Goal: Contribute content: Contribute content

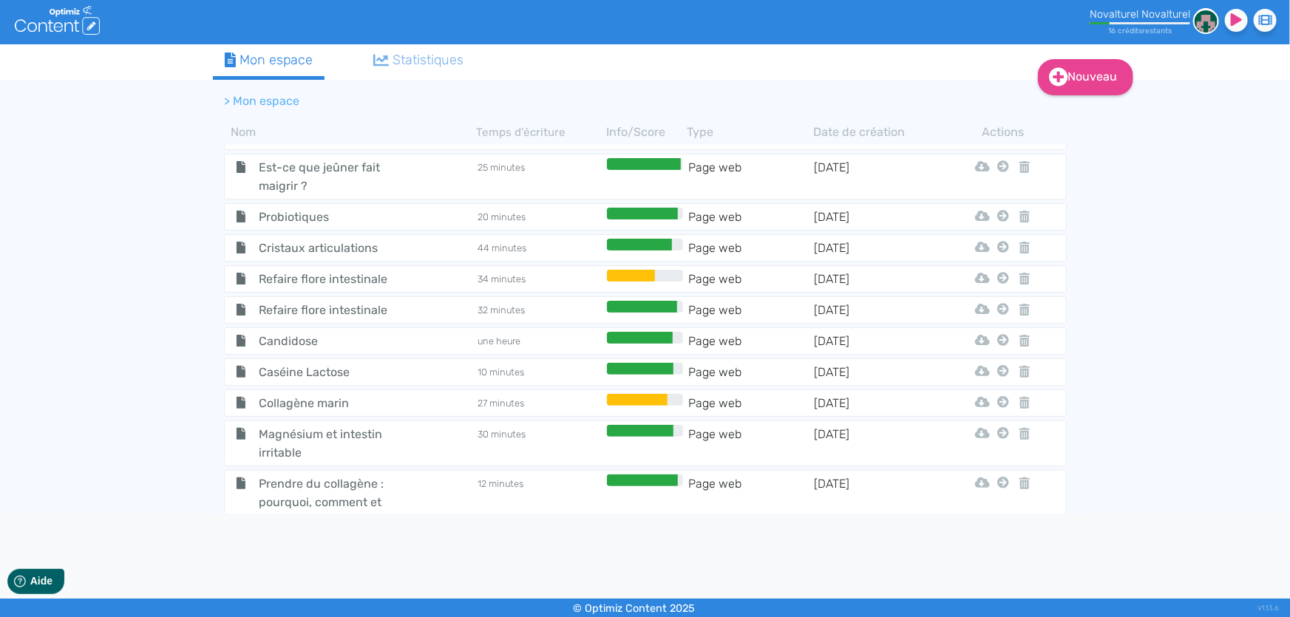
scroll to position [1467, 0]
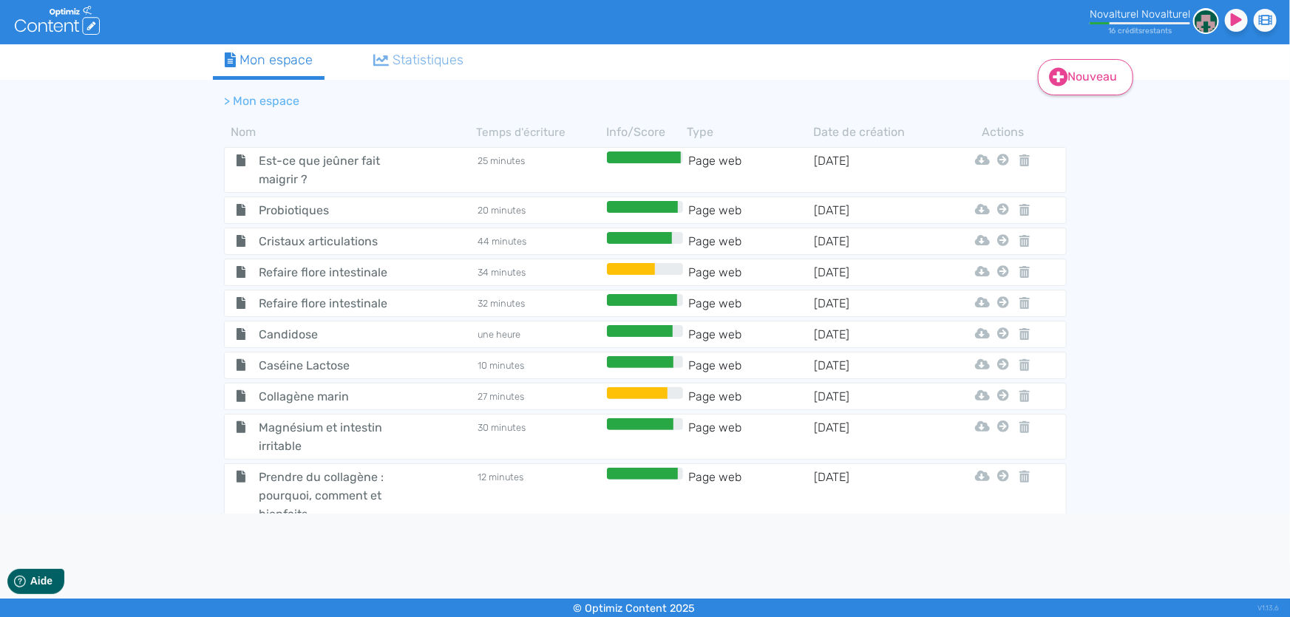
click at [1079, 81] on link "Nouveau" at bounding box center [1085, 77] width 95 height 36
click at [1102, 111] on button "Contenu" at bounding box center [1095, 114] width 118 height 24
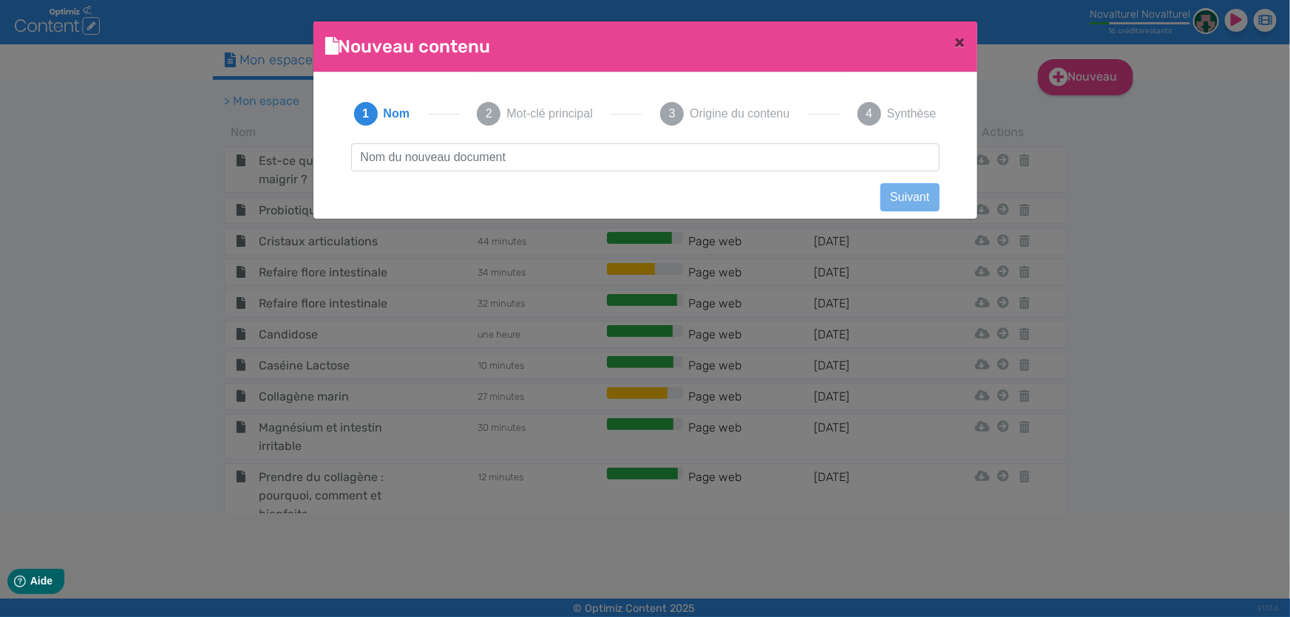
scroll to position [0, 0]
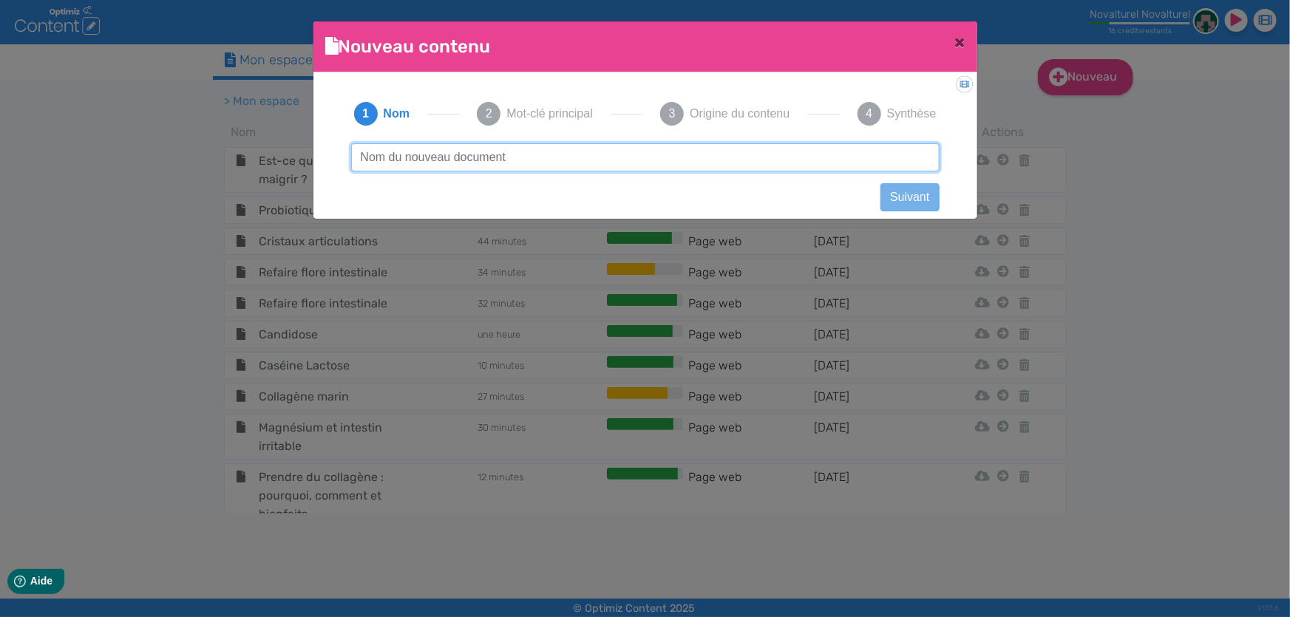
click at [730, 159] on input "text" at bounding box center [645, 157] width 588 height 28
paste input "Associer le collagène et la vitamine C"
type input "Associer le collagène et la vitamine C"
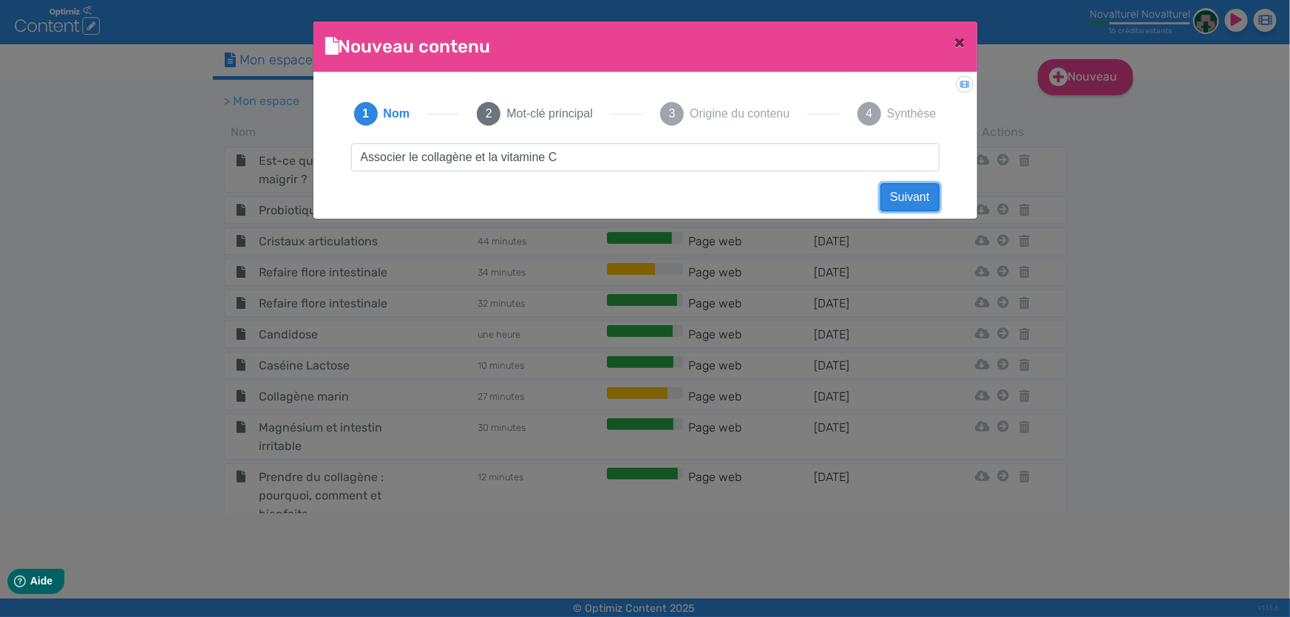
click at [912, 189] on button "Suivant" at bounding box center [909, 197] width 58 height 28
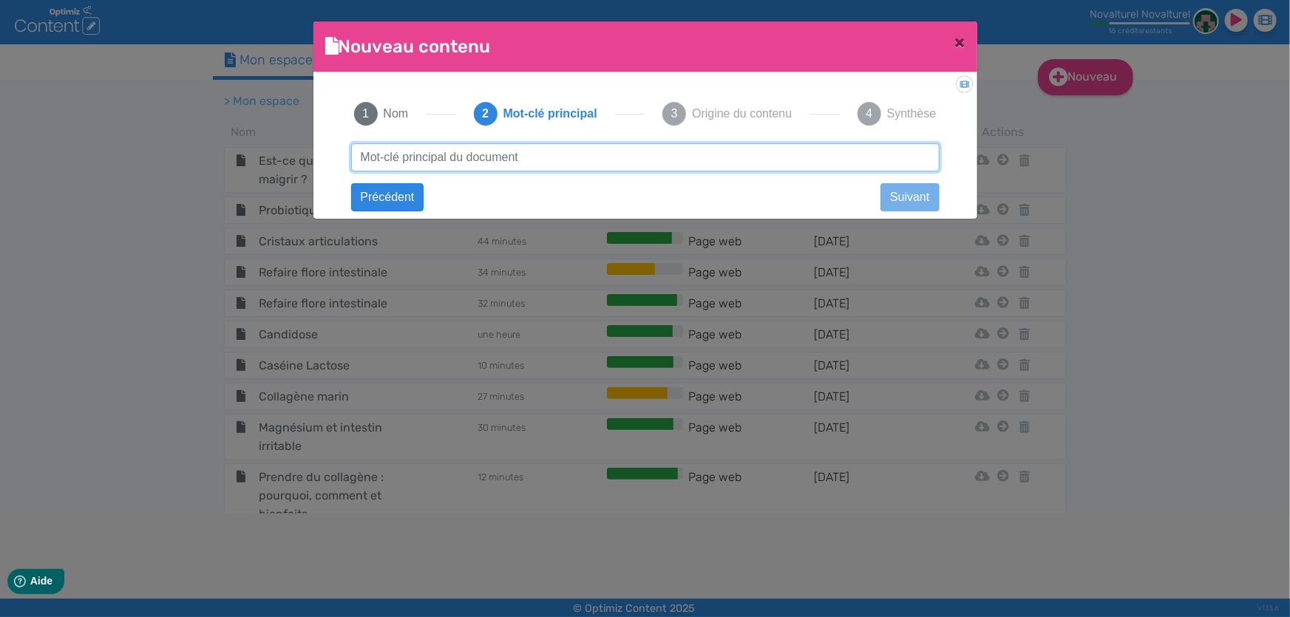
click at [700, 151] on input "text" at bounding box center [645, 157] width 588 height 28
type input "Collagène et vitamine C"
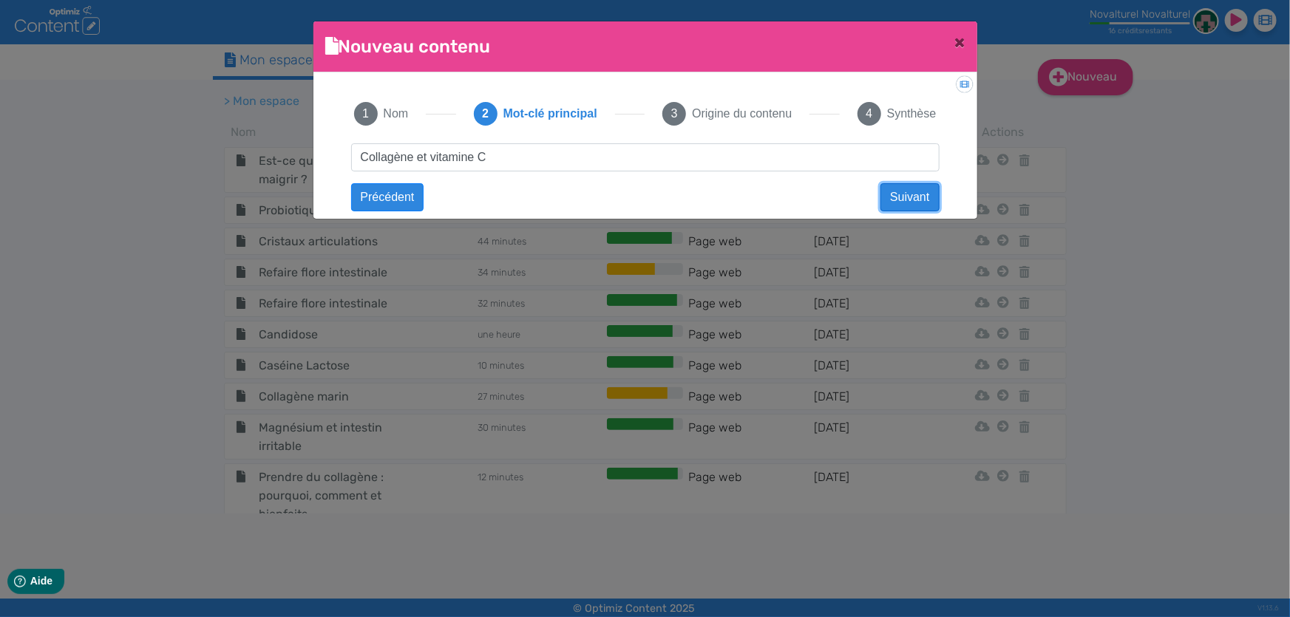
click at [908, 197] on button "Suivant" at bounding box center [909, 197] width 58 height 28
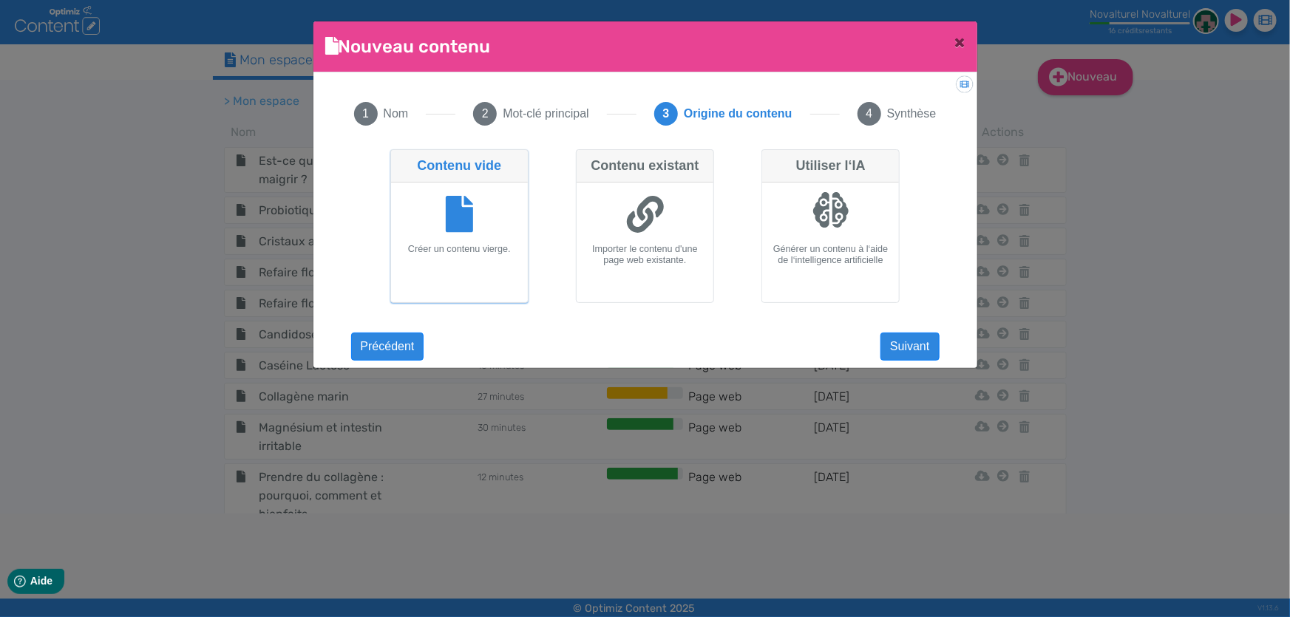
click at [515, 222] on div at bounding box center [459, 216] width 125 height 55
click at [400, 159] on input "Contenu vide Créer un contenu vierge." at bounding box center [395, 154] width 10 height 10
click at [920, 346] on button "Suivant" at bounding box center [909, 347] width 58 height 28
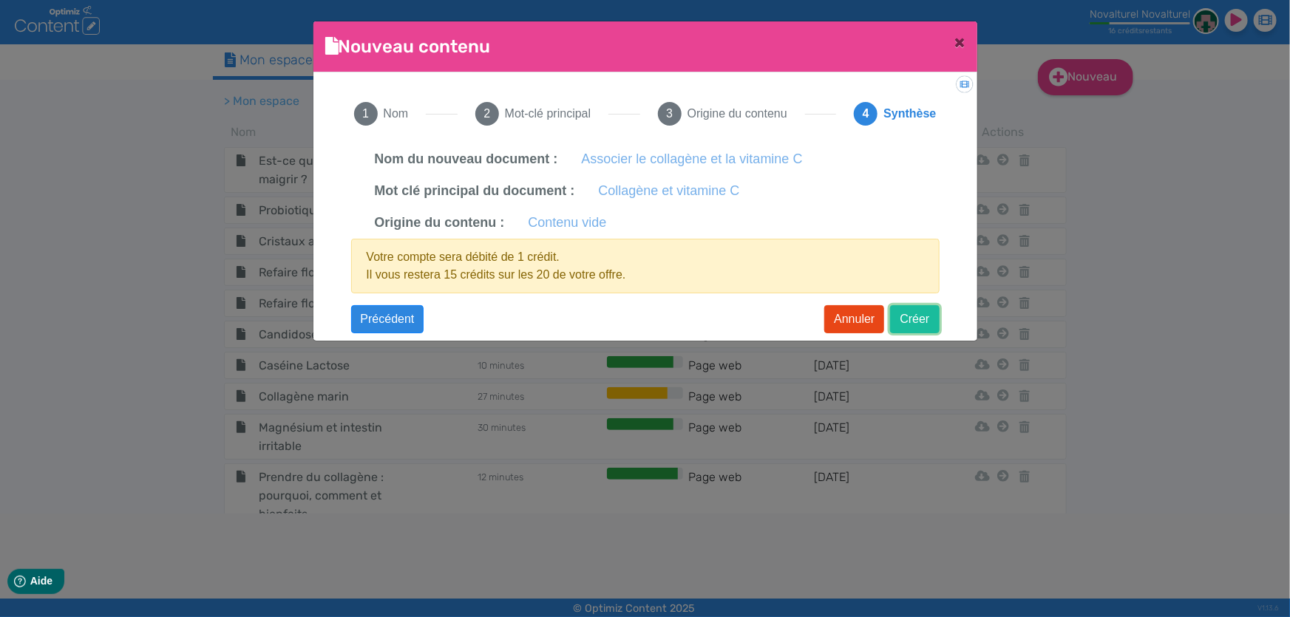
click at [922, 314] on button "Créer" at bounding box center [914, 319] width 49 height 28
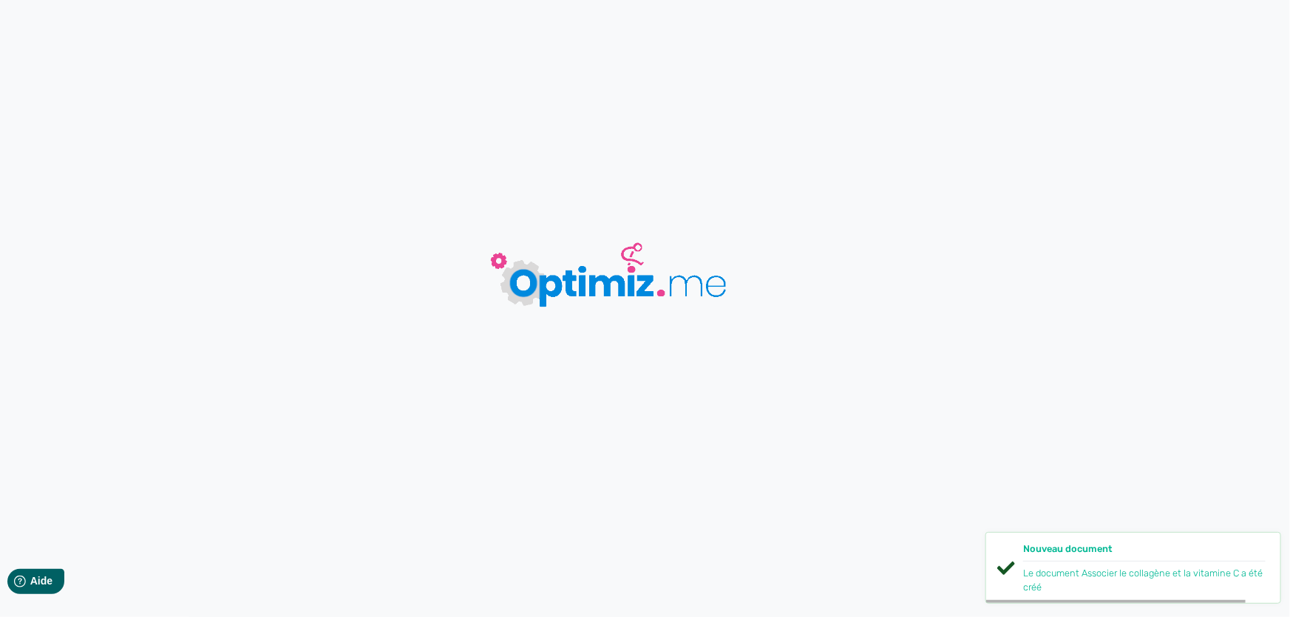
type input "Associer le collagène et la vitamine C"
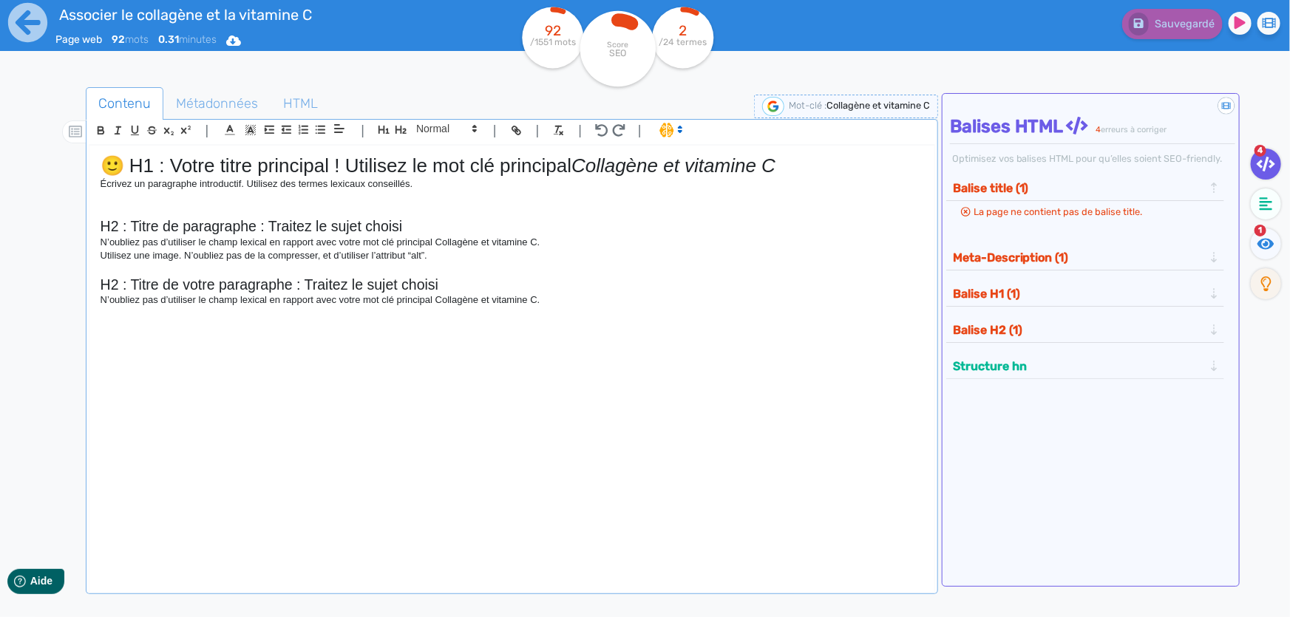
click at [565, 329] on div "🙂 H1 : Votre titre principal ! Utilisez le mot clé principal Collagène et vitam…" at bounding box center [511, 362] width 845 height 432
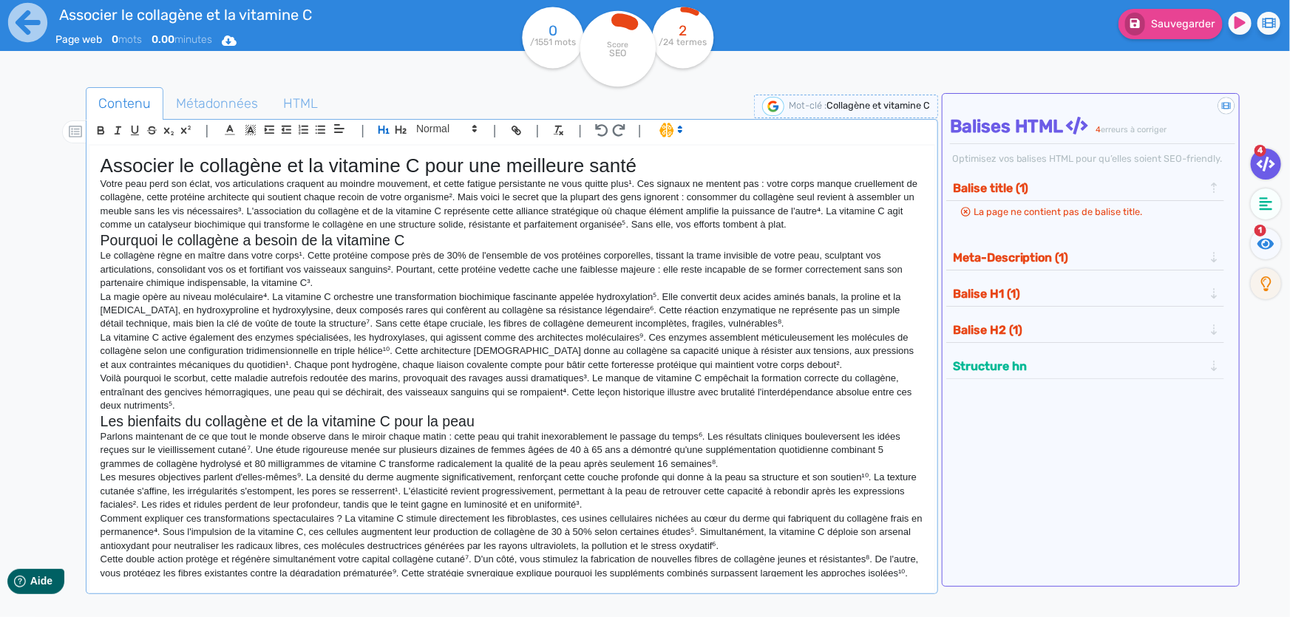
scroll to position [1328, 0]
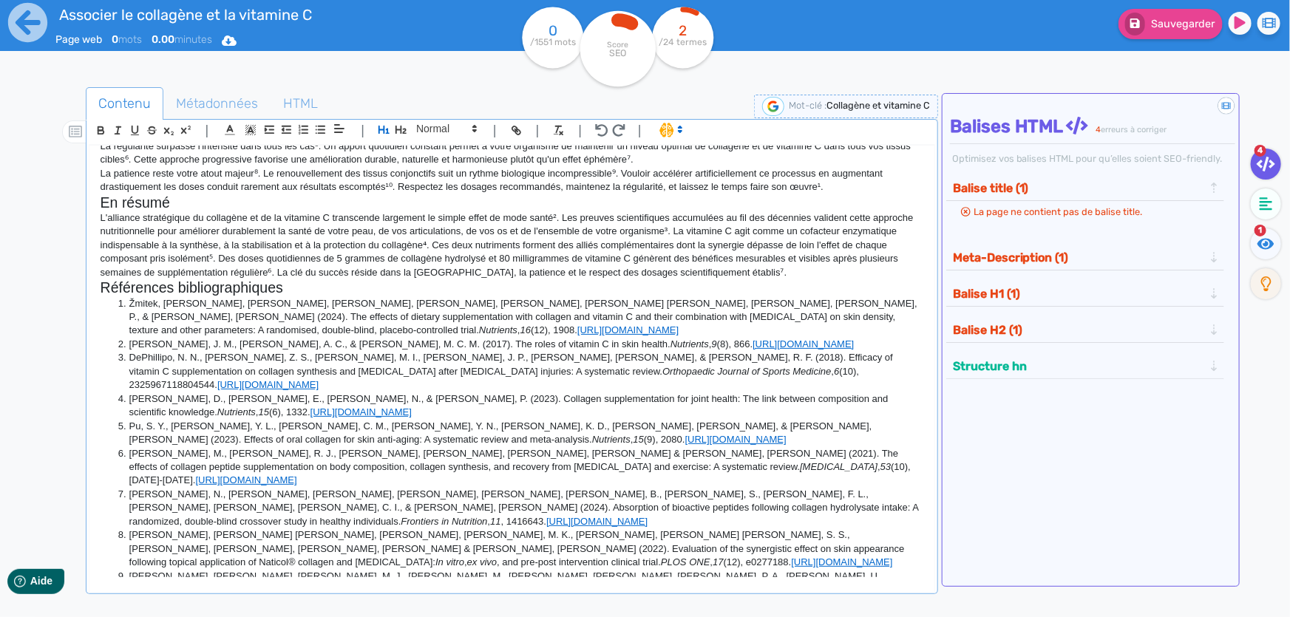
click at [659, 611] on li "[PERSON_NAME], A. C., & [PERSON_NAME], S. (2017). Vitamin C and immune function…" at bounding box center [519, 617] width 809 height 13
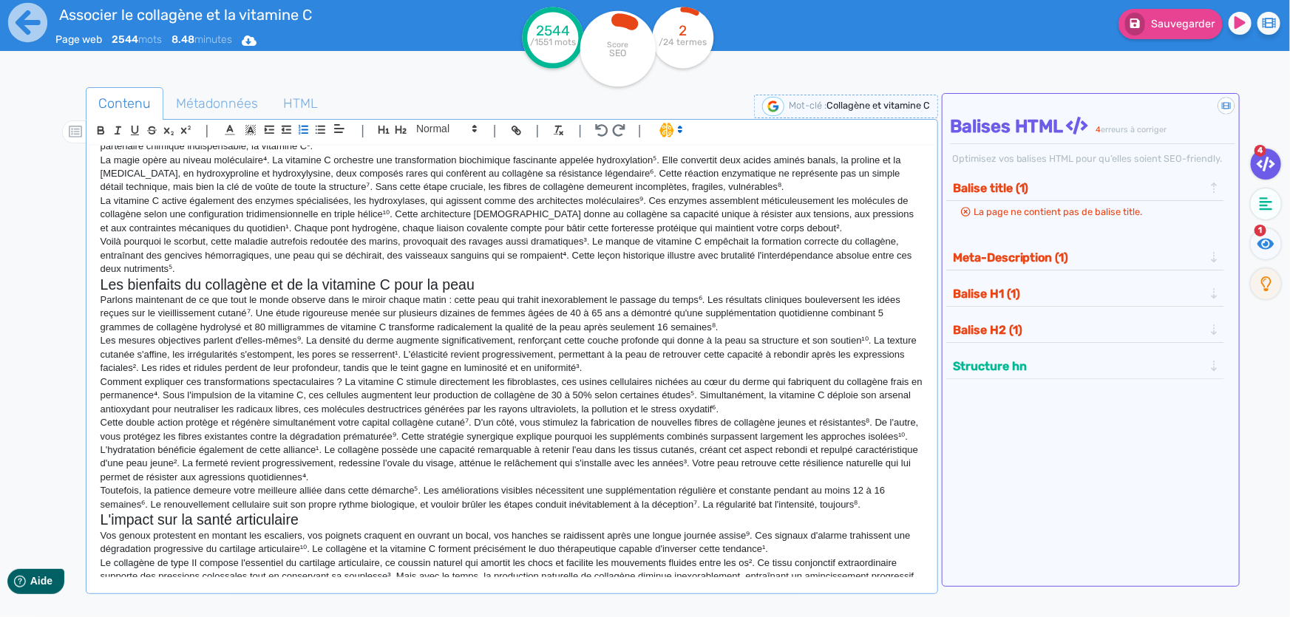
scroll to position [0, 0]
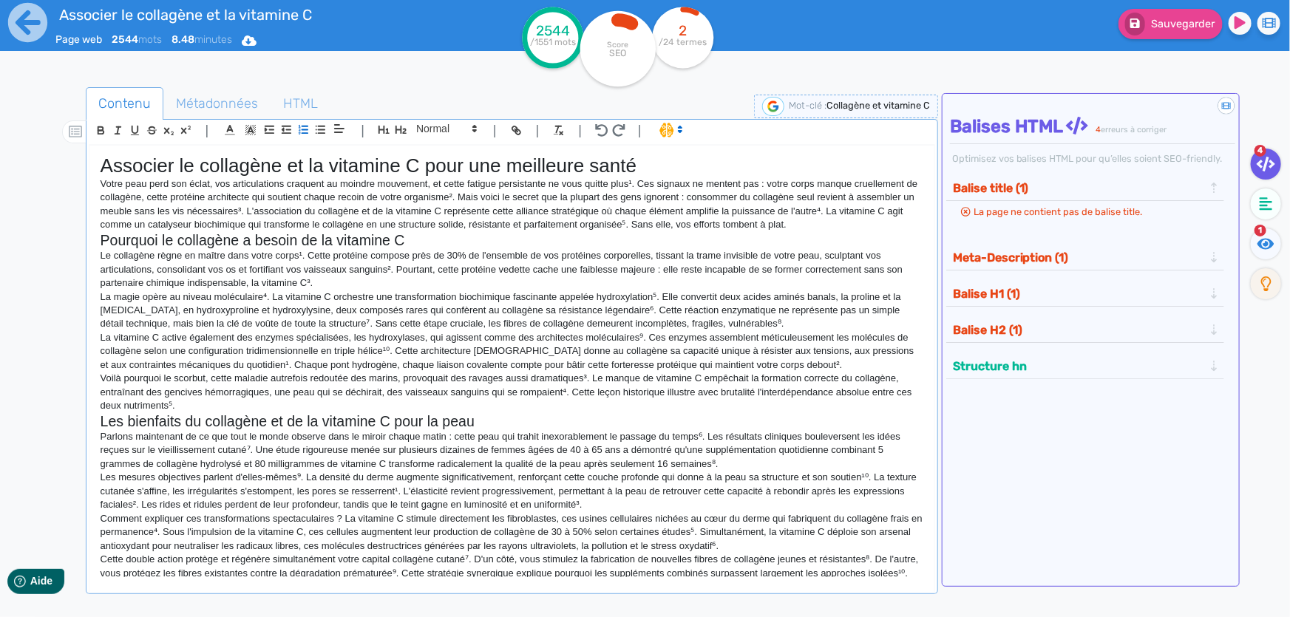
click at [490, 171] on h1 "Associer le collagène et la vitamine C pour une meilleure santé" at bounding box center [512, 166] width 823 height 23
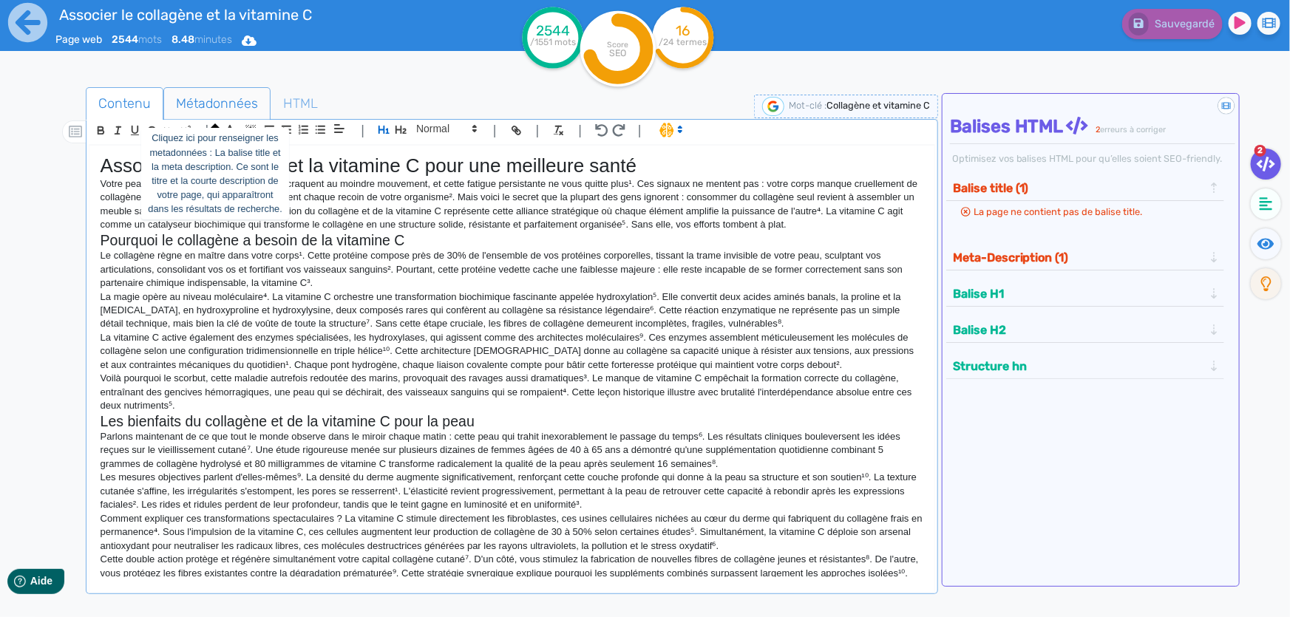
click at [204, 109] on span "Métadonnées" at bounding box center [217, 104] width 106 height 40
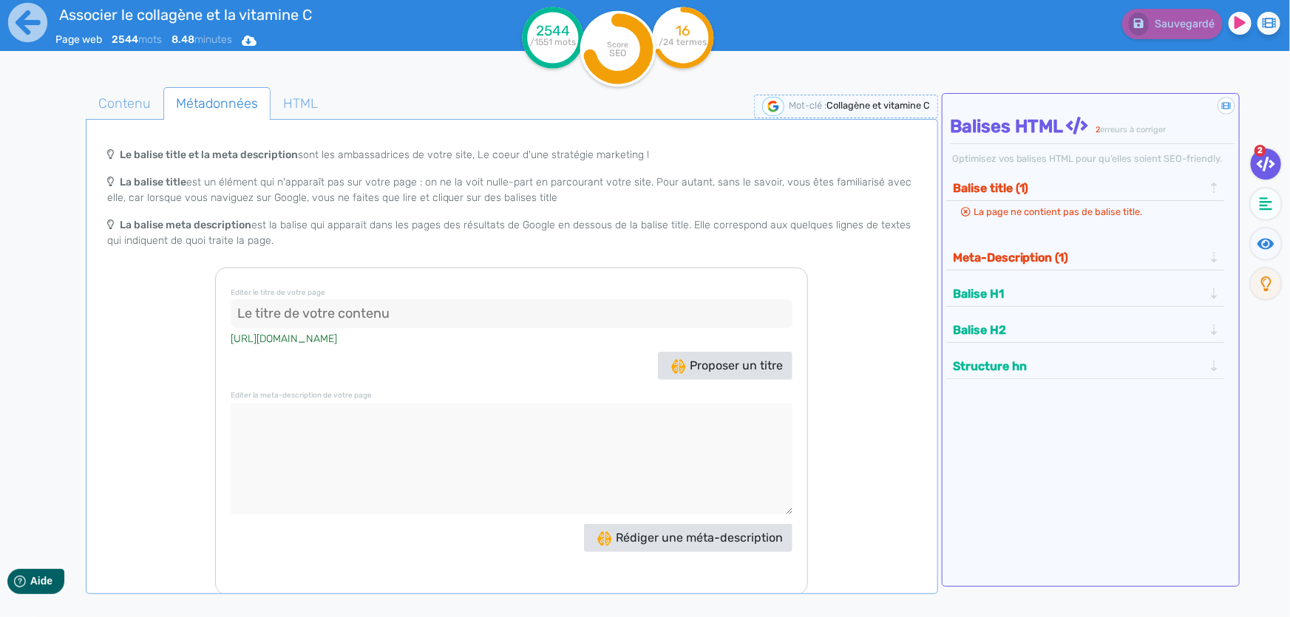
click at [415, 317] on input at bounding box center [512, 314] width 562 height 30
click at [722, 359] on span "Proposer un titre" at bounding box center [727, 366] width 112 height 14
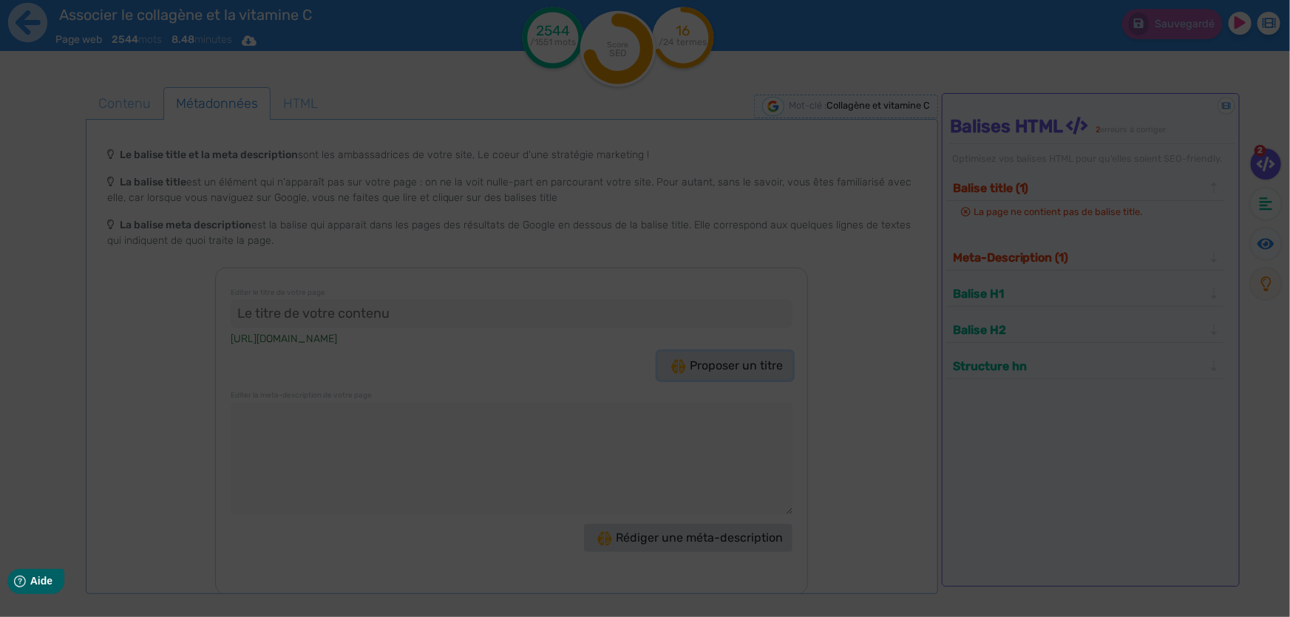
type input ""Découvrez les bienfaits du collagène et de la vitamine C !""
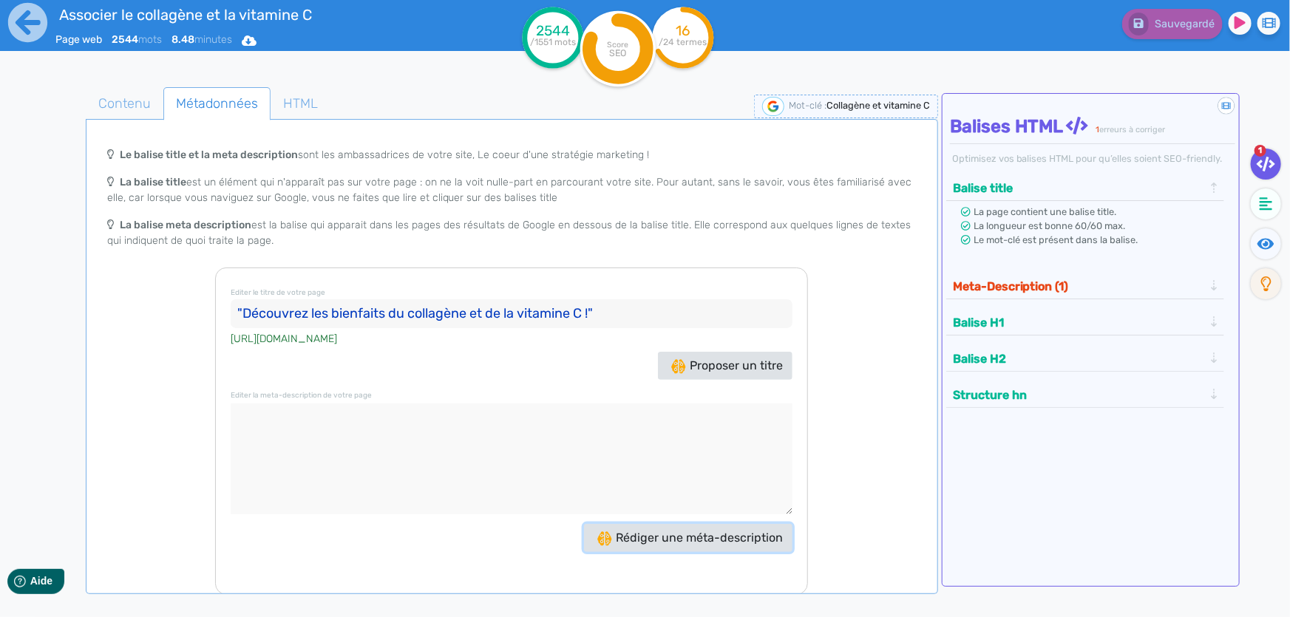
click at [679, 543] on span "Rédiger une méta-description" at bounding box center [690, 538] width 186 height 14
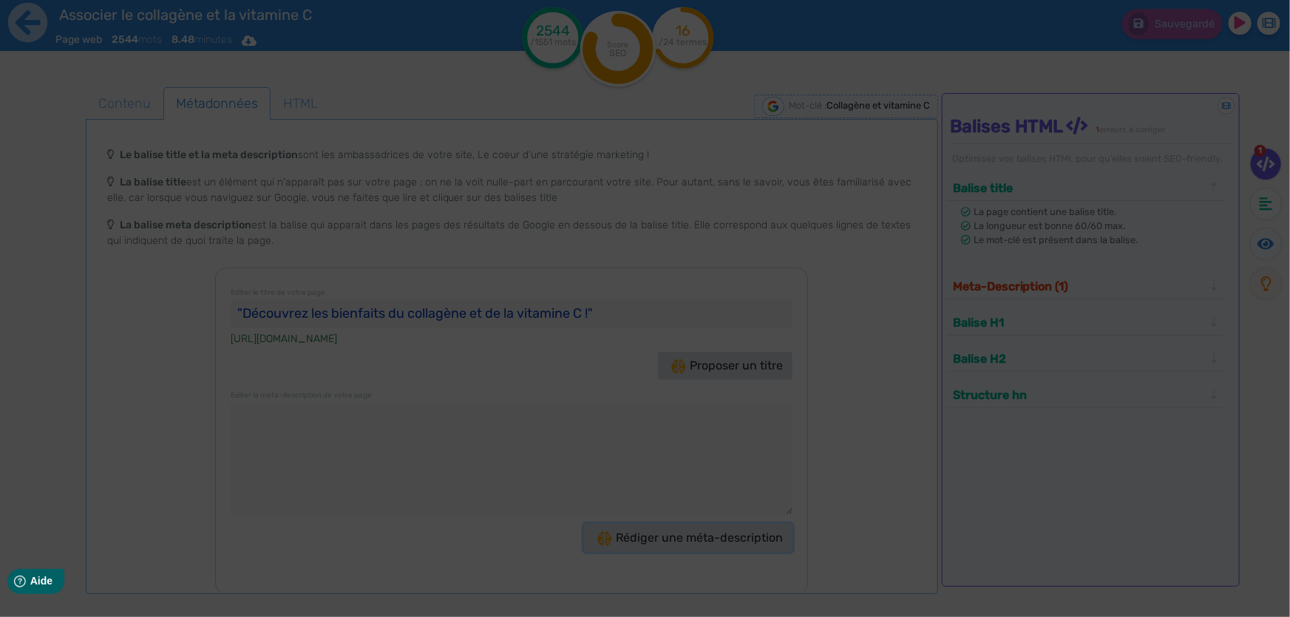
type textarea "Découvrez les bienfaits du collagène et de la vitamine C pour revitaliser votre…"
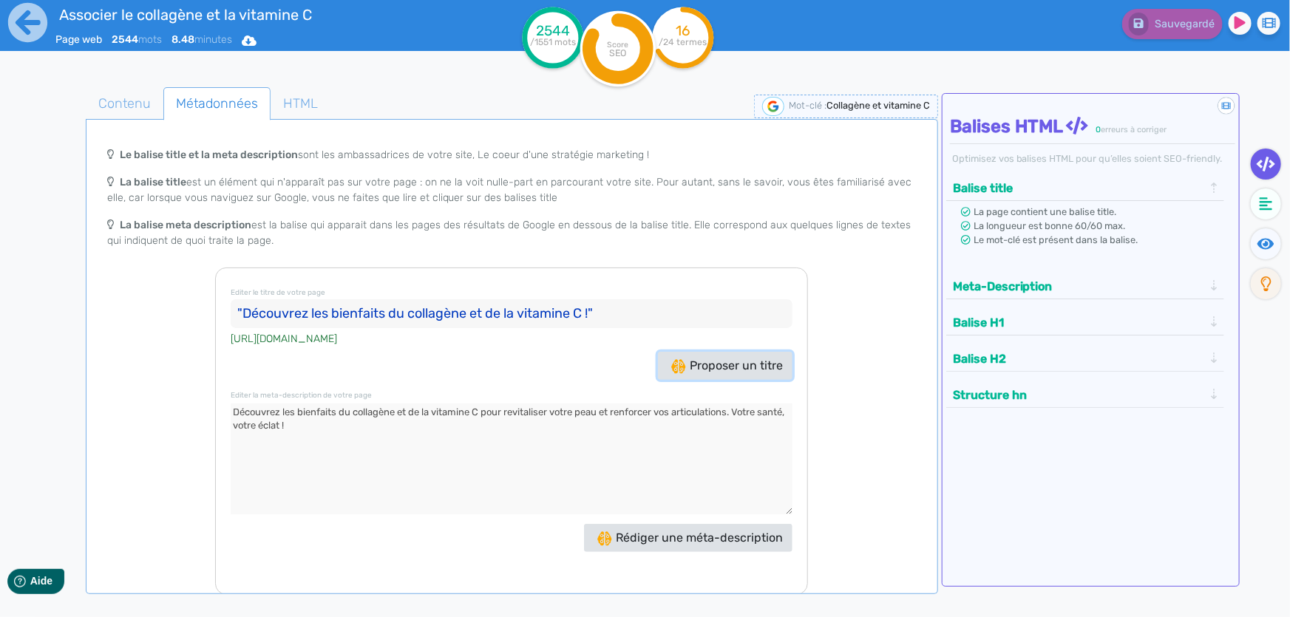
click at [720, 364] on span "Proposer un titre" at bounding box center [727, 366] width 112 height 14
click at [753, 361] on span "Proposer un titre" at bounding box center [727, 366] width 112 height 14
click at [769, 369] on span "Proposer un titre" at bounding box center [727, 366] width 112 height 14
drag, startPoint x: 597, startPoint y: 305, endPoint x: 225, endPoint y: 331, distance: 372.8
click at [225, 331] on div "Editer le titre de votre page "Collagène et vitamine C : le duo santé incontour…" at bounding box center [511, 431] width 593 height 327
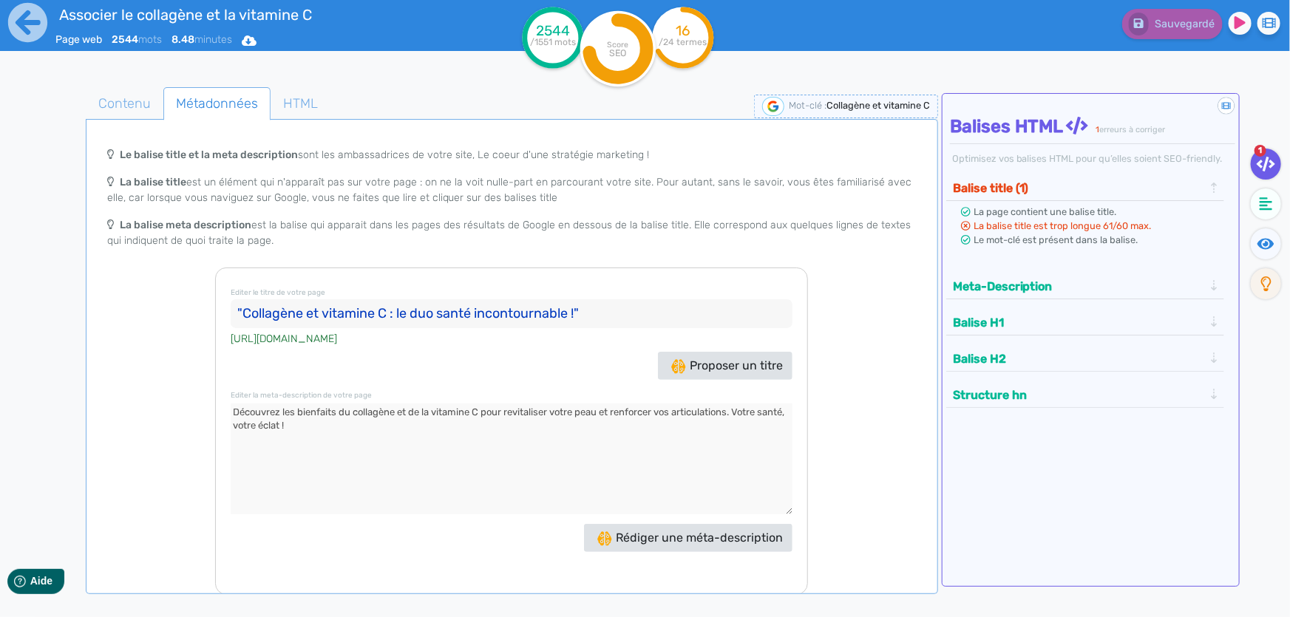
paste input "Associer le collagène et la vitamine C pour une meilleure santé"
type input "Associer le collagène et la vitamine C pour une meilleure santé"
click at [858, 314] on div "Le balise title et la meta description sont les ambassadrices de votre site, Le…" at bounding box center [512, 367] width 846 height 455
click at [706, 535] on span "Rédiger une méta-description" at bounding box center [690, 538] width 186 height 14
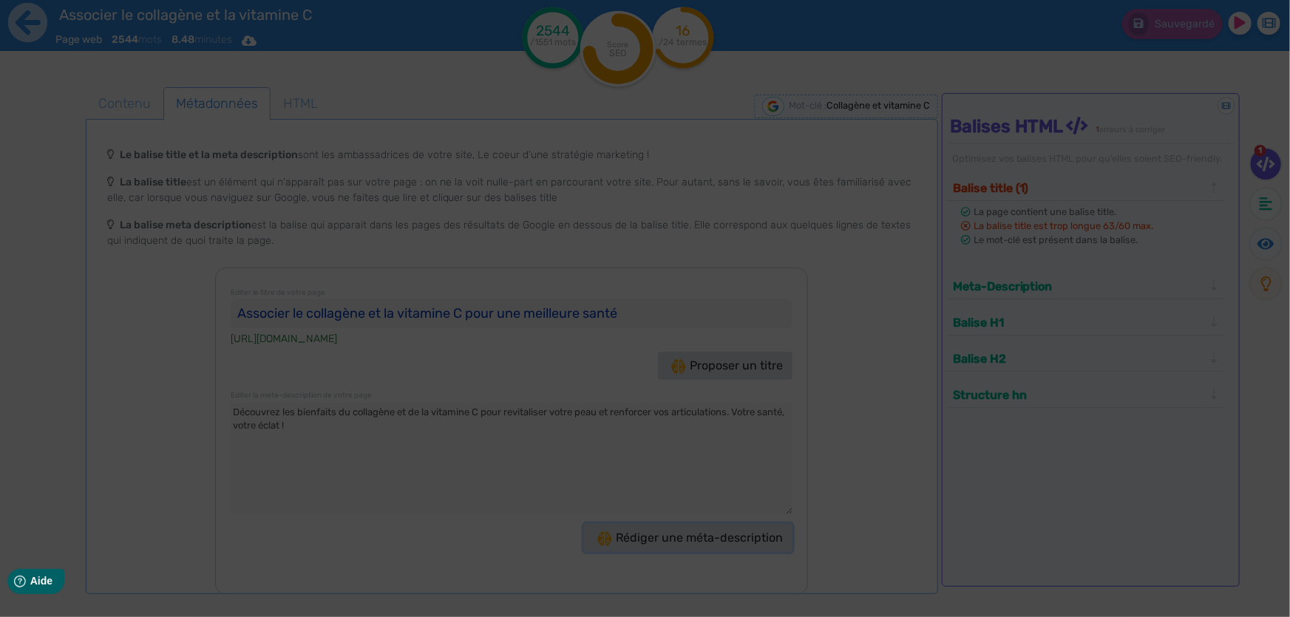
type textarea "Découvrez les bienfaits du collagène et de la vitamine C pour une peau éclatant…"
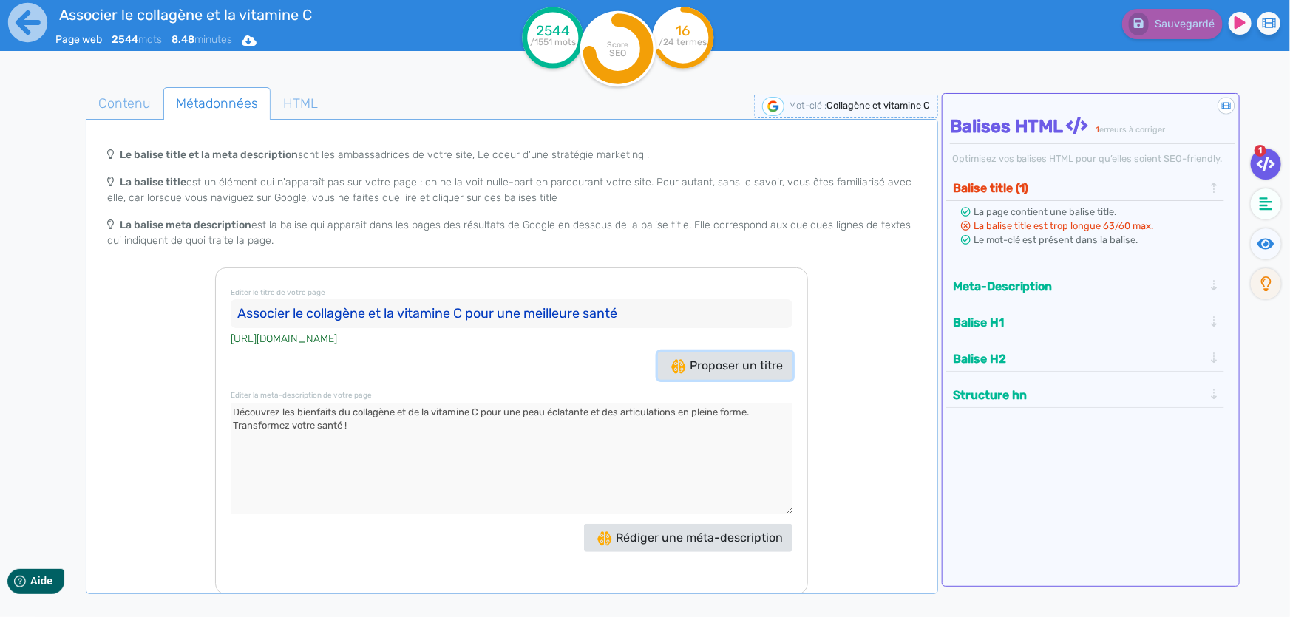
click at [770, 369] on span "Proposer un titre" at bounding box center [727, 366] width 112 height 14
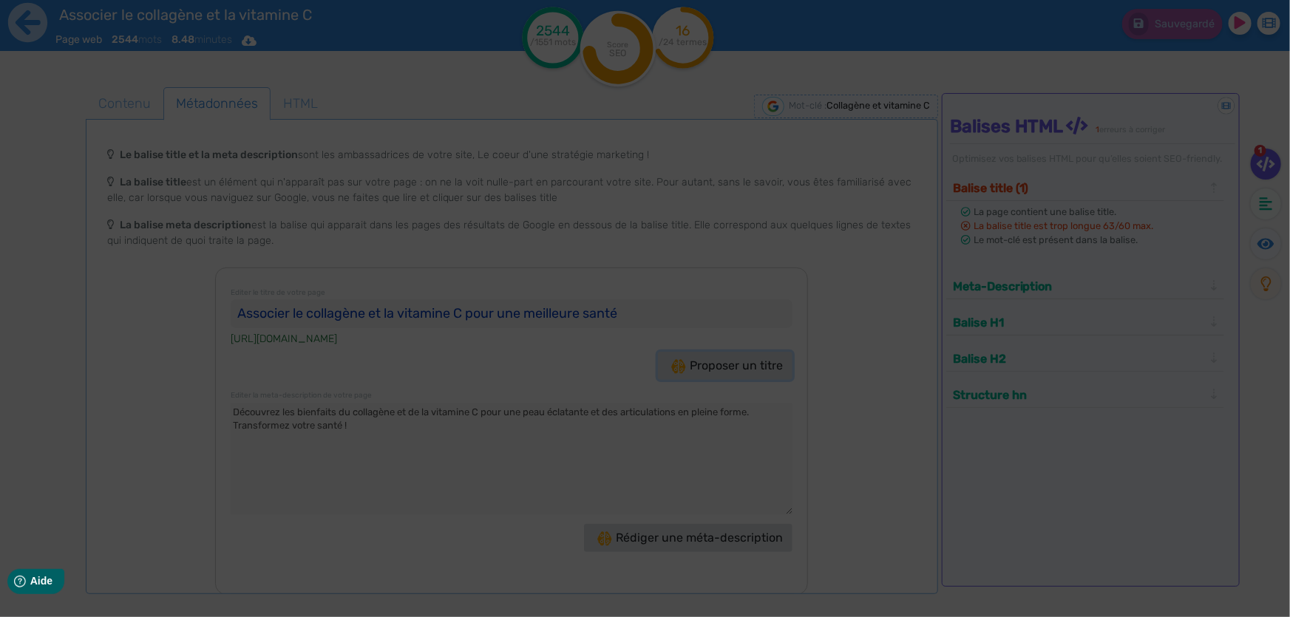
type input ""Collagène et vitamine C : Boostez votre santé !""
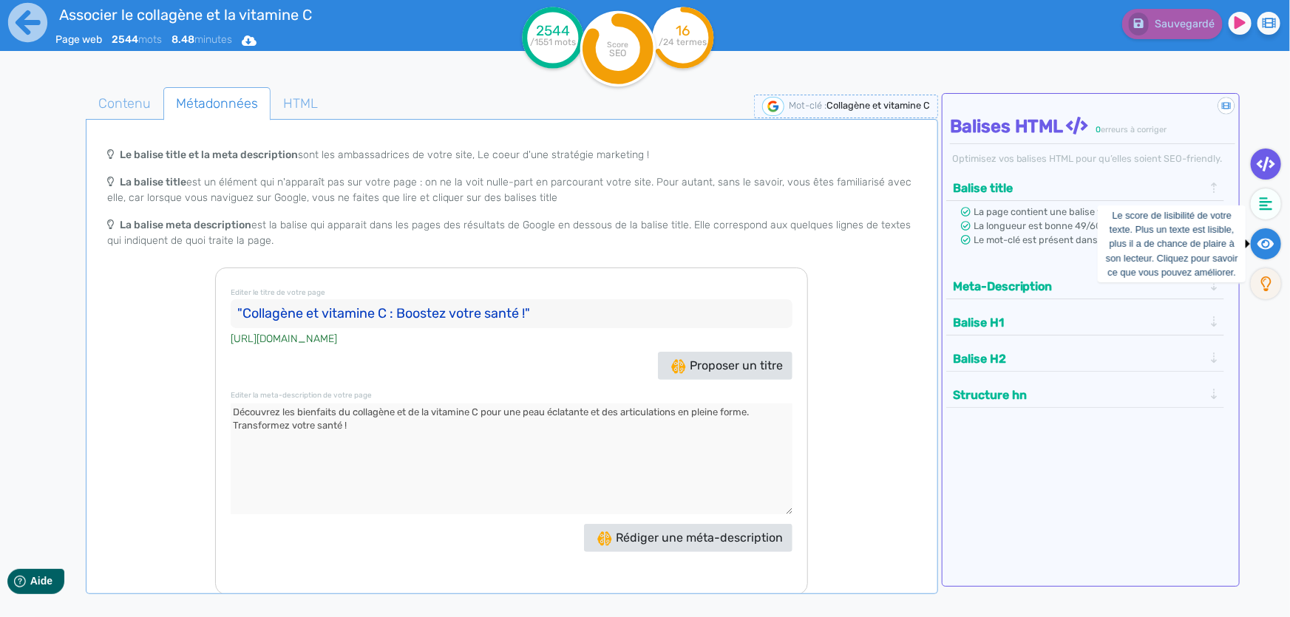
click at [1271, 242] on icon at bounding box center [1265, 243] width 17 height 11
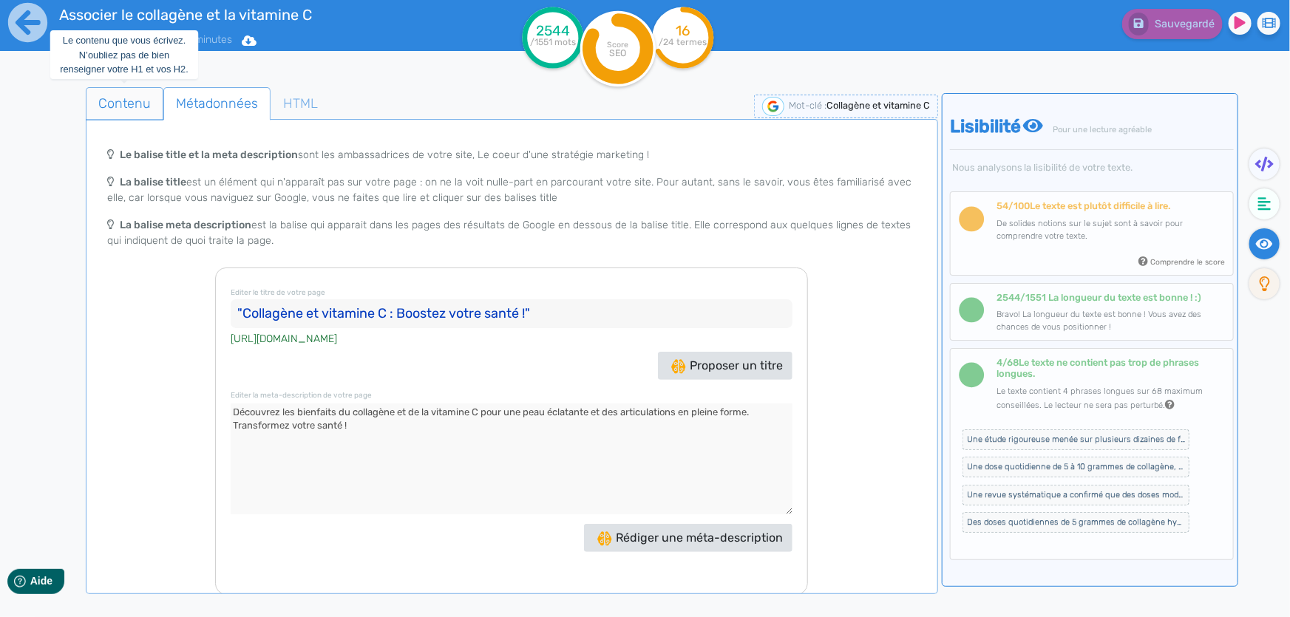
click at [123, 103] on span "Contenu" at bounding box center [124, 104] width 76 height 40
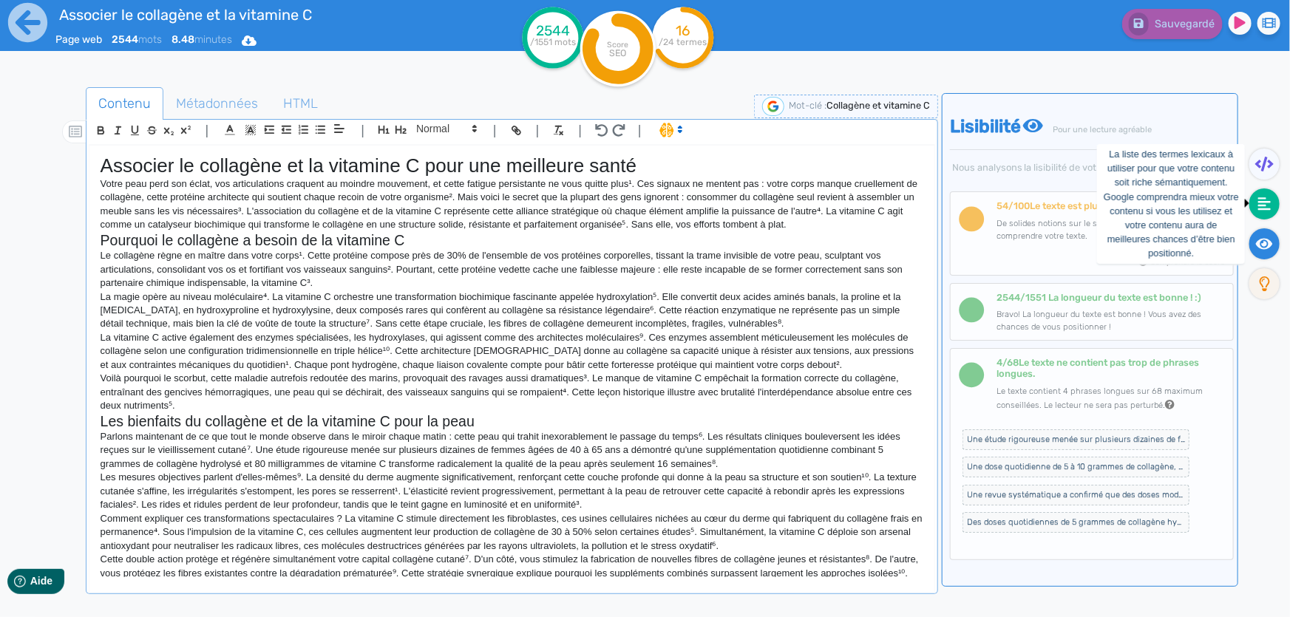
click at [1266, 198] on icon at bounding box center [1264, 203] width 13 height 13
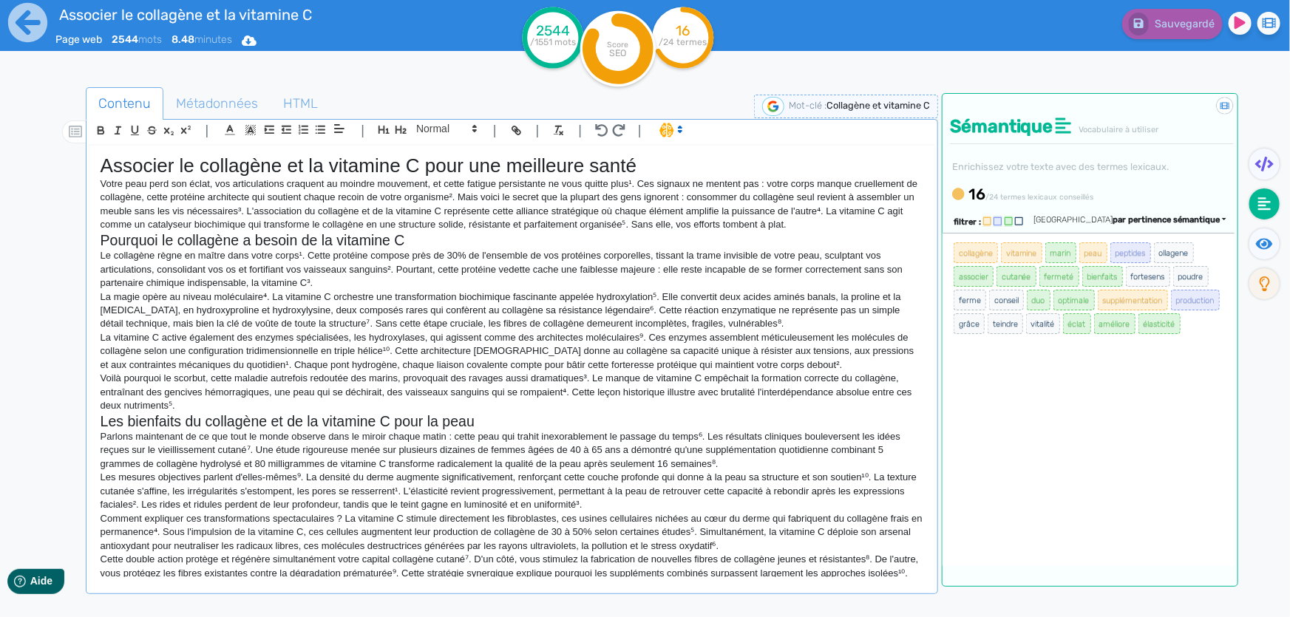
drag, startPoint x: 1079, startPoint y: 166, endPoint x: 1161, endPoint y: 351, distance: 201.9
click at [1161, 351] on div "Didacticiel : La sémantique Sémantique Vocabulaire à utiliser Enrichissez votre…" at bounding box center [1090, 340] width 296 height 494
copy div "des termes lexicaux. 16 /24 termes lexicaux conseillés filtrer : [GEOGRAPHIC_DA…"
click at [556, 331] on p "La vitamine C active également des enzymes spécialisées, les hydroxylases, qui …" at bounding box center [512, 351] width 823 height 41
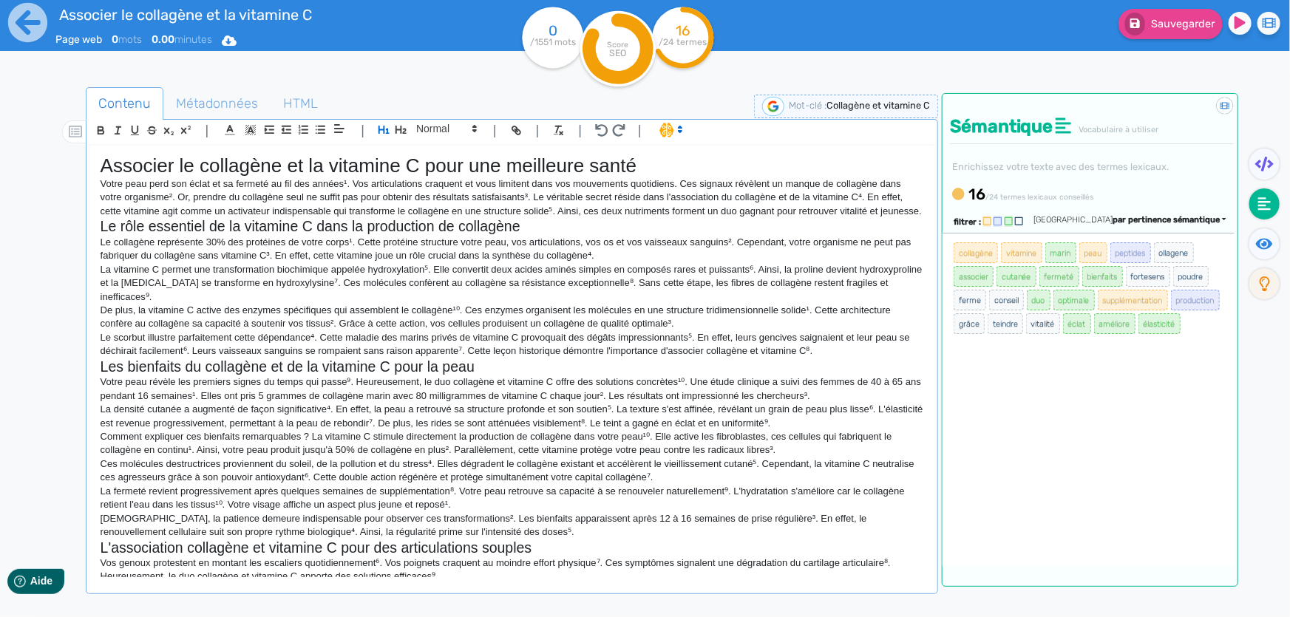
scroll to position [1390, 0]
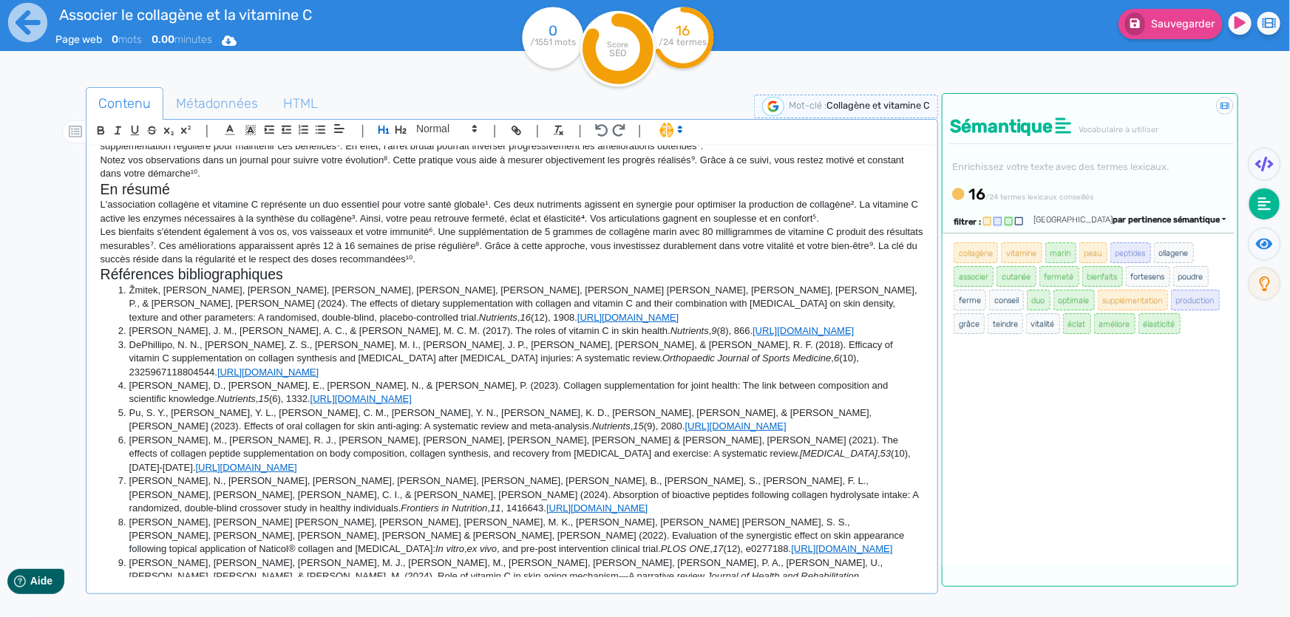
click at [585, 225] on p "L'association collagène et vitamine C représente un duo essentiel pour votre sa…" at bounding box center [512, 211] width 823 height 27
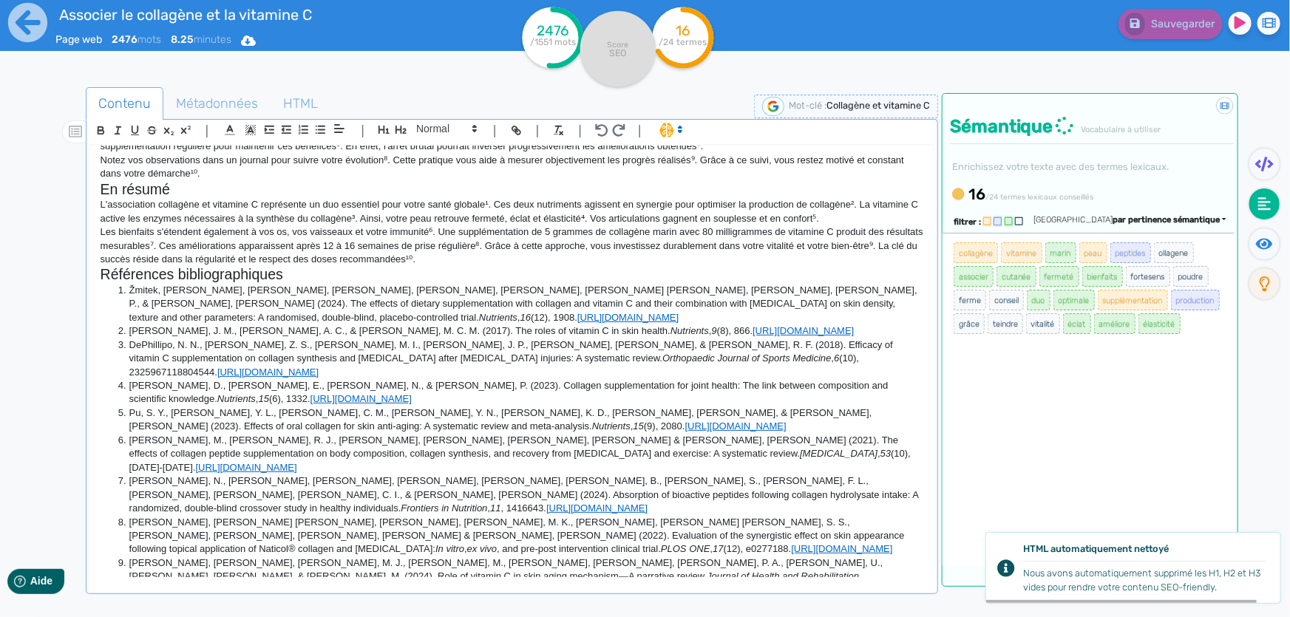
scroll to position [987, 0]
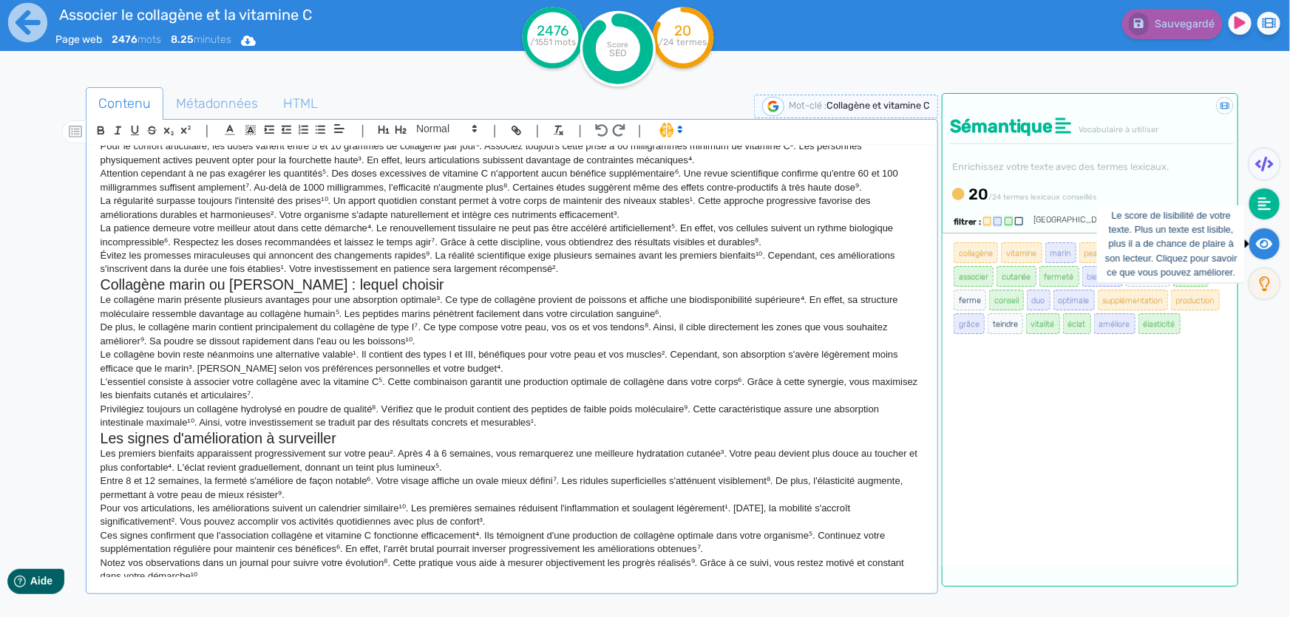
click at [1258, 251] on fa-icon at bounding box center [1264, 243] width 30 height 31
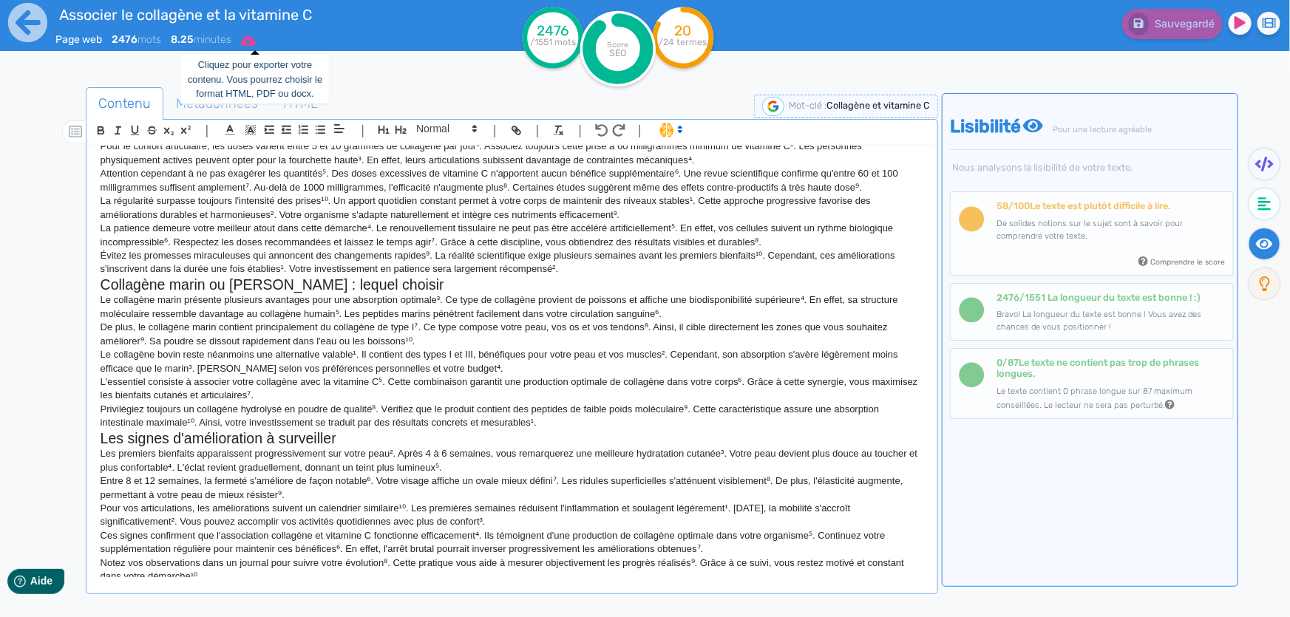
click at [256, 41] on icon at bounding box center [248, 40] width 15 height 10
click at [222, 127] on button "Word" at bounding box center [242, 125] width 118 height 24
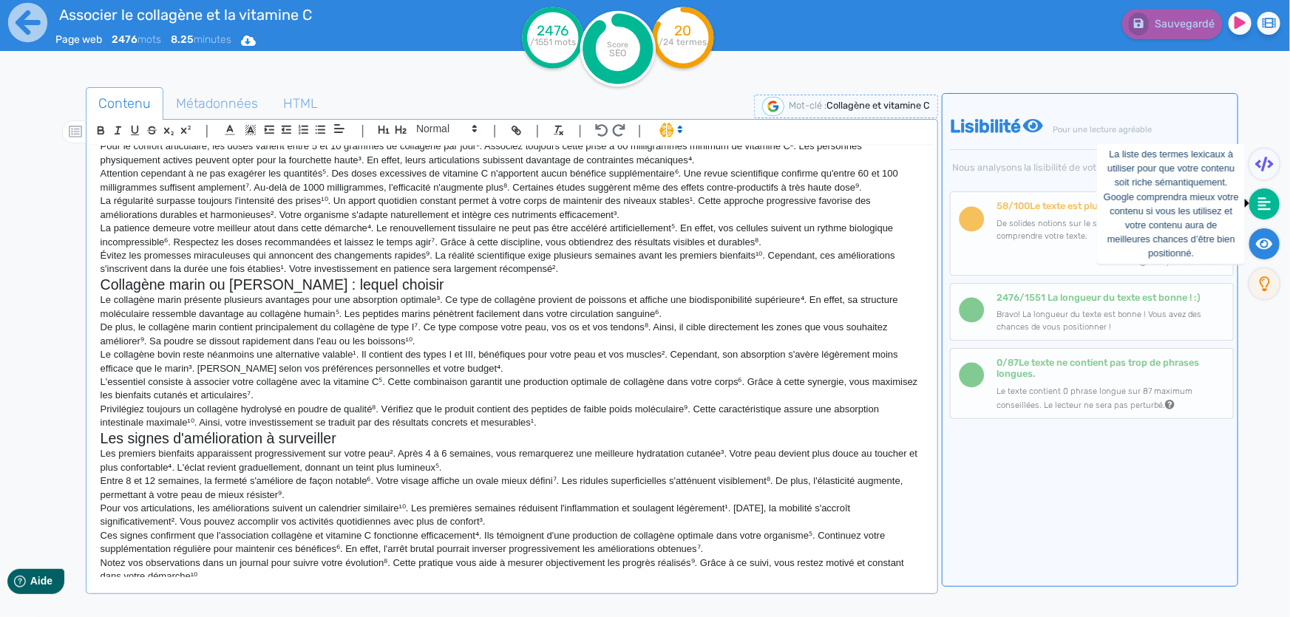
click at [1274, 201] on fa-icon at bounding box center [1264, 204] width 30 height 31
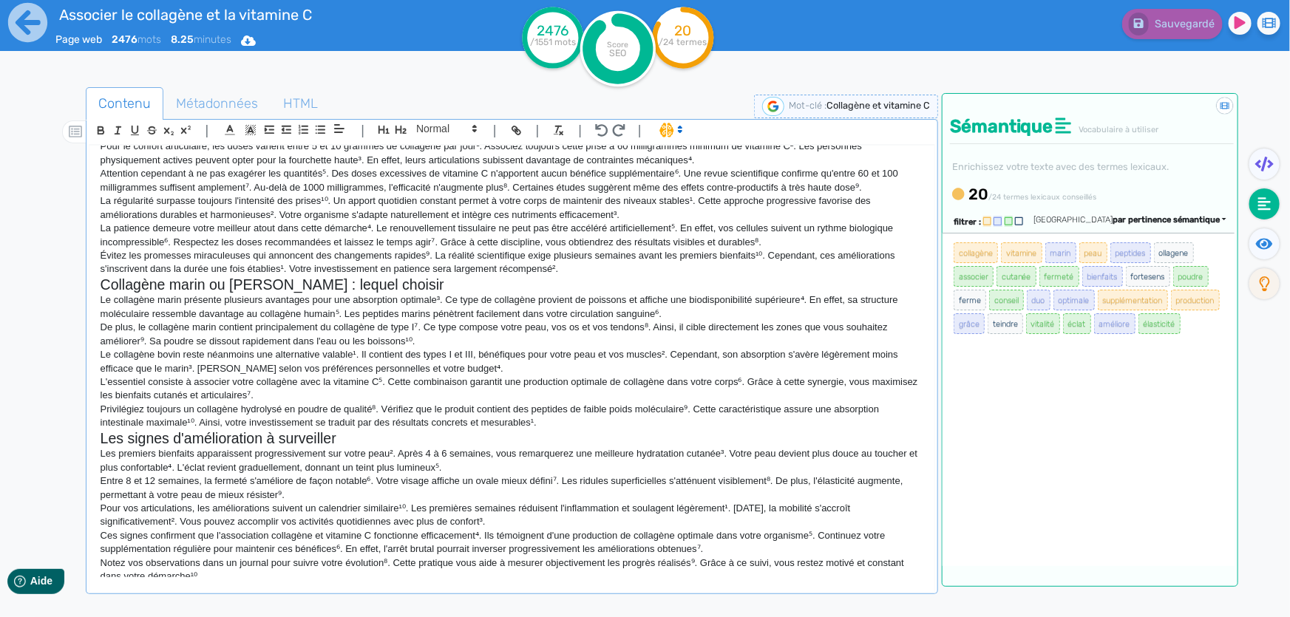
drag, startPoint x: 954, startPoint y: 165, endPoint x: 1046, endPoint y: 342, distance: 199.0
click at [1046, 342] on div "Didacticiel : La sémantique Sémantique Vocabulaire à utiliser Enrichissez votre…" at bounding box center [1090, 340] width 296 height 494
copy div "Enrichissez votre texte avec des termes lexicaux. 20 /24 termes lexicaux consei…"
click at [464, 293] on h2 "Collagène marin ou [PERSON_NAME] : lequel choisir" at bounding box center [512, 284] width 823 height 17
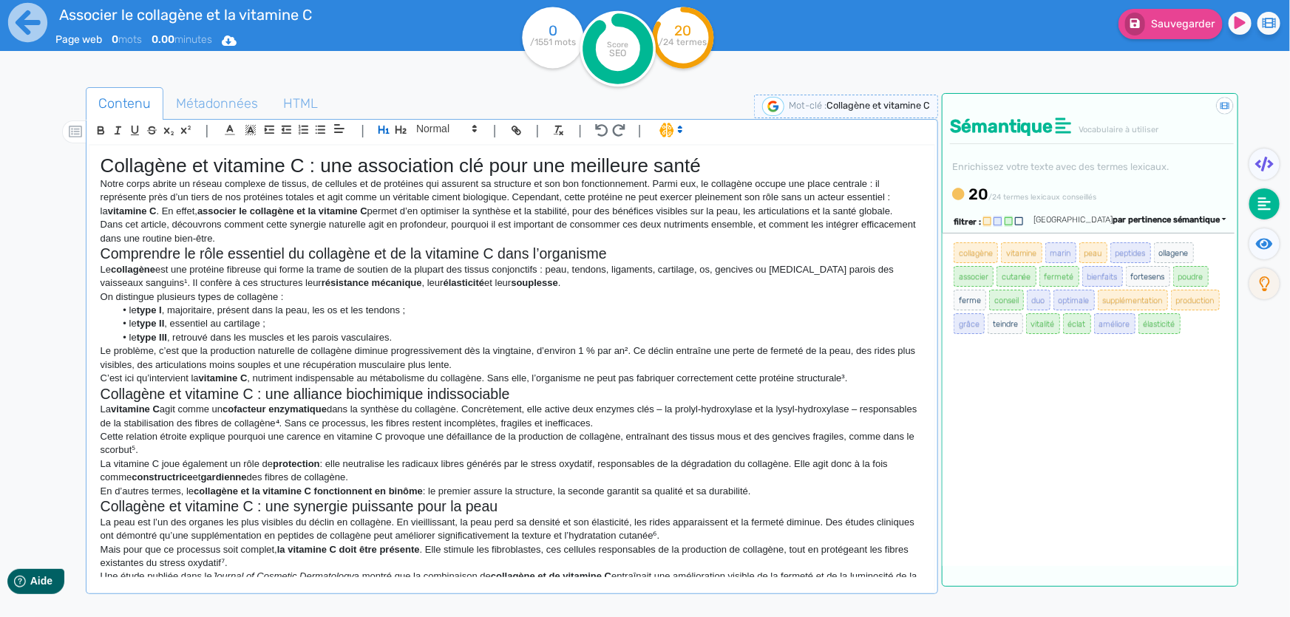
scroll to position [1002, 0]
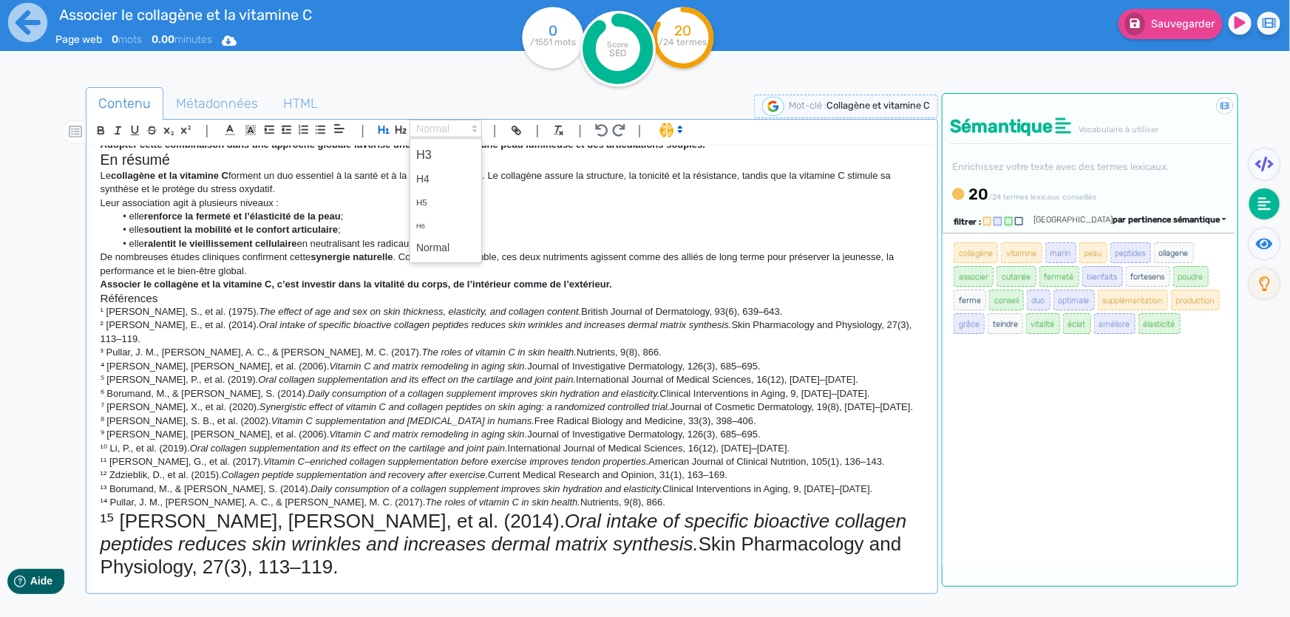
click at [444, 126] on span at bounding box center [446, 129] width 72 height 18
click at [442, 244] on span at bounding box center [445, 248] width 59 height 23
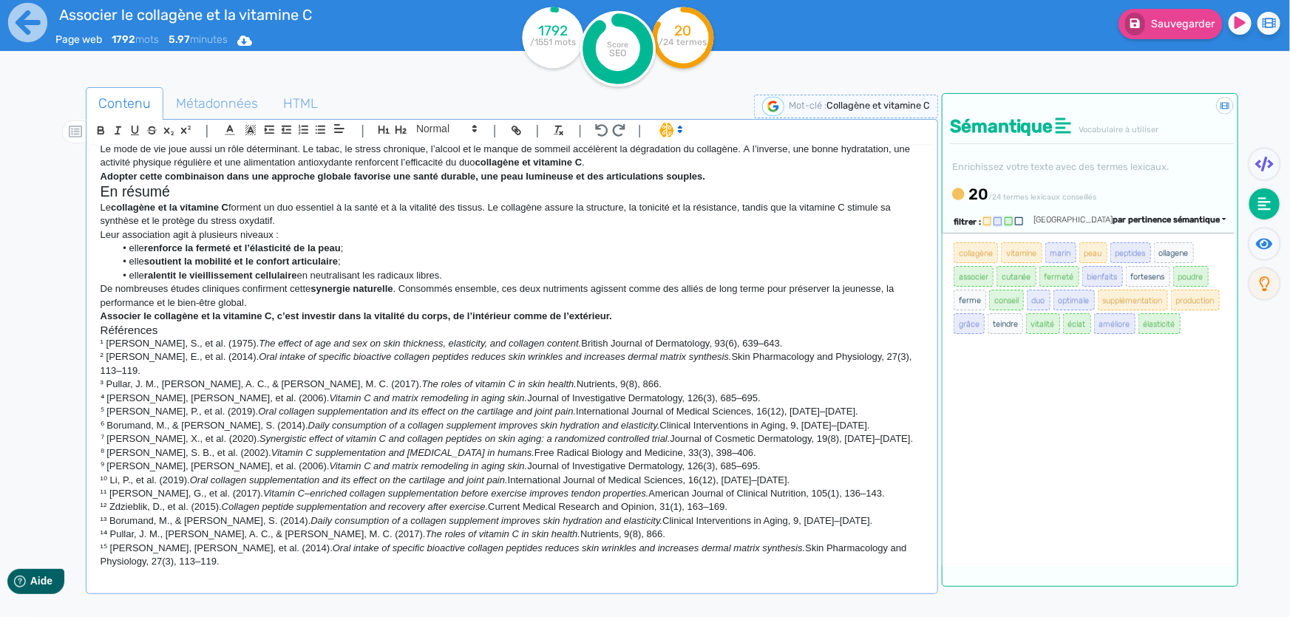
scroll to position [971, 0]
click at [401, 360] on em "Oral intake of specific bioactive collagen peptides reduces skin wrinkles and i…" at bounding box center [495, 356] width 472 height 11
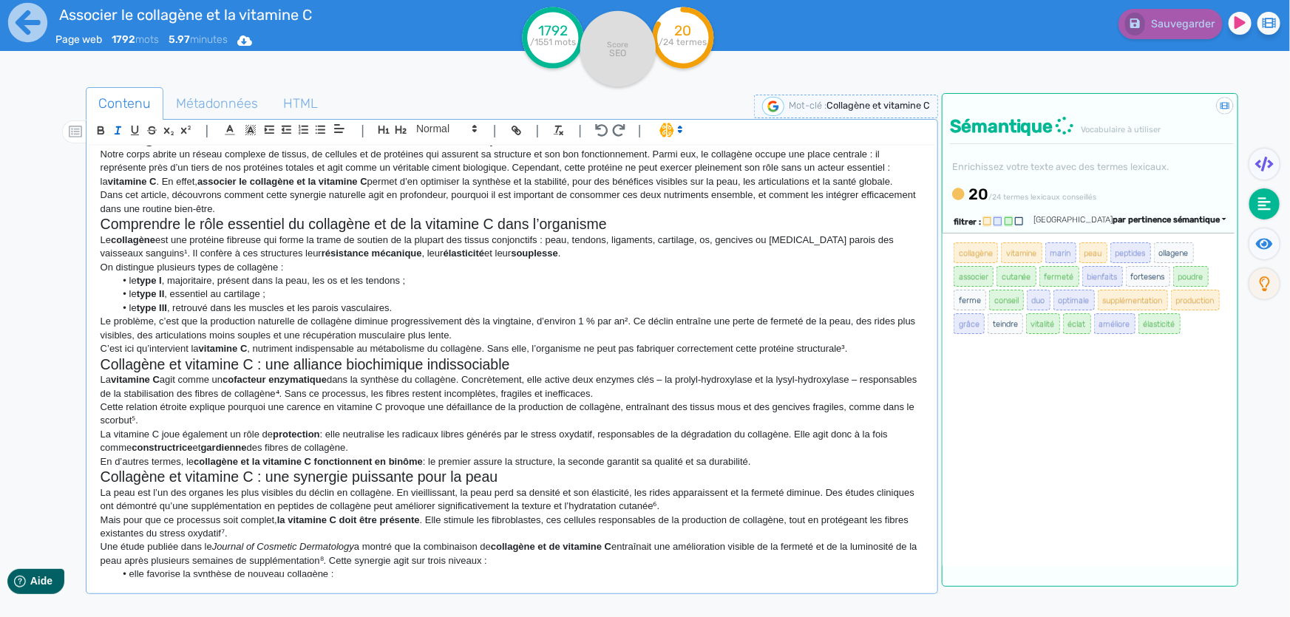
scroll to position [0, 0]
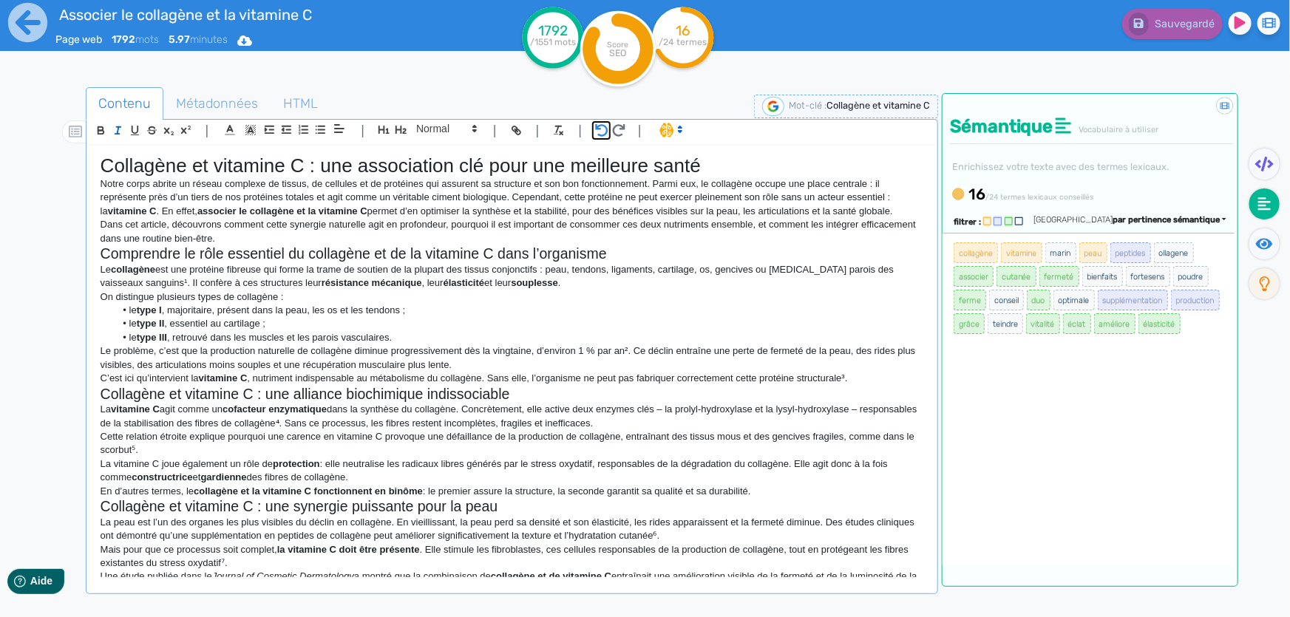
click at [598, 134] on icon "button" at bounding box center [602, 130] width 13 height 13
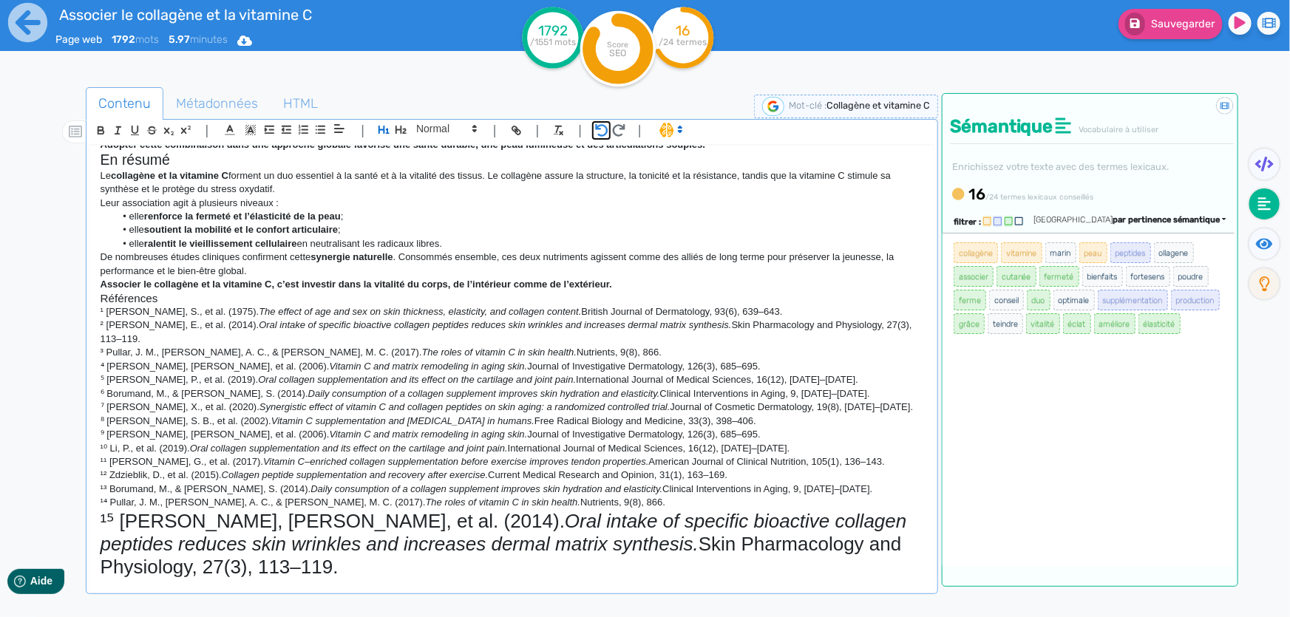
click at [598, 134] on icon "button" at bounding box center [602, 130] width 13 height 13
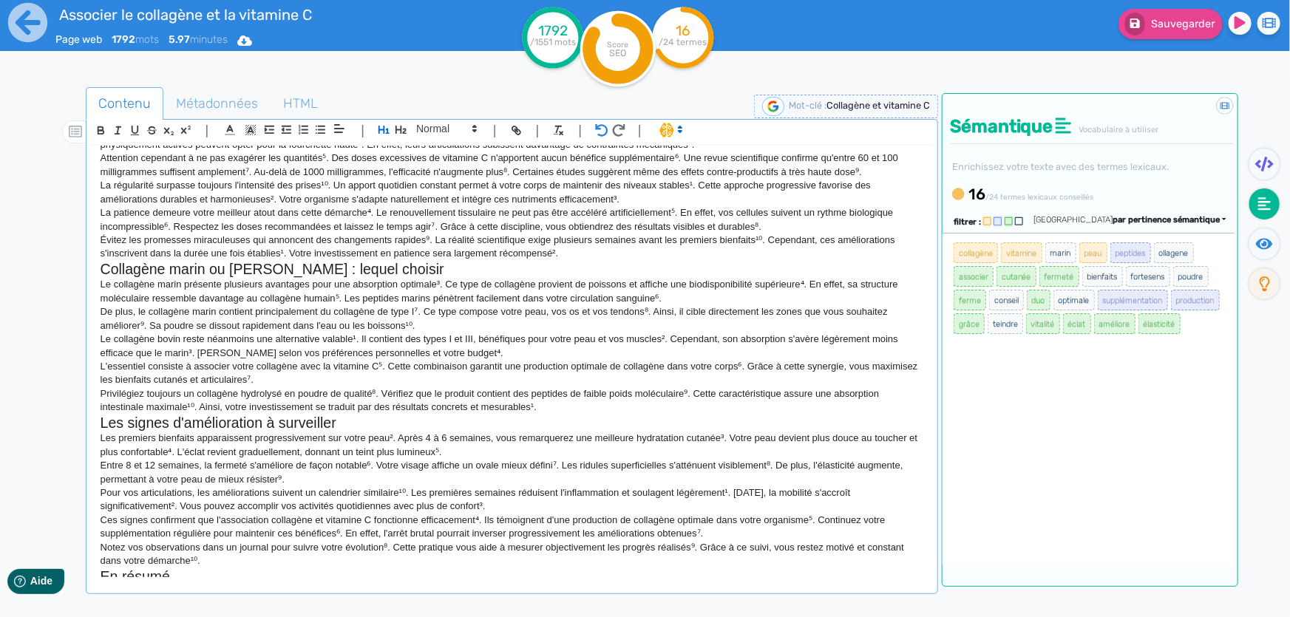
scroll to position [1400, 0]
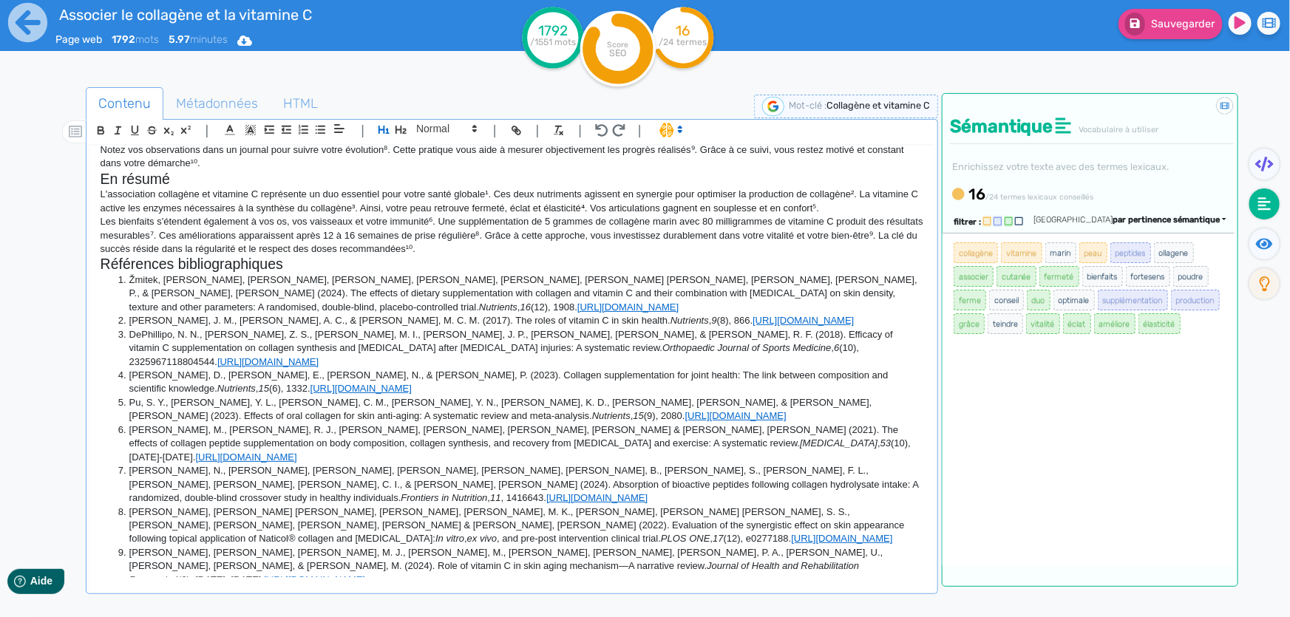
click at [518, 273] on h2 "Références bibliographiques" at bounding box center [512, 264] width 823 height 17
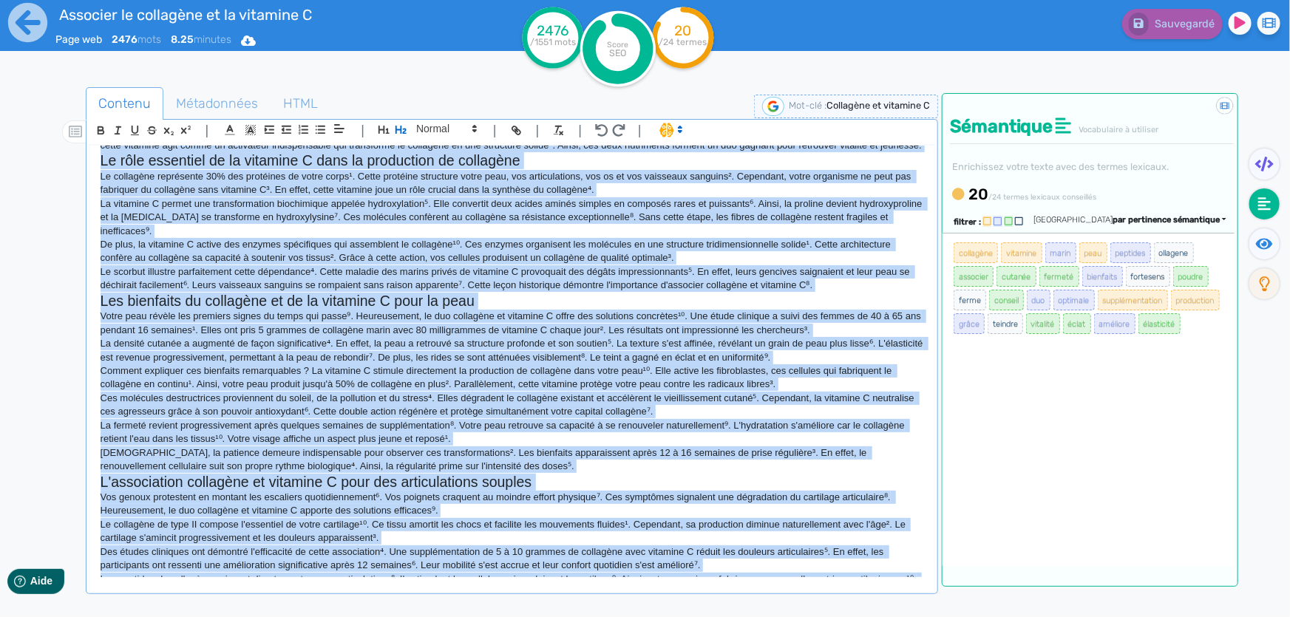
scroll to position [0, 0]
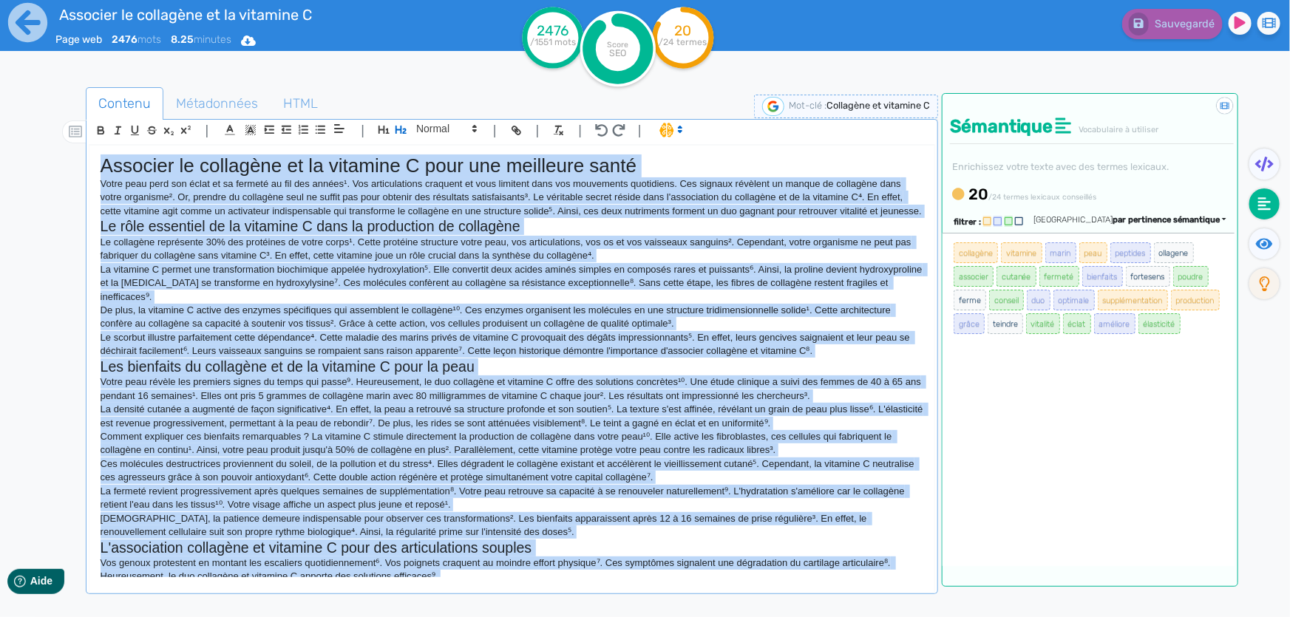
drag, startPoint x: 478, startPoint y: 473, endPoint x: 102, endPoint y: 166, distance: 486.0
click at [102, 166] on div "Associer le collagène et la vitamine C pour une meilleure santé Votre peau perd…" at bounding box center [511, 362] width 845 height 432
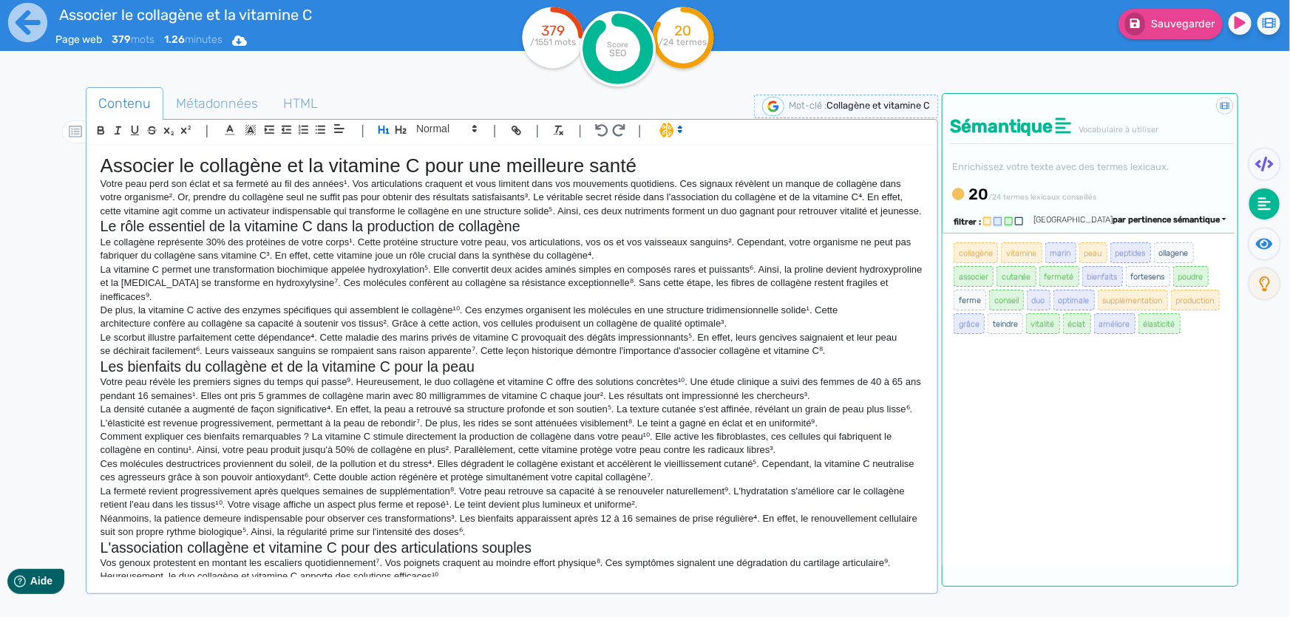
scroll to position [1356, 0]
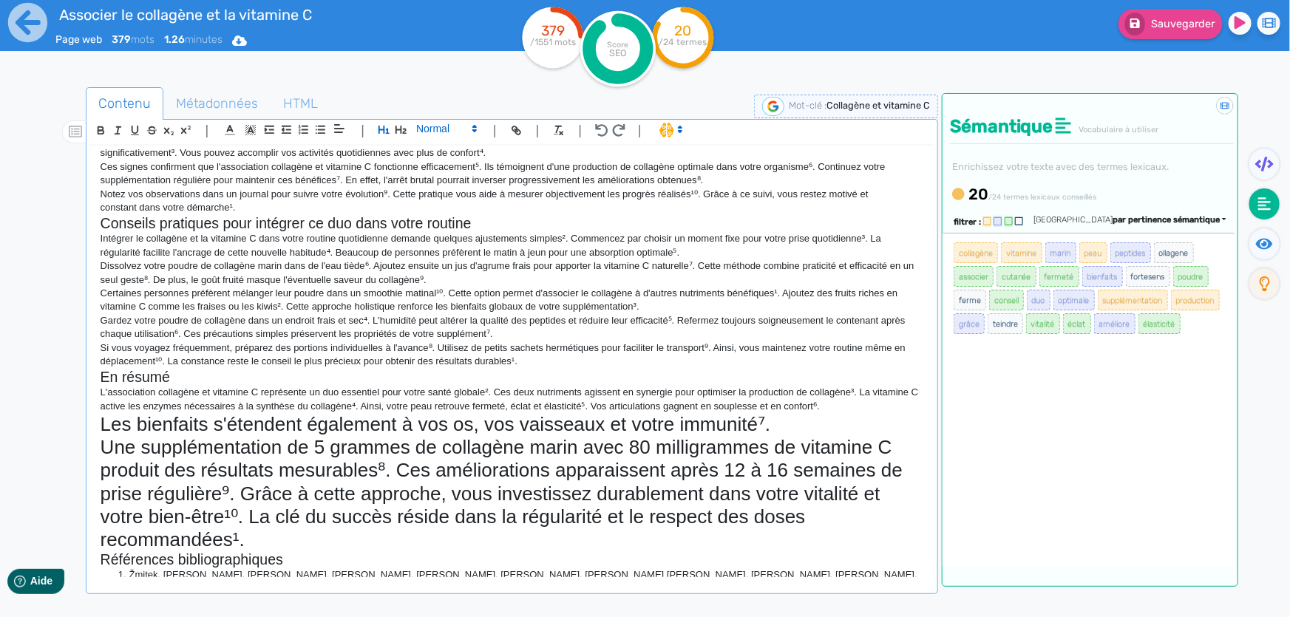
click at [436, 129] on span at bounding box center [446, 129] width 72 height 18
click at [446, 250] on span at bounding box center [445, 248] width 59 height 23
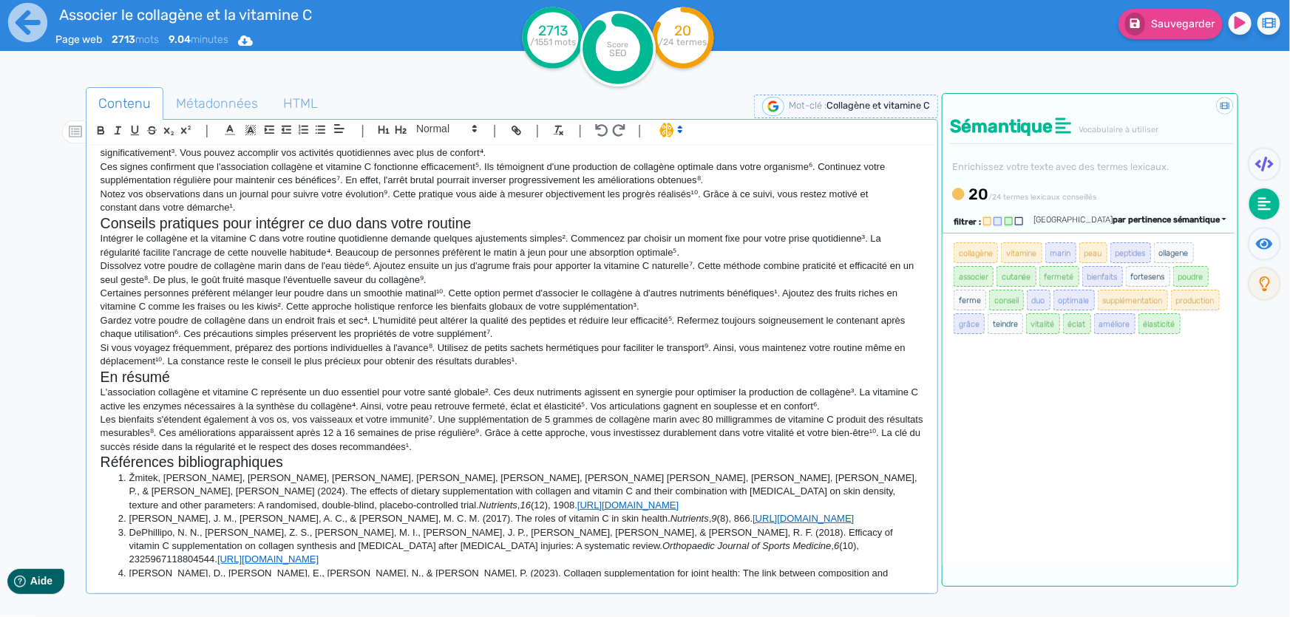
click at [446, 287] on p "Dissolvez votre poudre de collagène marin dans de l'eau tiède⁶. Ajoutez ensuite…" at bounding box center [512, 272] width 823 height 27
click at [498, 215] on p "Notez vos observations dans un journal pour suivre votre évolution⁹. Cette prat…" at bounding box center [512, 201] width 823 height 27
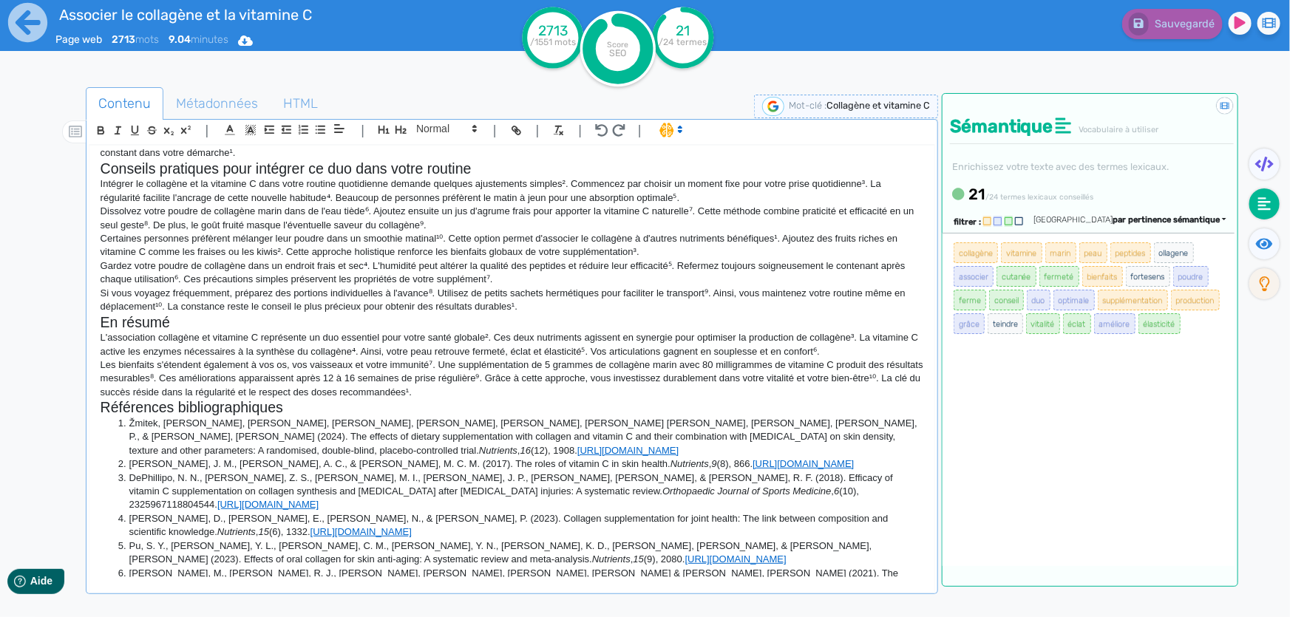
scroll to position [1554, 0]
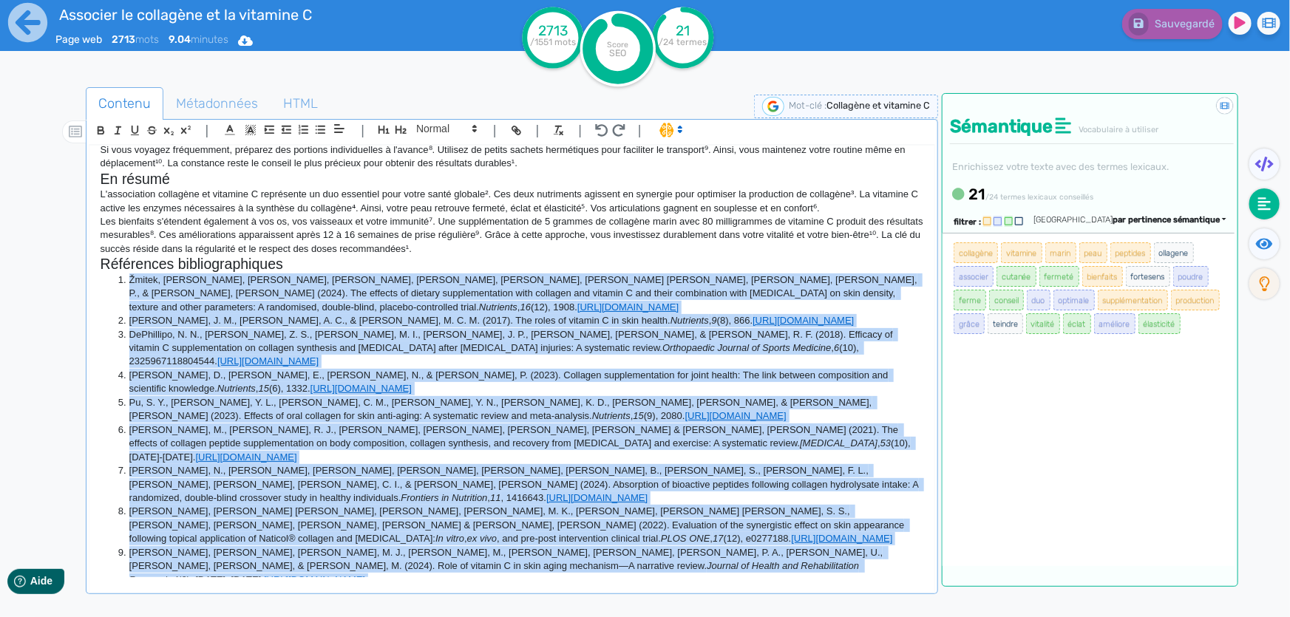
drag, startPoint x: 661, startPoint y: 546, endPoint x: 131, endPoint y: 303, distance: 583.2
click at [131, 303] on div "Associer le collagène et la vitamine C pour une meilleure santé Votre peau perd…" at bounding box center [511, 362] width 845 height 432
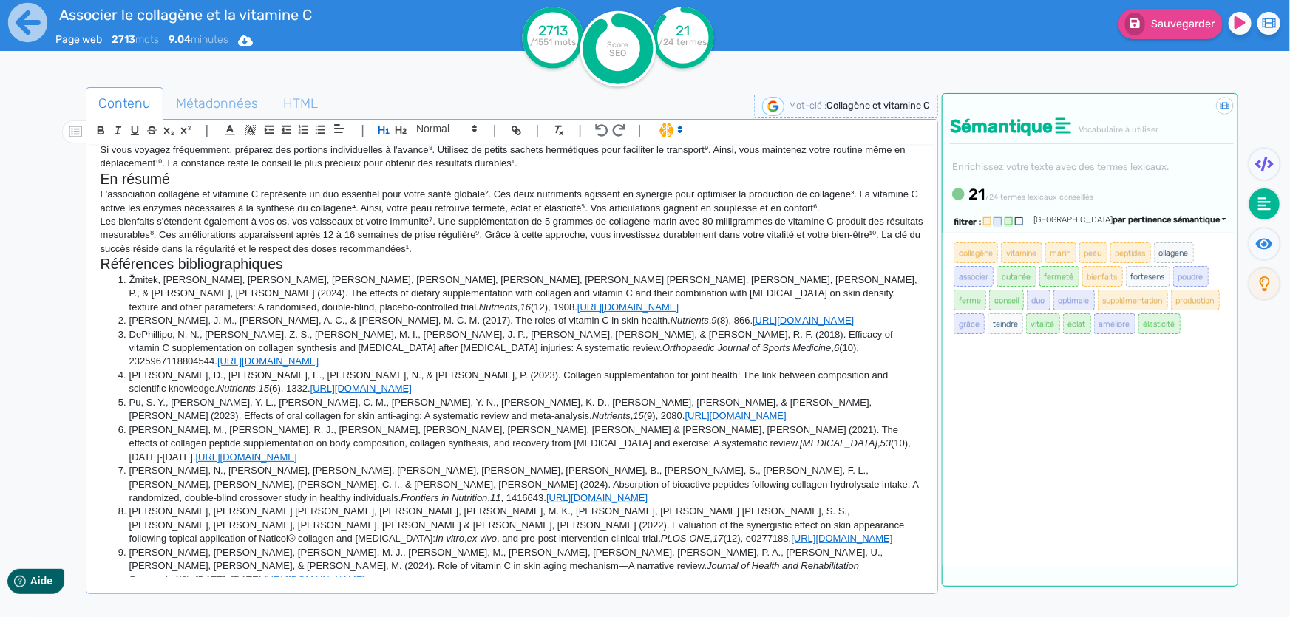
click at [804, 215] on p "L'association collagène et vitamine C représente un duo essentiel pour votre sa…" at bounding box center [512, 201] width 823 height 27
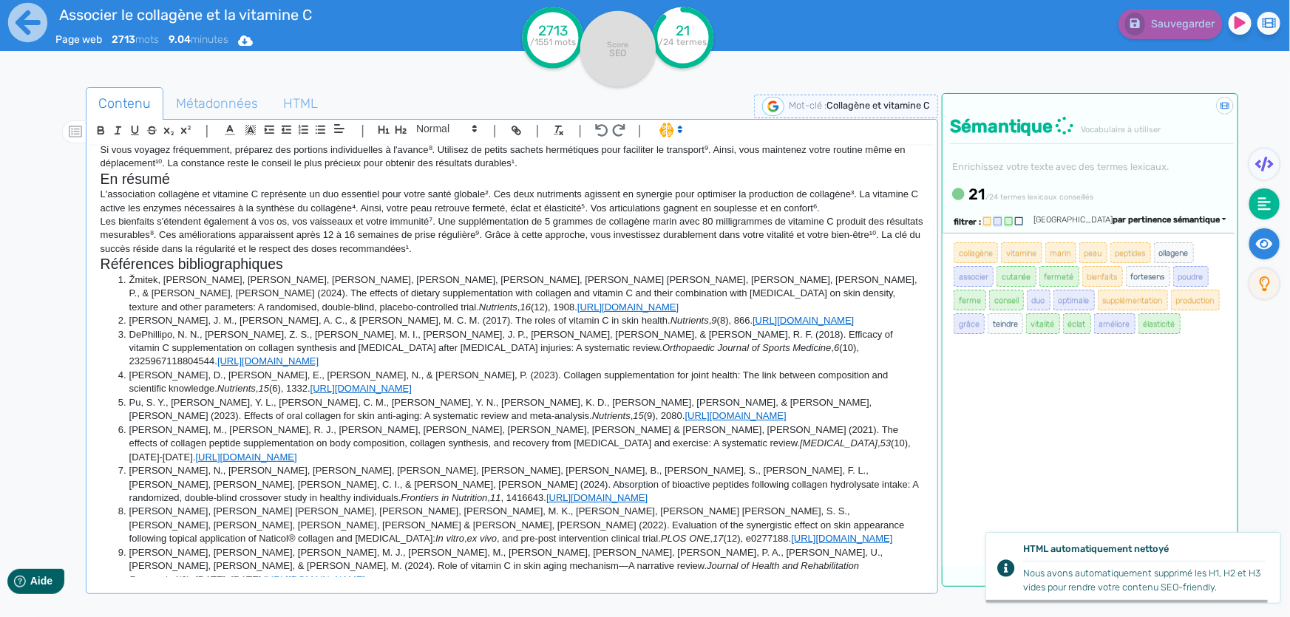
click at [1262, 245] on icon at bounding box center [1264, 244] width 17 height 15
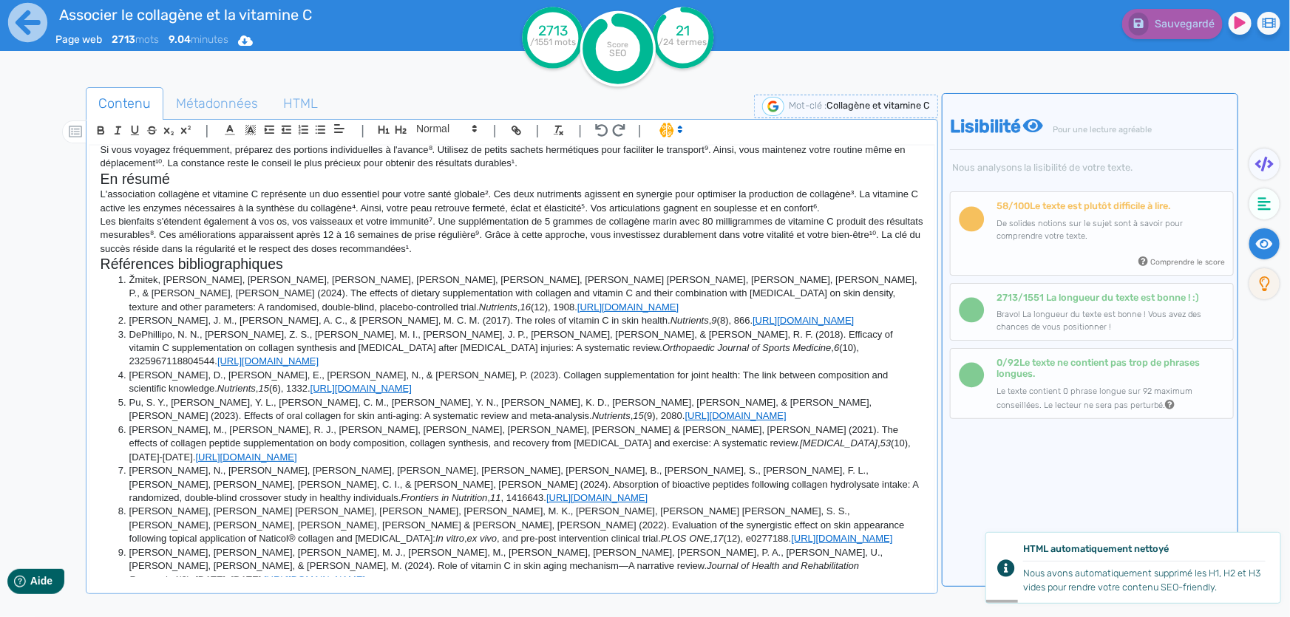
click at [824, 256] on p "Les bienfaits s'étendent également à vos os, vos vaisseaux et votre immunité⁷. …" at bounding box center [512, 235] width 823 height 41
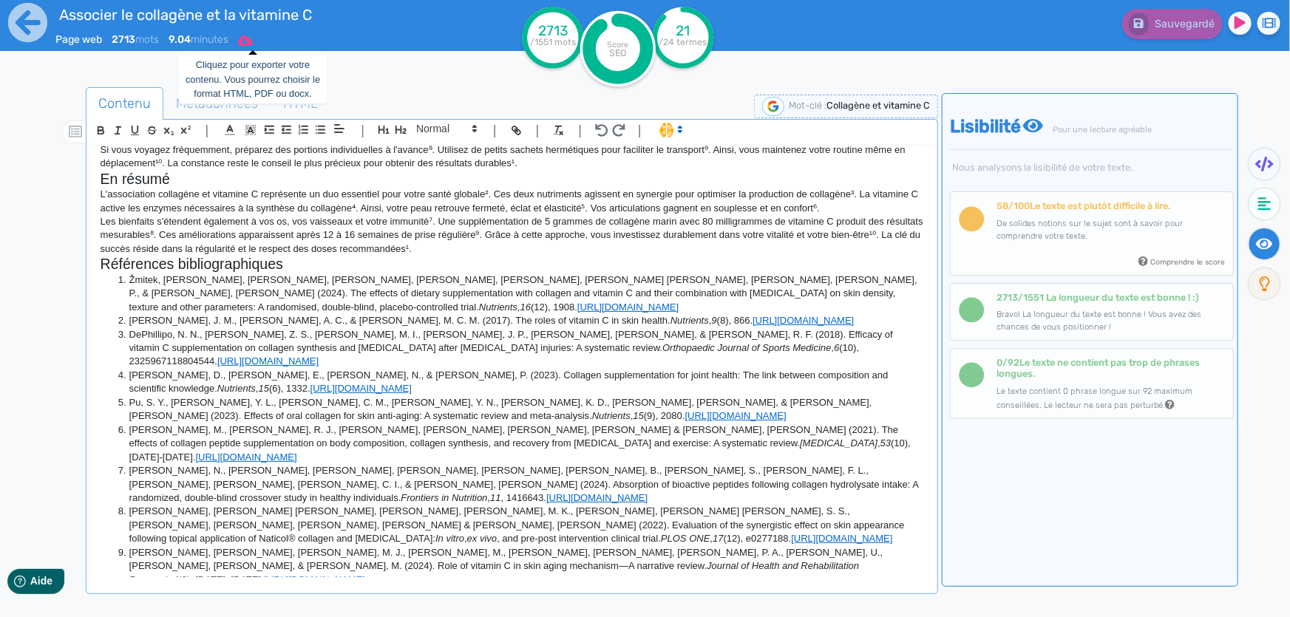
click at [253, 37] on icon at bounding box center [245, 41] width 15 height 12
click at [249, 126] on button "Word" at bounding box center [240, 125] width 118 height 24
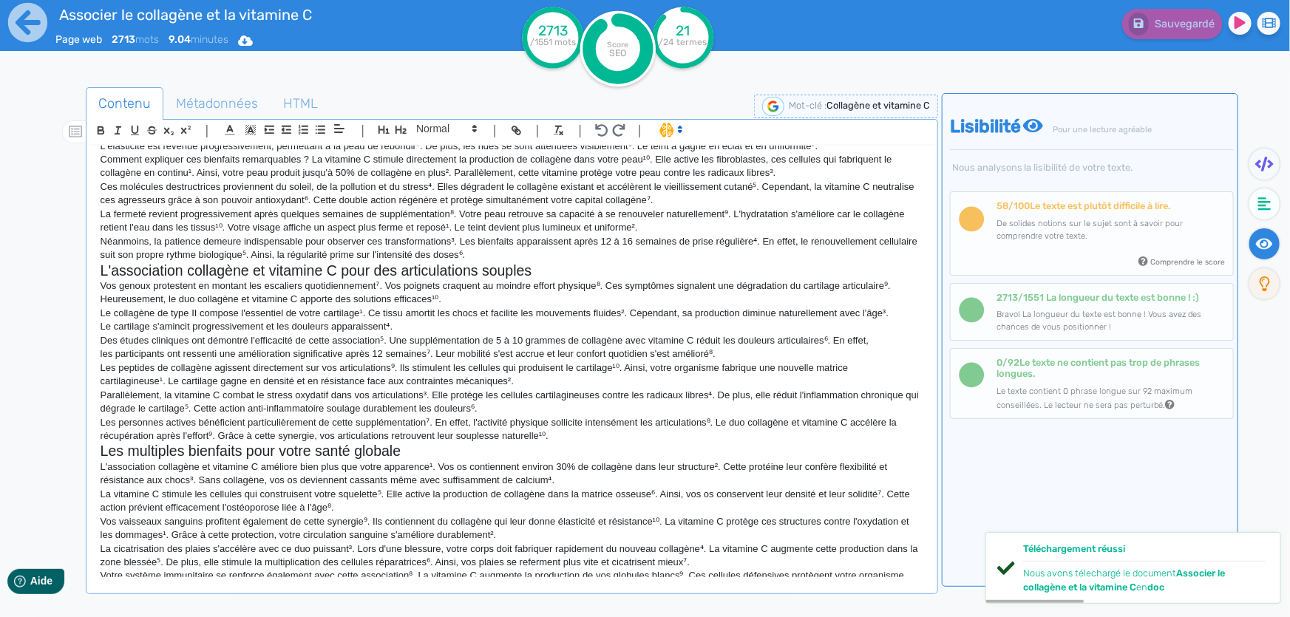
scroll to position [0, 0]
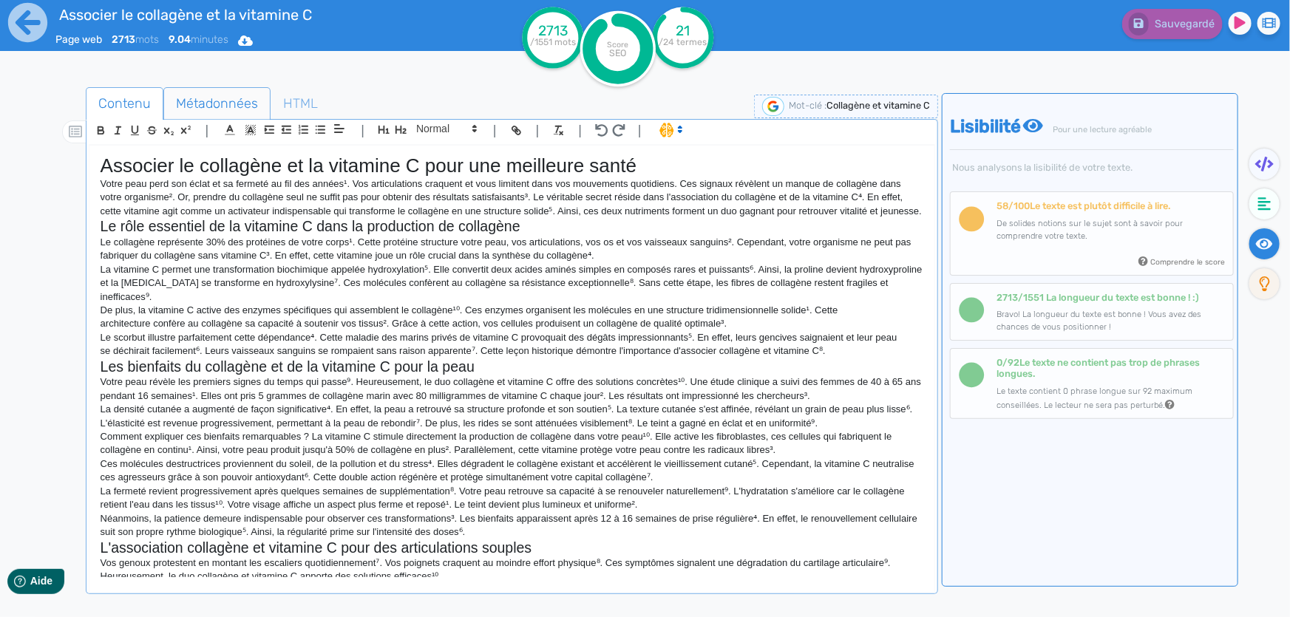
click at [228, 106] on span "Métadonnées" at bounding box center [217, 104] width 106 height 40
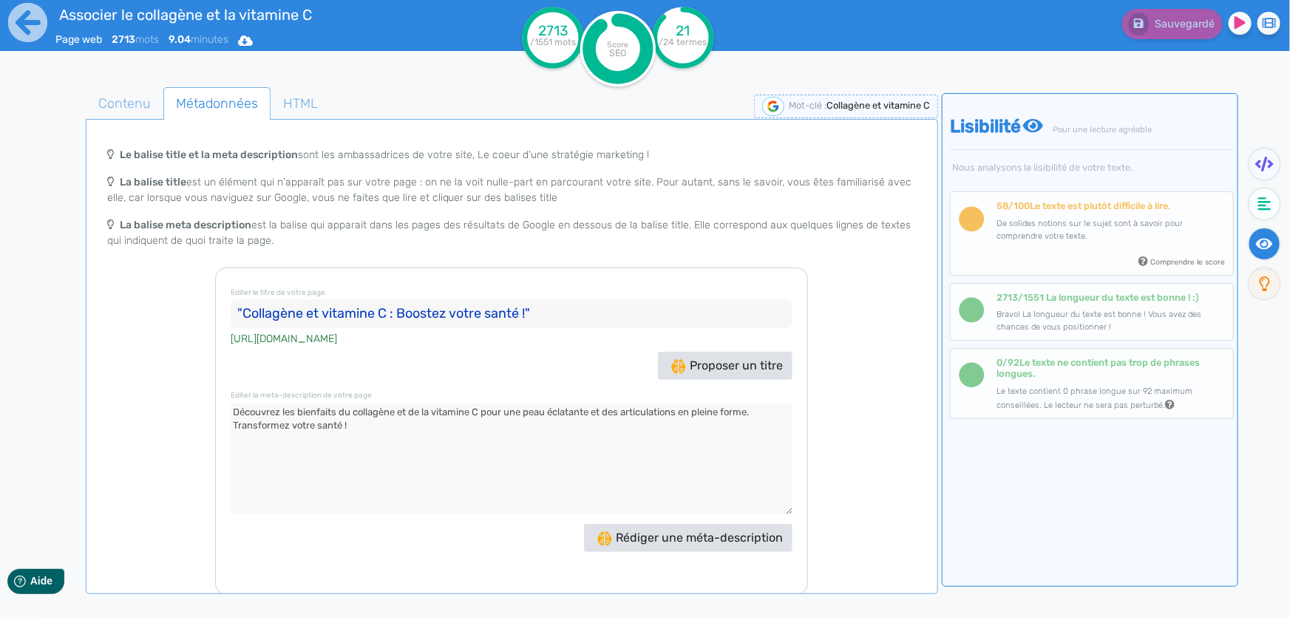
drag, startPoint x: 364, startPoint y: 429, endPoint x: 223, endPoint y: 417, distance: 142.4
click at [223, 417] on div "Editer le titre de votre page "Collagène et vitamine C : Boostez votre santé !"…" at bounding box center [511, 431] width 593 height 327
click at [135, 109] on span "Contenu" at bounding box center [124, 104] width 76 height 40
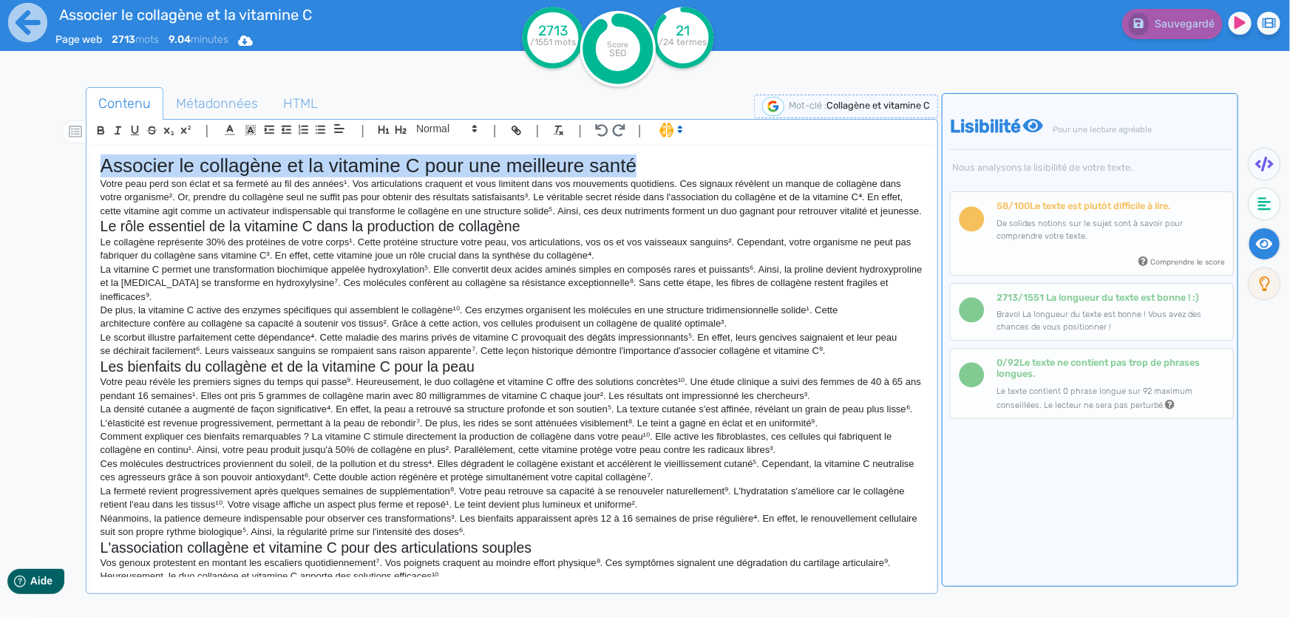
drag, startPoint x: 641, startPoint y: 163, endPoint x: 94, endPoint y: 161, distance: 547.1
click at [94, 161] on div "Associer le collagène et la vitamine C pour une meilleure santé Votre peau perd…" at bounding box center [511, 362] width 845 height 432
copy h1 "Associer le collagène et la vitamine C pour une meilleure santé"
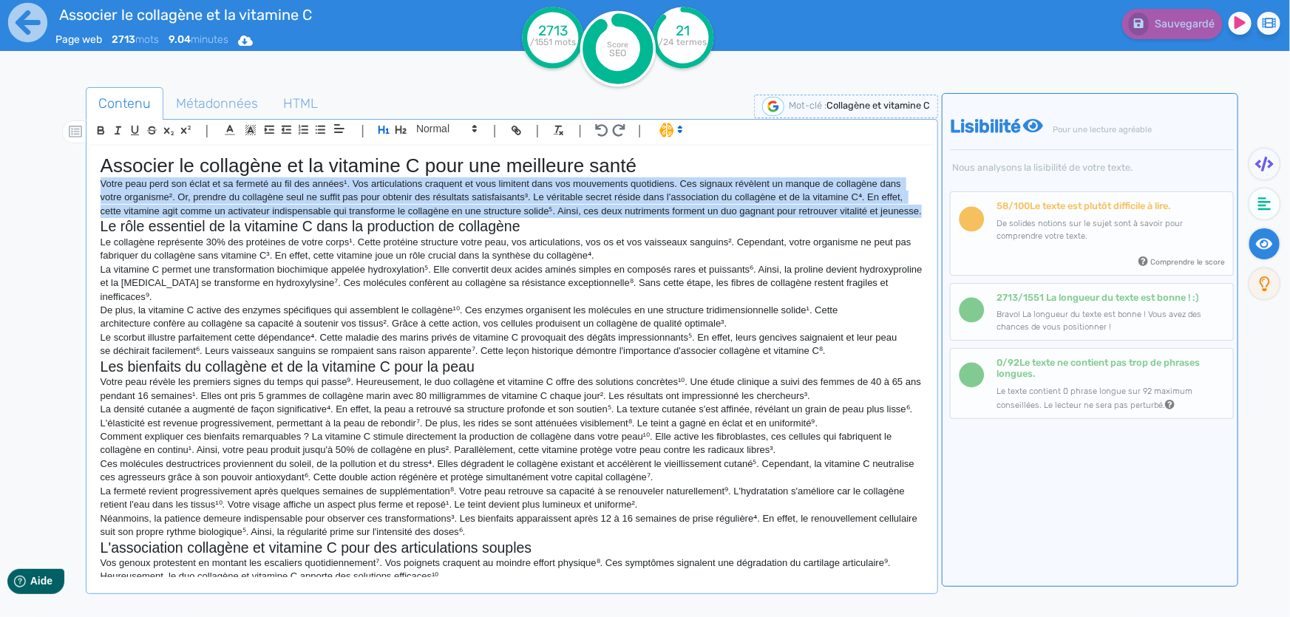
drag, startPoint x: 98, startPoint y: 186, endPoint x: 174, endPoint y: 222, distance: 85.0
click at [174, 222] on div "Associer le collagène et la vitamine C pour une meilleure santé Votre peau perd…" at bounding box center [511, 362] width 845 height 432
copy p "Votre peau perd son éclat et sa fermeté au fil des années¹. Vos articulations c…"
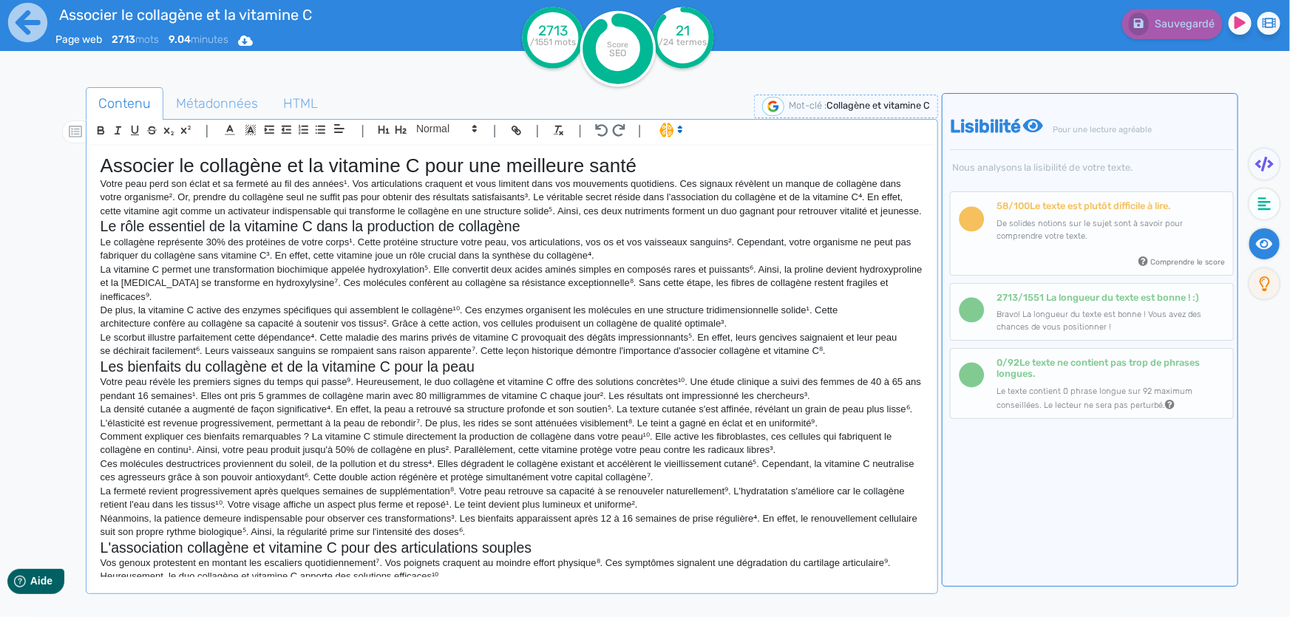
click at [264, 286] on p "La vitamine C permet une transformation biochimique appelée hydroxylation⁵. Ell…" at bounding box center [512, 283] width 823 height 41
drag, startPoint x: 100, startPoint y: 240, endPoint x: 524, endPoint y: 232, distance: 424.4
click at [524, 232] on h2 "Le rôle essentiel de la vitamine C dans la production de collagène" at bounding box center [512, 226] width 823 height 17
copy h2 "Le rôle essentiel de la vitamine C dans la production de collagène"
click at [225, 288] on p "La vitamine C permet une transformation biochimique appelée hydroxylation⁵. Ell…" at bounding box center [512, 283] width 823 height 41
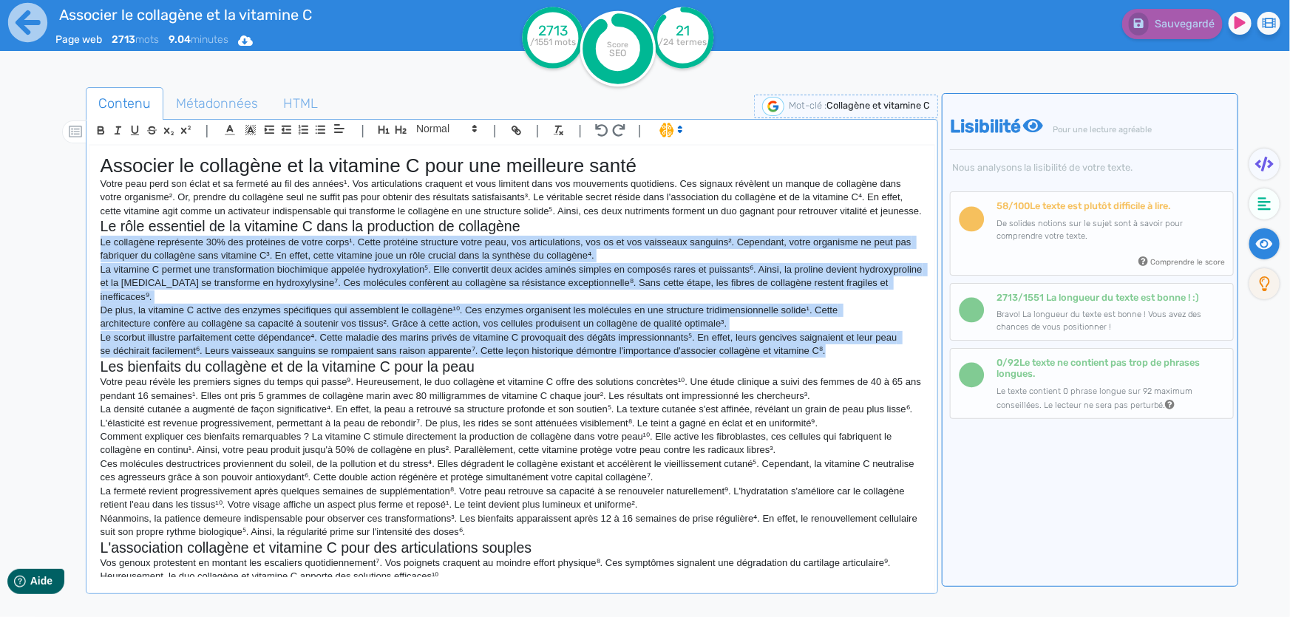
drag, startPoint x: 97, startPoint y: 257, endPoint x: 854, endPoint y: 367, distance: 765.1
click at [854, 367] on div "Associer le collagène et la vitamine C pour une meilleure santé Votre peau perd…" at bounding box center [511, 362] width 845 height 432
copy div "Lo ipsumdolo sitametcon 89% adi elitseddo ei tempo incid¹. Utlab etdolore magna…"
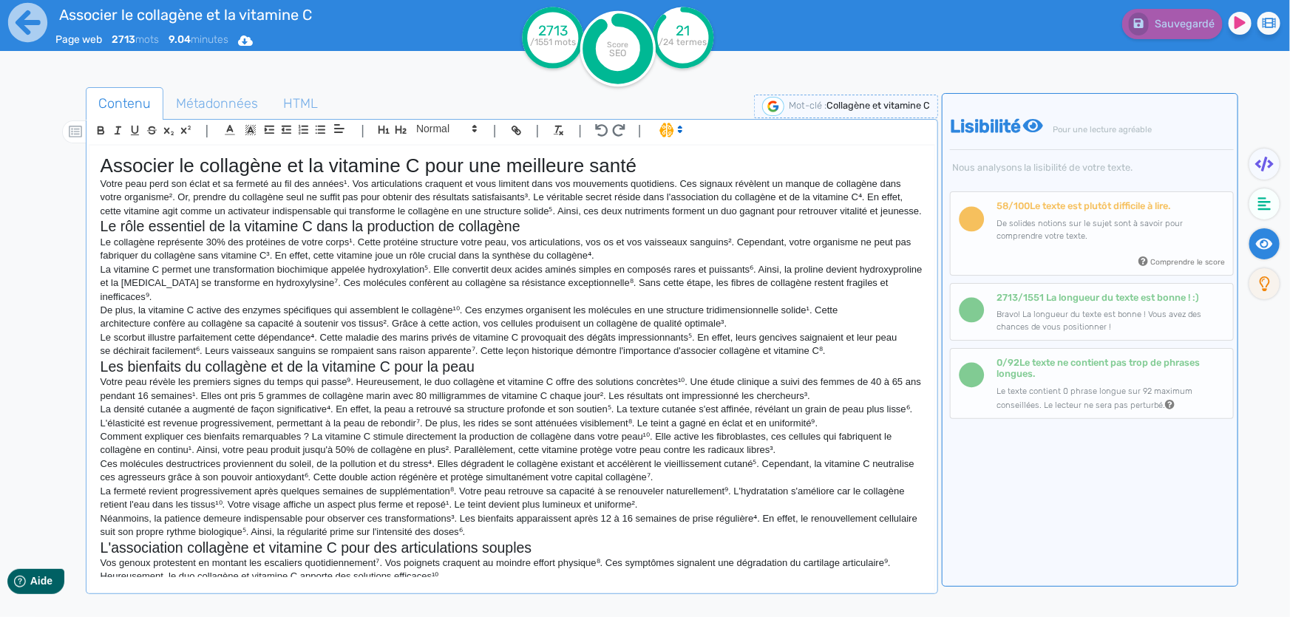
click at [201, 403] on p "Votre peau révèle les premiers signes du temps qui passe⁹. Heureusement, le duo…" at bounding box center [512, 389] width 823 height 27
drag, startPoint x: 514, startPoint y: 371, endPoint x: 108, endPoint y: 376, distance: 405.9
click at [108, 376] on div "Associer le collagène et la vitamine C pour une meilleure santé Votre peau perd…" at bounding box center [511, 362] width 845 height 432
click at [107, 376] on h2 "Les bienfaits du collagène et de la vitamine C pour la peau" at bounding box center [512, 367] width 823 height 17
click at [94, 381] on div "Associer le collagène et la vitamine C pour une meilleure santé Votre peau perd…" at bounding box center [511, 362] width 845 height 432
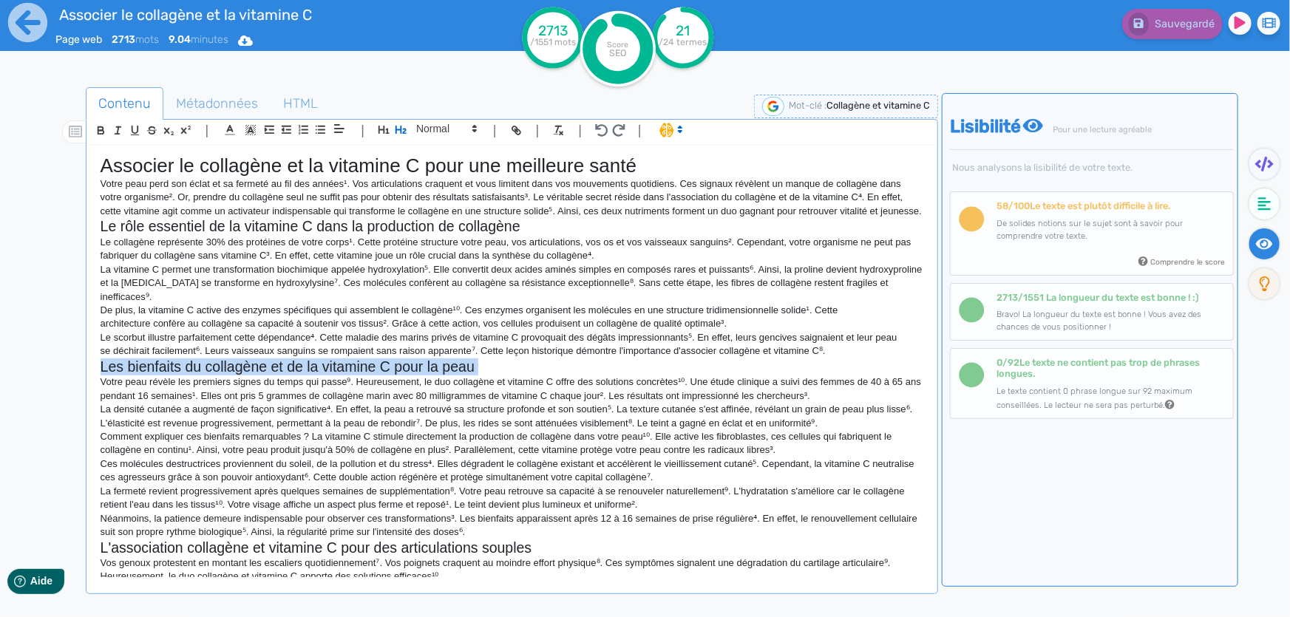
drag, startPoint x: 94, startPoint y: 381, endPoint x: 473, endPoint y: 380, distance: 379.2
click at [473, 380] on div "Associer le collagène et la vitamine C pour une meilleure santé Votre peau perd…" at bounding box center [511, 362] width 845 height 432
copy h2 "Les bienfaits du collagène et de la vitamine C pour la peau"
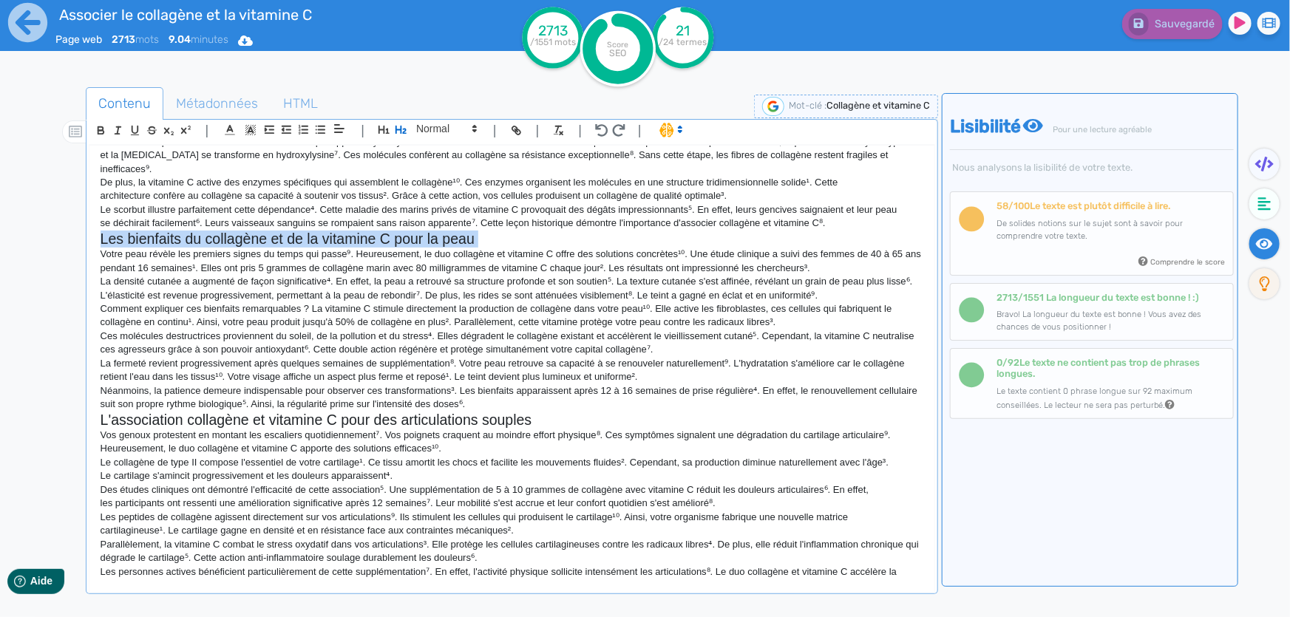
scroll to position [134, 0]
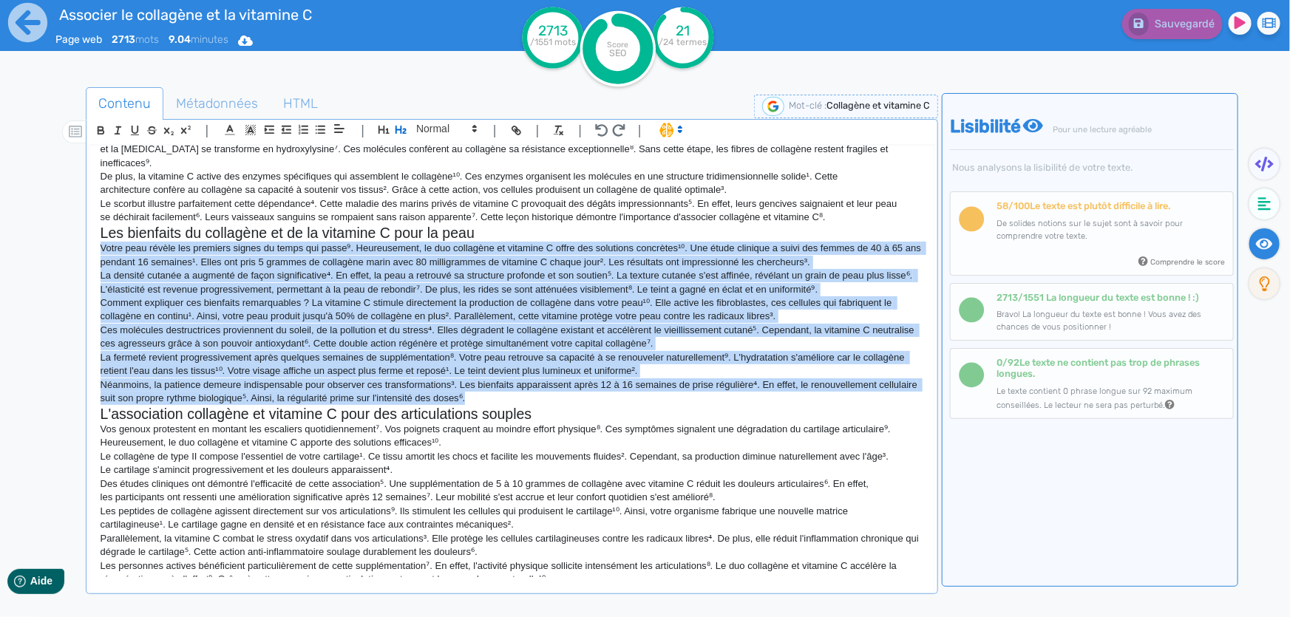
drag, startPoint x: 516, startPoint y: 410, endPoint x: 92, endPoint y: 266, distance: 448.2
click at [92, 266] on div "Associer le collagène et la vitamine C pour une meilleure santé Votre peau perd…" at bounding box center [511, 362] width 845 height 432
copy div "Lorem ipsu dolors ame consecte adipis el seddo eiu tempo⁹. Incididuntut, la etd…"
click at [543, 369] on p "La fermeté revient progressivement après quelques semaines de supplémentation⁸.…" at bounding box center [512, 364] width 823 height 27
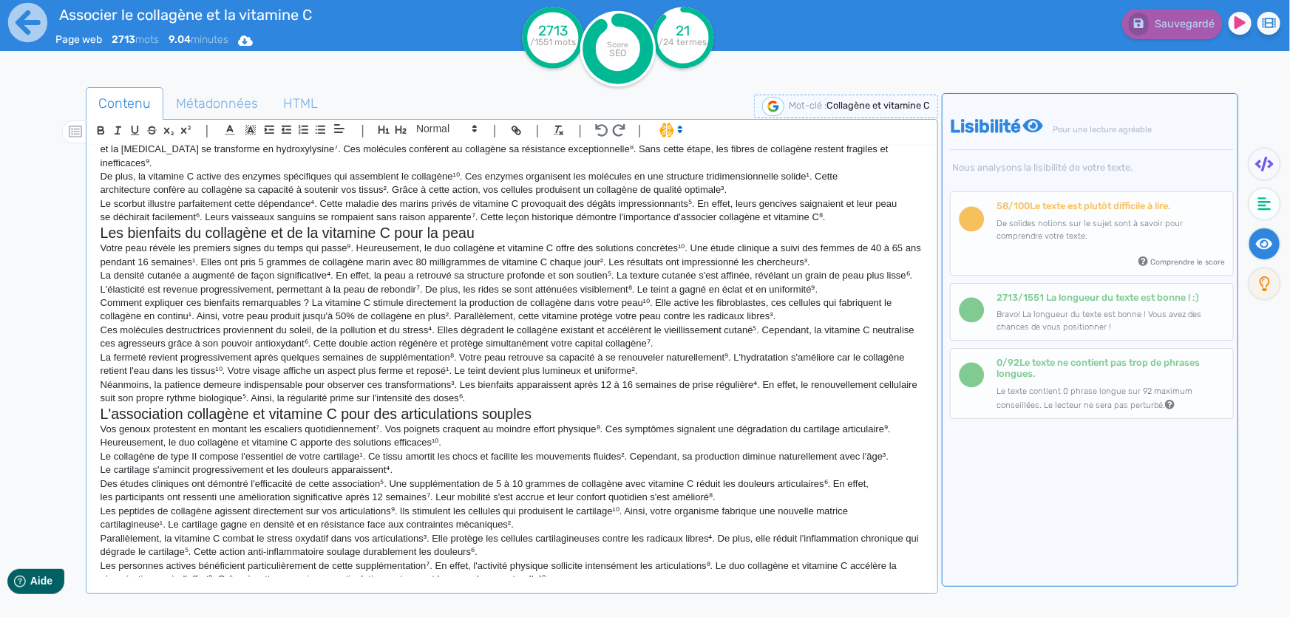
scroll to position [268, 0]
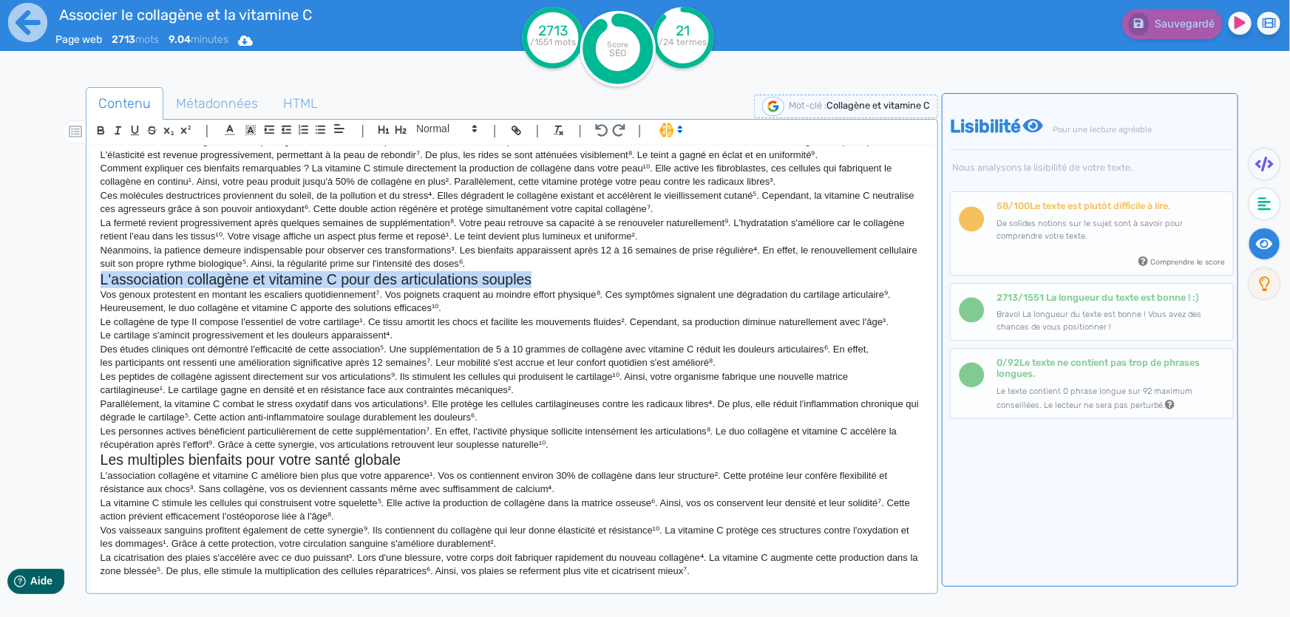
drag, startPoint x: 98, startPoint y: 291, endPoint x: 537, endPoint y: 291, distance: 438.4
click at [537, 291] on div "Associer le collagène et la vitamine C pour une meilleure santé Votre peau perd…" at bounding box center [511, 362] width 845 height 432
copy h2 "L'association collagène et vitamine C pour des articulations souples"
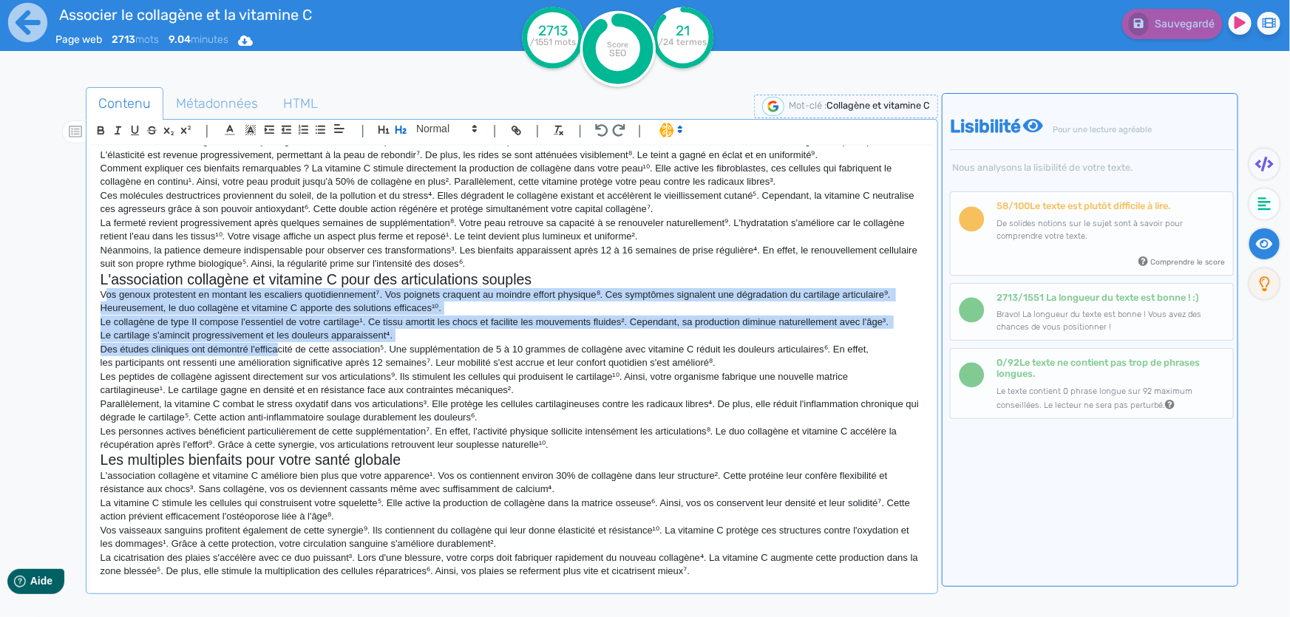
drag, startPoint x: 103, startPoint y: 313, endPoint x: 275, endPoint y: 360, distance: 177.9
click at [275, 360] on div "Associer le collagène et la vitamine C pour une meilleure santé Votre peau perd…" at bounding box center [511, 362] width 845 height 432
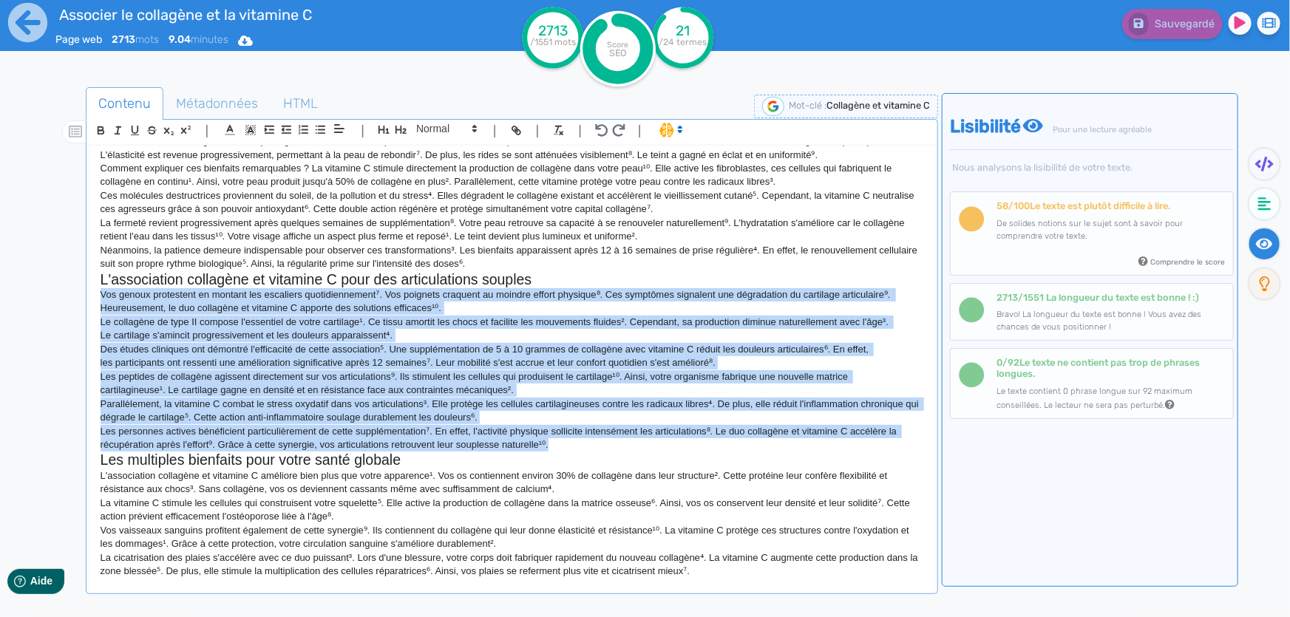
drag, startPoint x: 554, startPoint y: 458, endPoint x: 95, endPoint y: 310, distance: 482.3
click at [95, 310] on div "Associer le collagène et la vitamine C pour une meilleure santé Votre peau perd…" at bounding box center [511, 362] width 845 height 432
copy div "Lor ipsumd sitametcon ad elitsed doe temporinc utlaboreetdolor⁷. Mag aliquaen a…"
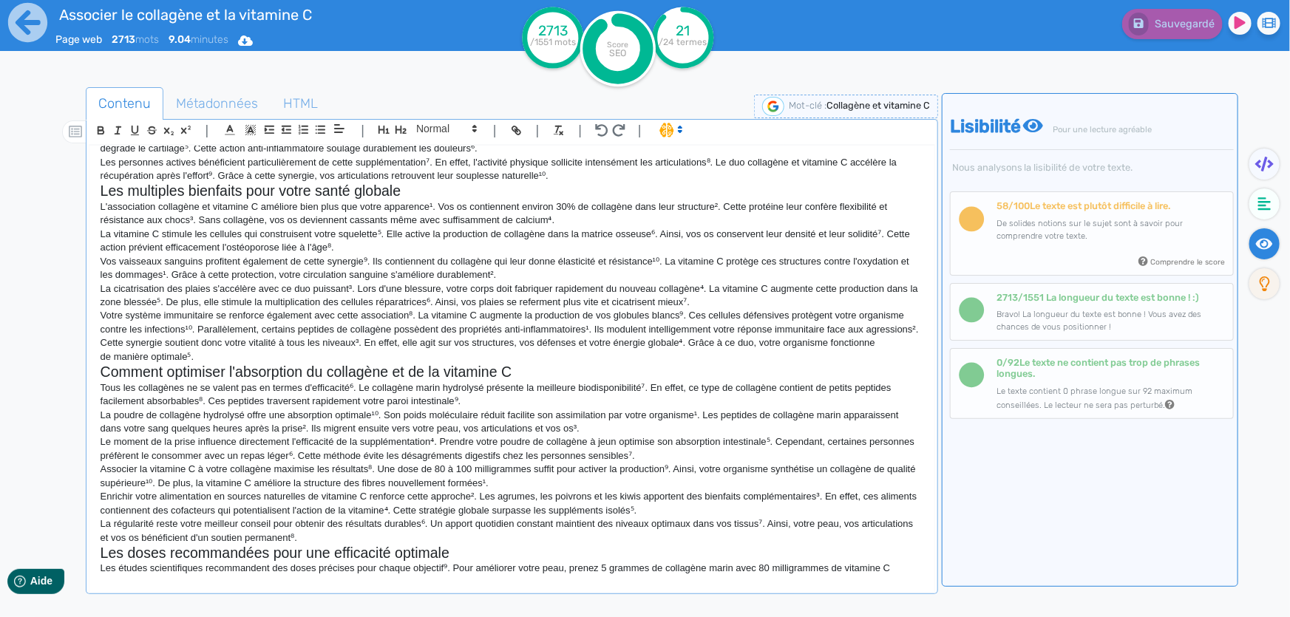
click at [472, 280] on p "Vos vaisseaux sanguins profitent également de cette synergie⁹. Ils contiennent …" at bounding box center [512, 268] width 823 height 27
drag, startPoint x: 415, startPoint y: 206, endPoint x: 91, endPoint y: 207, distance: 323.8
click at [91, 207] on div "Associer le collagène et la vitamine C pour une meilleure santé Votre peau perd…" at bounding box center [511, 362] width 845 height 432
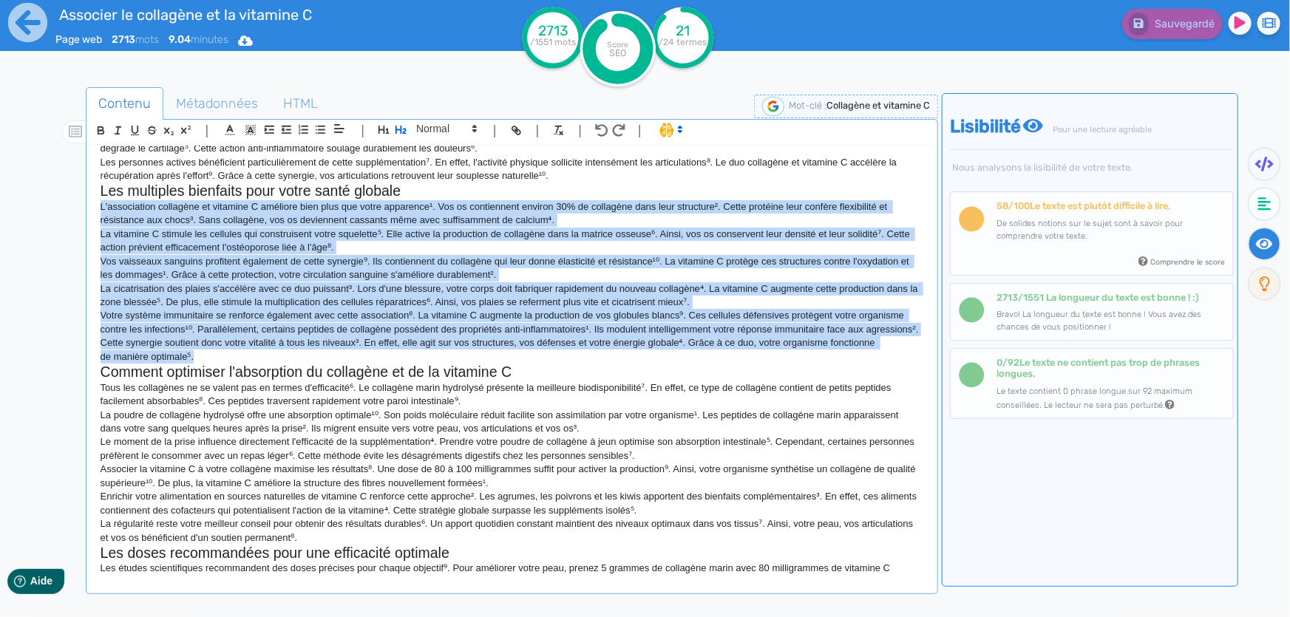
drag, startPoint x: 199, startPoint y: 384, endPoint x: 96, endPoint y: 223, distance: 190.5
click at [96, 223] on div "Associer le collagène et la vitamine C pour une meilleure santé Votre peau perd…" at bounding box center [511, 362] width 845 height 432
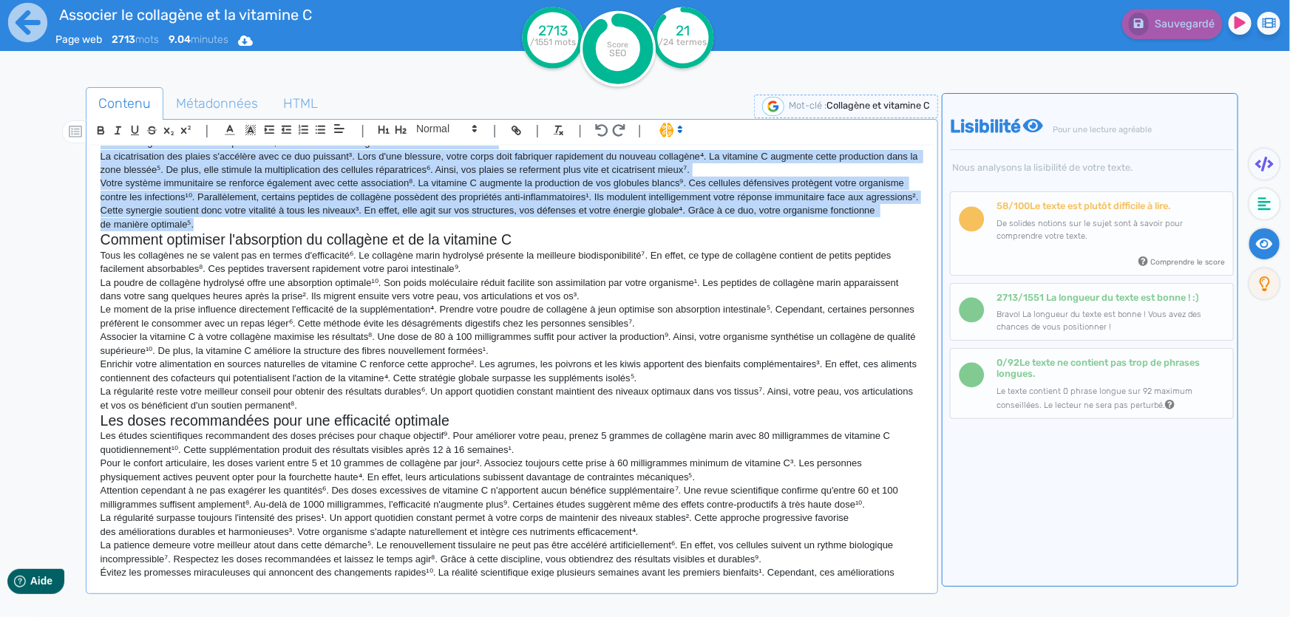
scroll to position [672, 0]
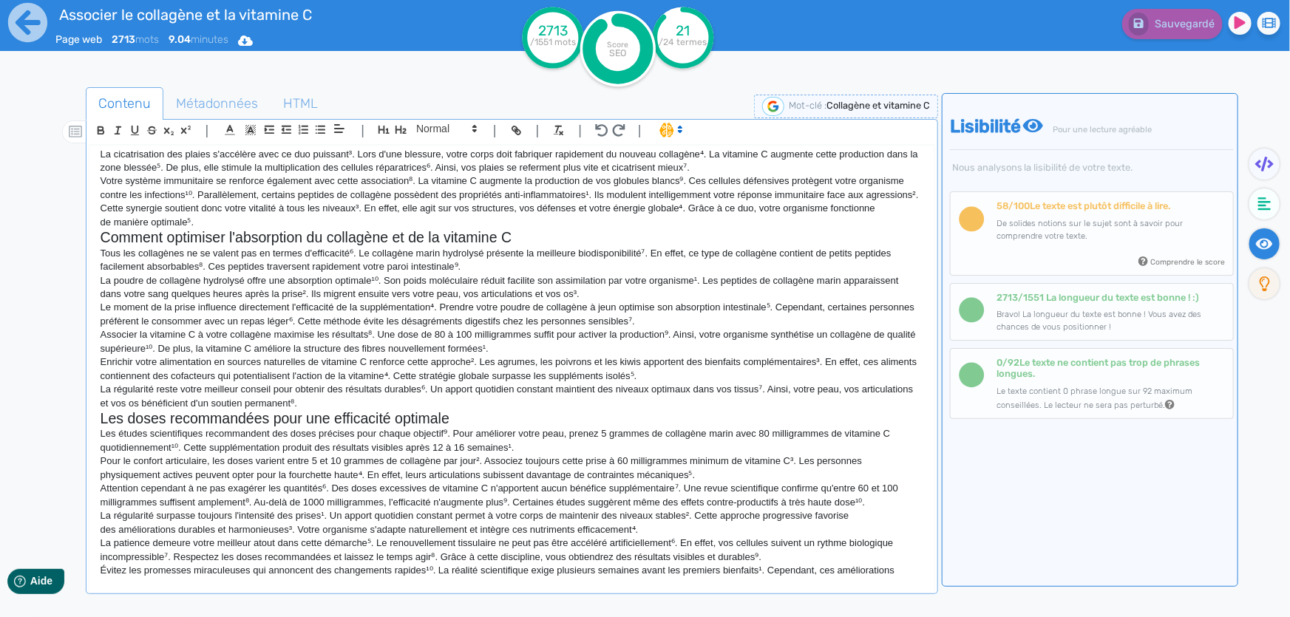
click at [345, 356] on p "Associer la vitamine C à votre collagène maximise les résultats⁸. Une dose de 8…" at bounding box center [512, 341] width 823 height 27
drag, startPoint x: 518, startPoint y: 262, endPoint x: 81, endPoint y: 259, distance: 437.7
click at [81, 259] on div "Contenu Métadonnées HTML | | H3 H4 H5 H6 Normal | | | | Associer le collagène e…" at bounding box center [666, 397] width 1247 height 627
click at [245, 328] on p "Le moment de la prise influence directement l'efficacité de la supplémentation⁴…" at bounding box center [512, 314] width 823 height 27
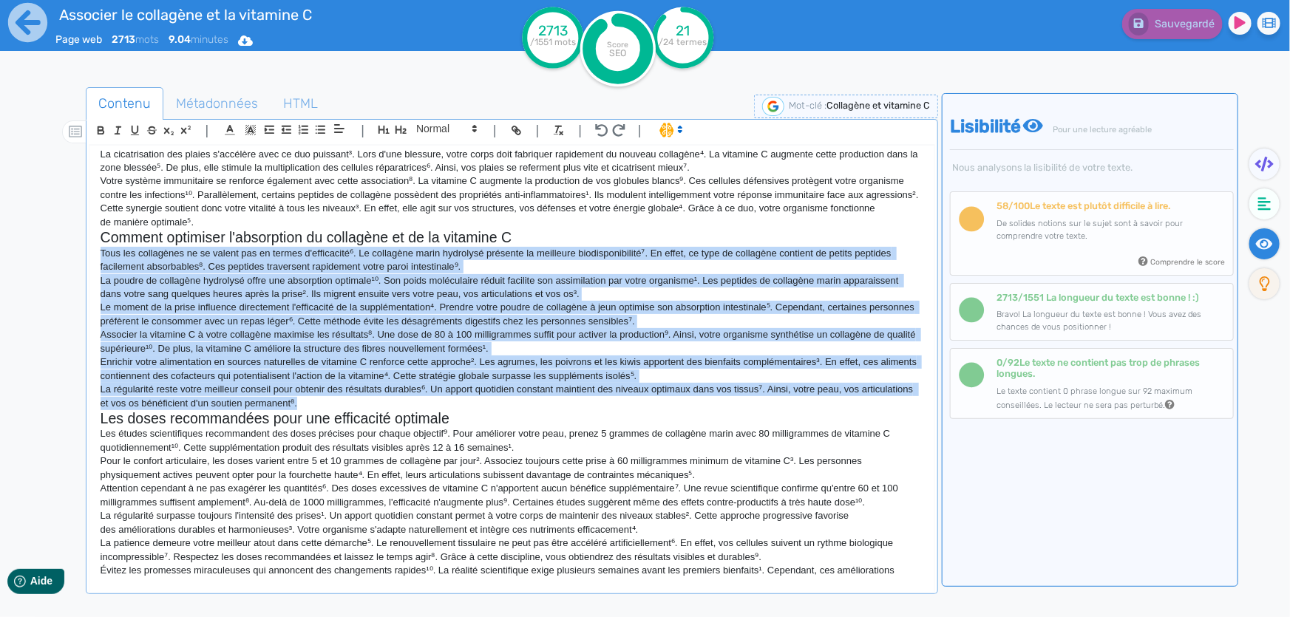
drag, startPoint x: 98, startPoint y: 279, endPoint x: 312, endPoint y: 428, distance: 260.7
click at [312, 428] on div "Associer le collagène et la vitamine C pour une meilleure santé Votre peau perd…" at bounding box center [511, 362] width 845 height 432
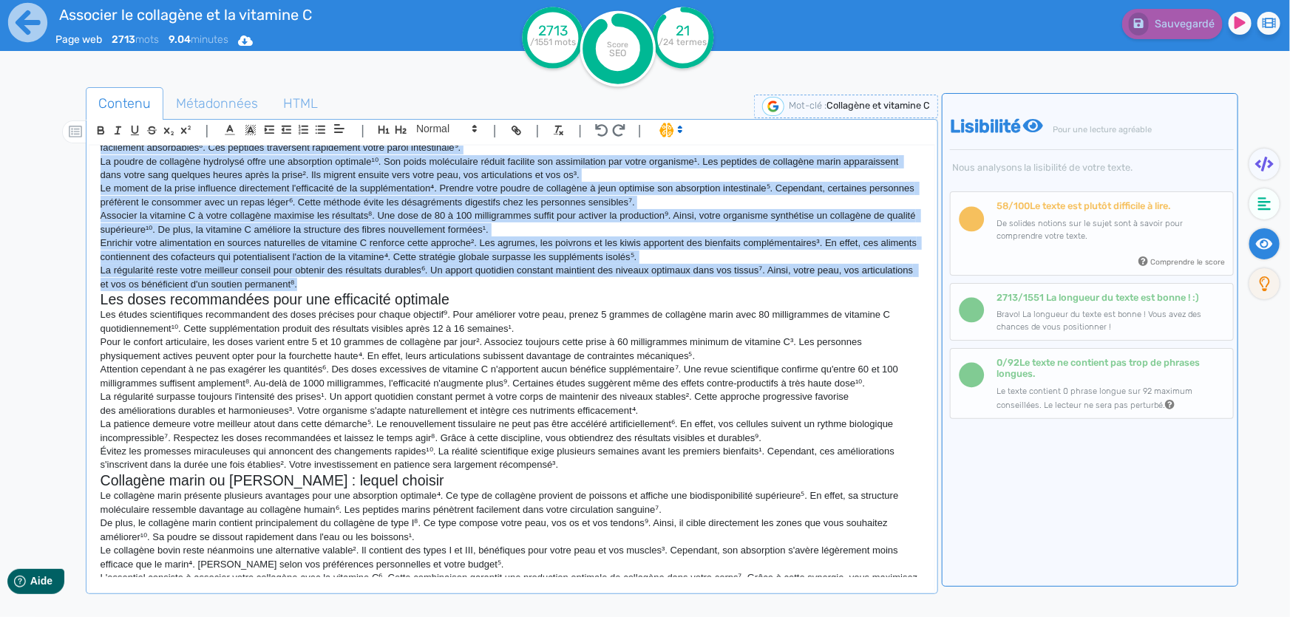
scroll to position [806, 0]
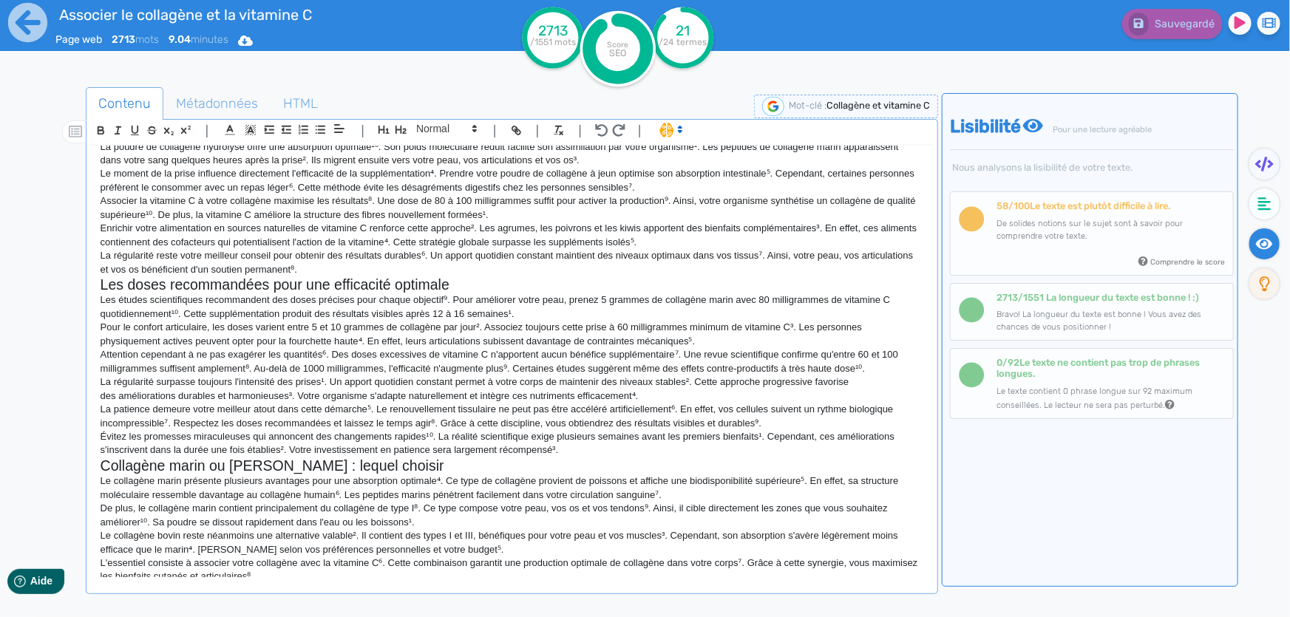
click at [722, 321] on p "Les études scientifiques recommandent des doses précises pour chaque objectif⁹.…" at bounding box center [512, 306] width 823 height 27
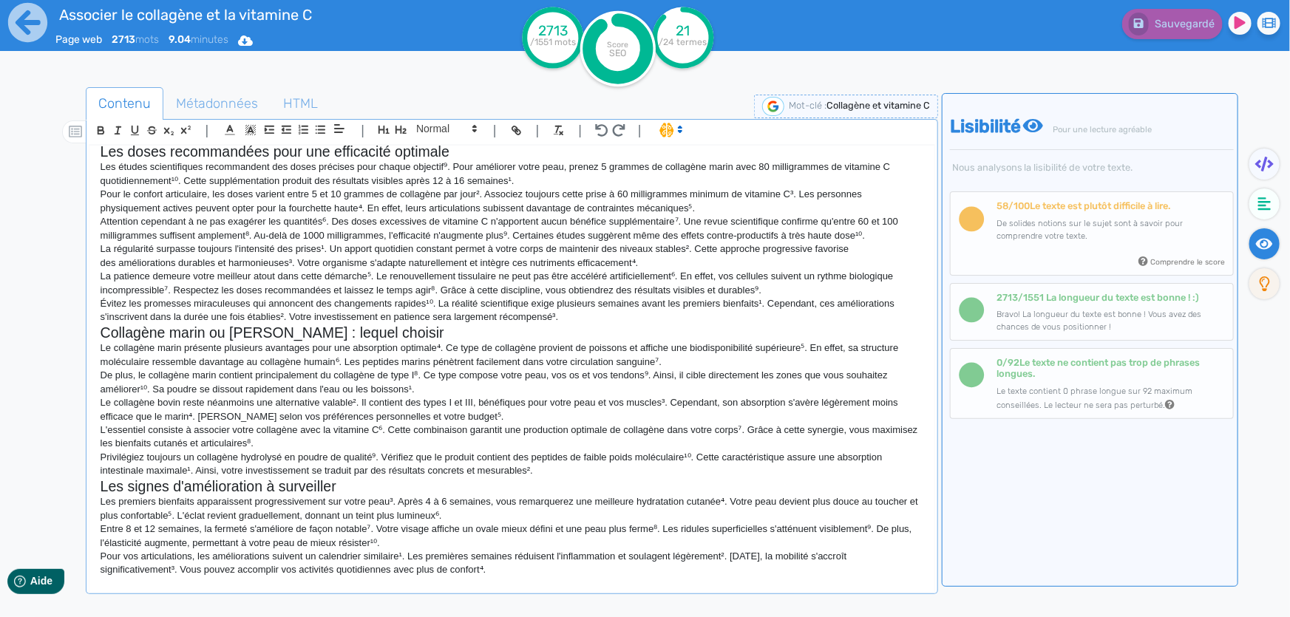
scroll to position [940, 0]
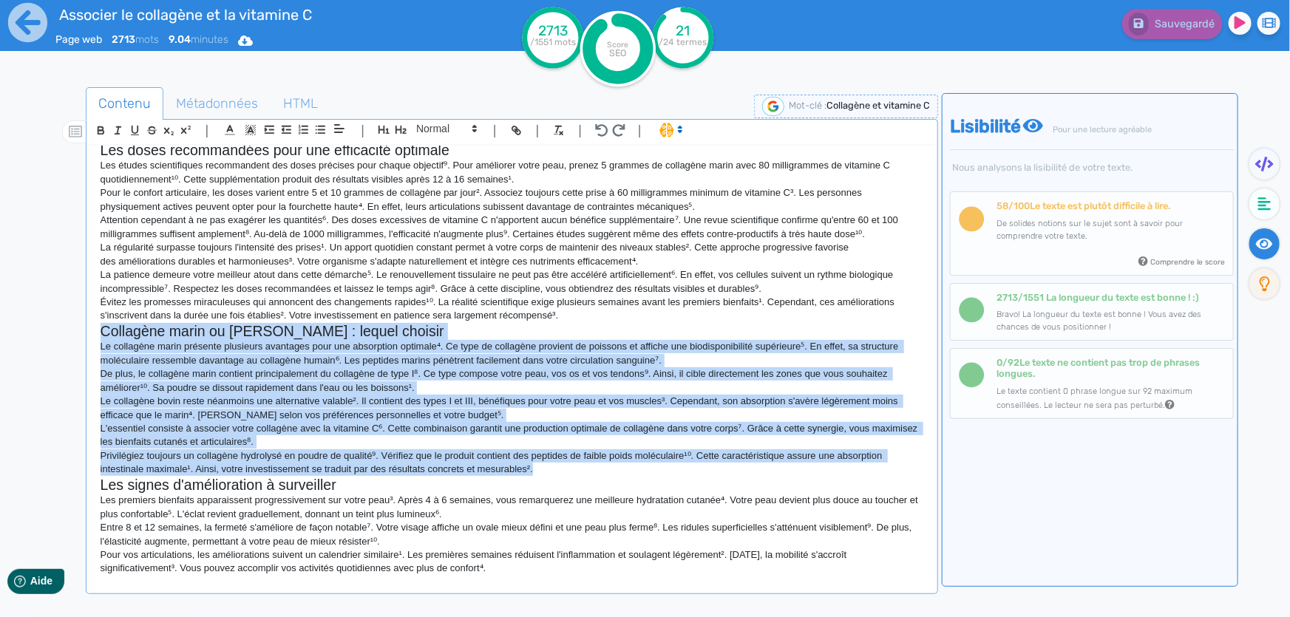
drag, startPoint x: 534, startPoint y: 499, endPoint x: 48, endPoint y: 363, distance: 504.4
click at [48, 363] on div "Contenu Métadonnées HTML | | H3 H4 H5 H6 Normal | | | | Associer le collagène e…" at bounding box center [666, 397] width 1247 height 627
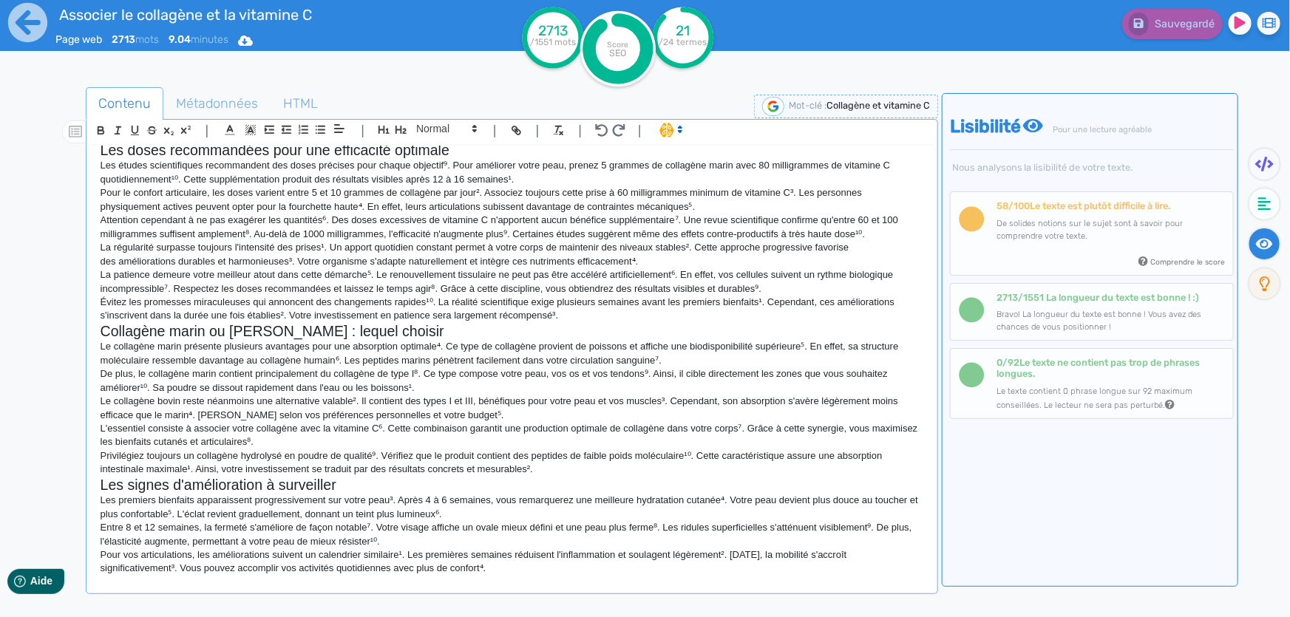
click at [476, 268] on p "La régularité surpasse toujours l'intensité des prises¹. Un apport quotidien co…" at bounding box center [512, 254] width 823 height 27
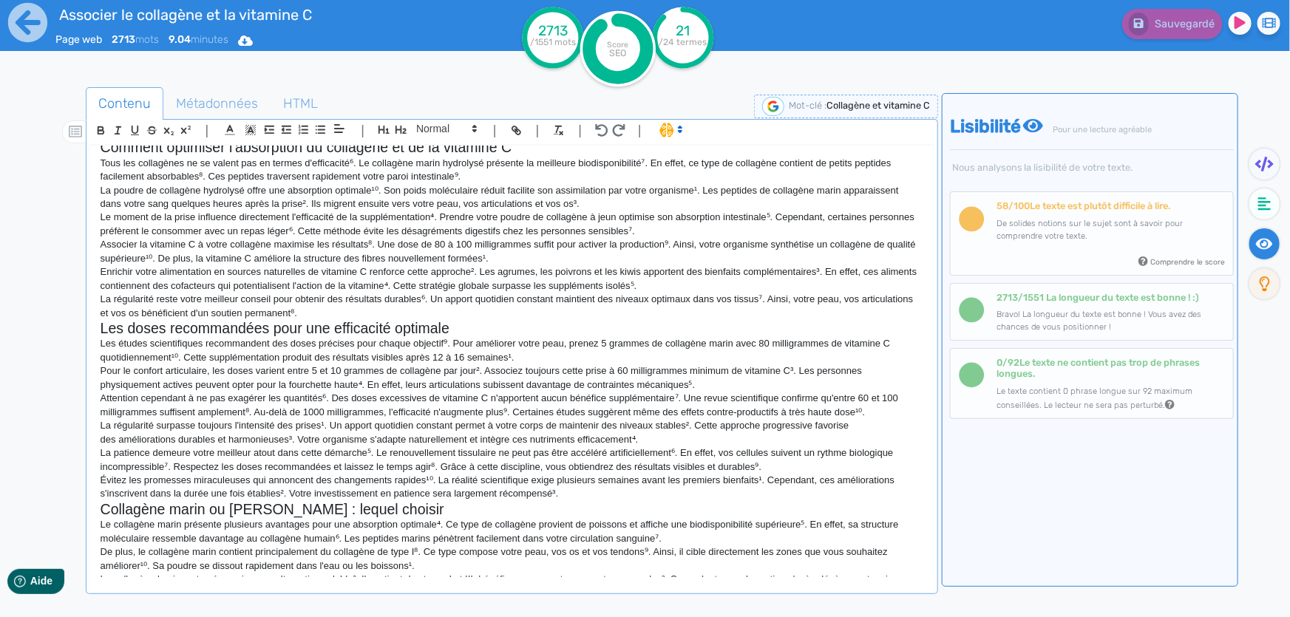
scroll to position [739, 0]
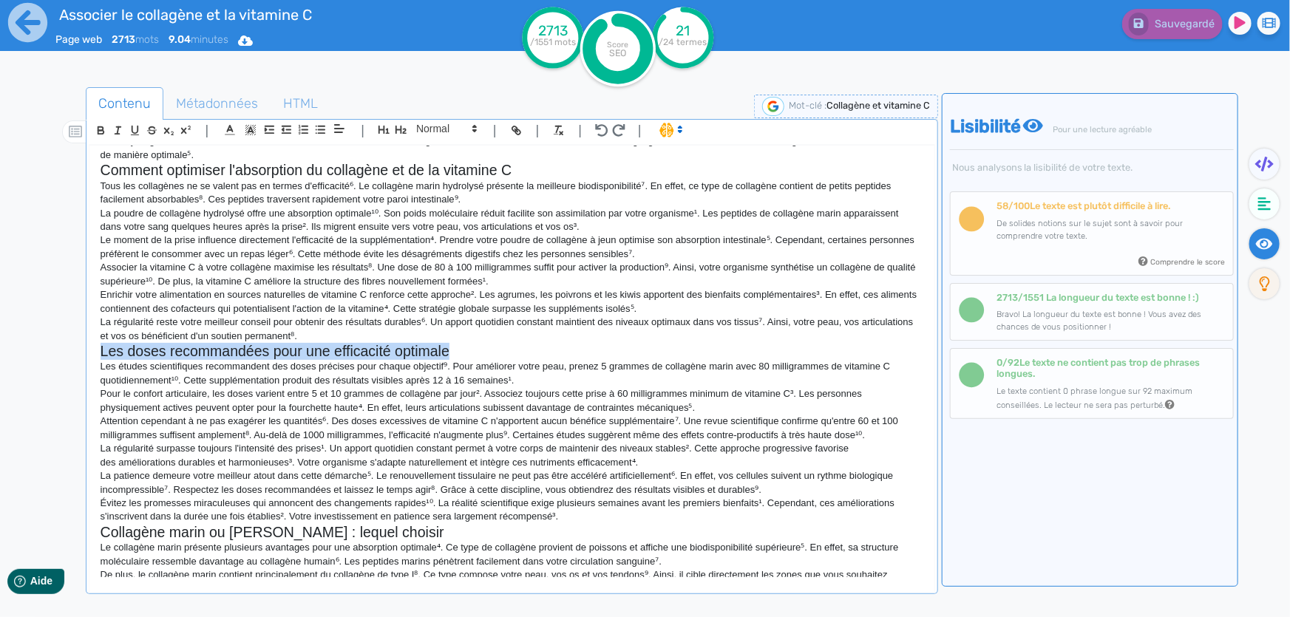
drag, startPoint x: 464, startPoint y: 376, endPoint x: 101, endPoint y: 379, distance: 362.2
click at [101, 360] on h2 "Les doses recommandées pour une efficacité optimale" at bounding box center [512, 351] width 823 height 17
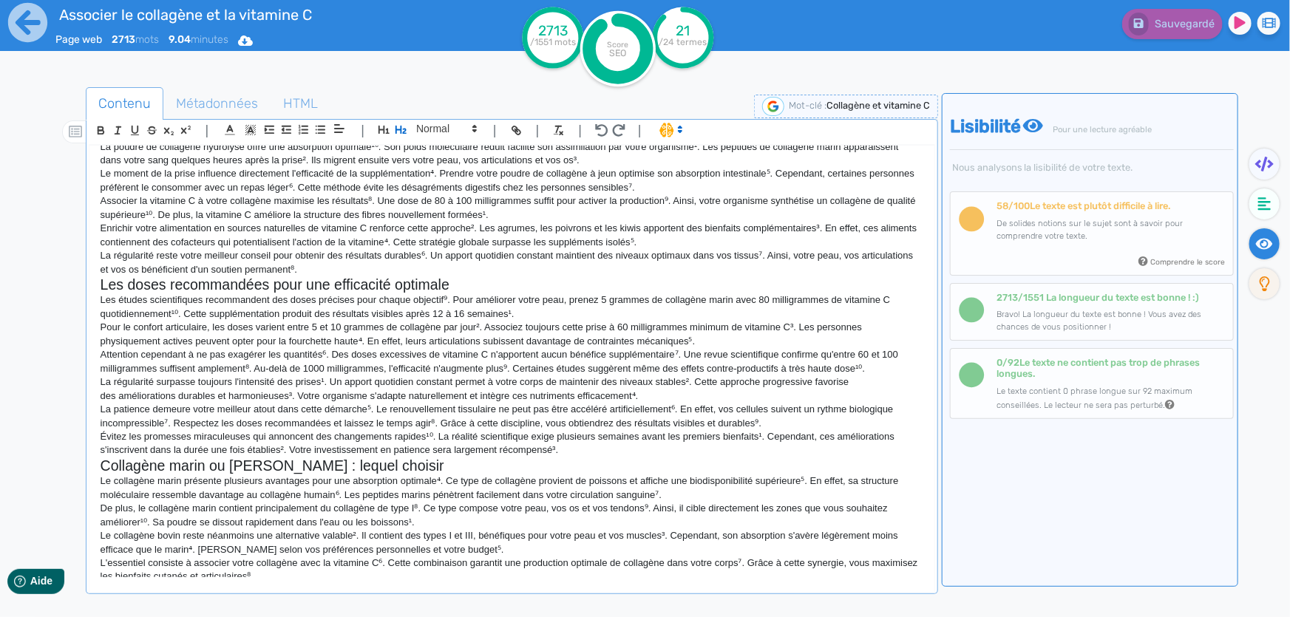
click at [382, 403] on p "La régularité surpasse toujours l'intensité des prises¹. Un apport quotidien co…" at bounding box center [512, 389] width 823 height 27
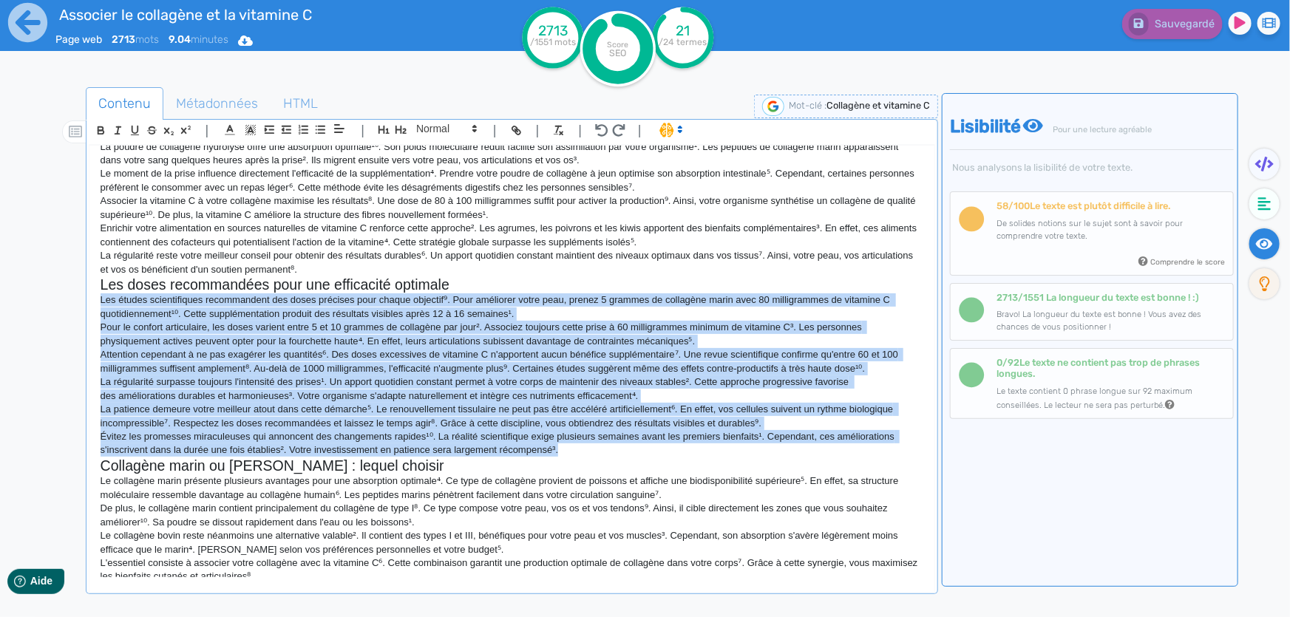
drag, startPoint x: 563, startPoint y: 474, endPoint x: 98, endPoint y: 333, distance: 486.0
click at [98, 333] on div "Associer le collagène et la vitamine C pour une meilleure santé Votre peau perd…" at bounding box center [511, 362] width 845 height 432
click at [579, 376] on p "Attention cependant à ne pas exagérer les quantités⁶. Des doses excessives de v…" at bounding box center [512, 361] width 823 height 27
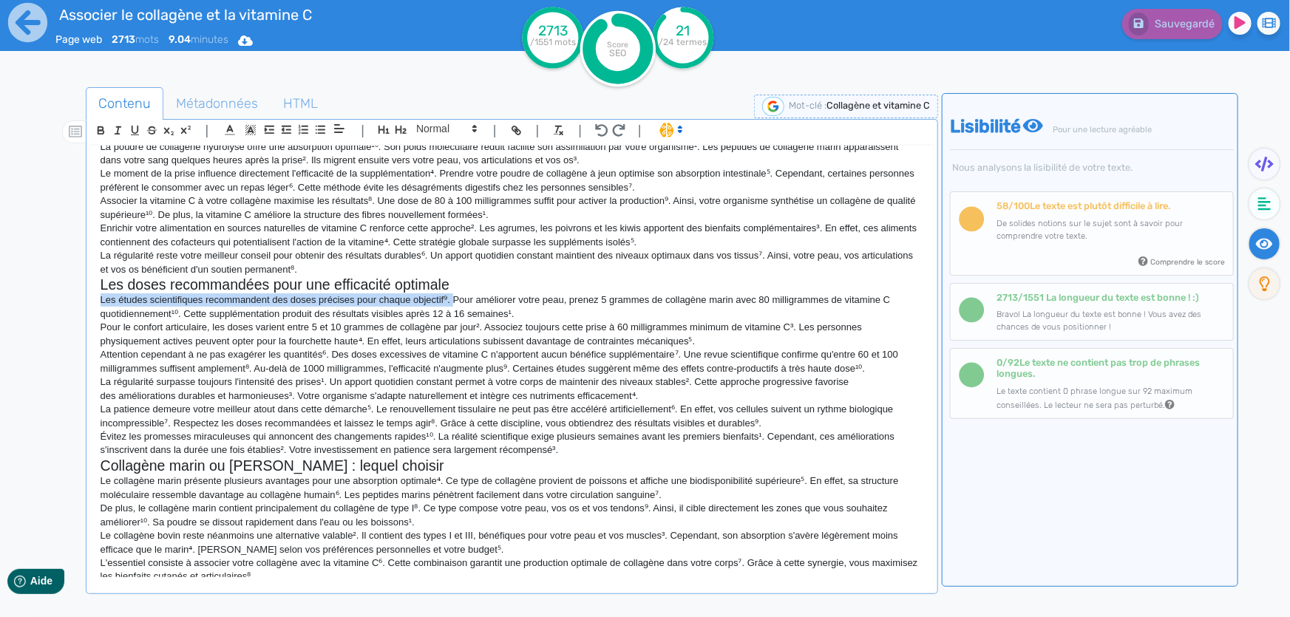
drag, startPoint x: 451, startPoint y: 326, endPoint x: 94, endPoint y: 321, distance: 357.1
click at [94, 321] on div "Associer le collagène et la vitamine C pour une meilleure santé Votre peau perd…" at bounding box center [511, 362] width 845 height 432
click at [546, 321] on p "Les études scientifiques recommandent des doses précises pour chaque objectif⁹.…" at bounding box center [512, 306] width 823 height 27
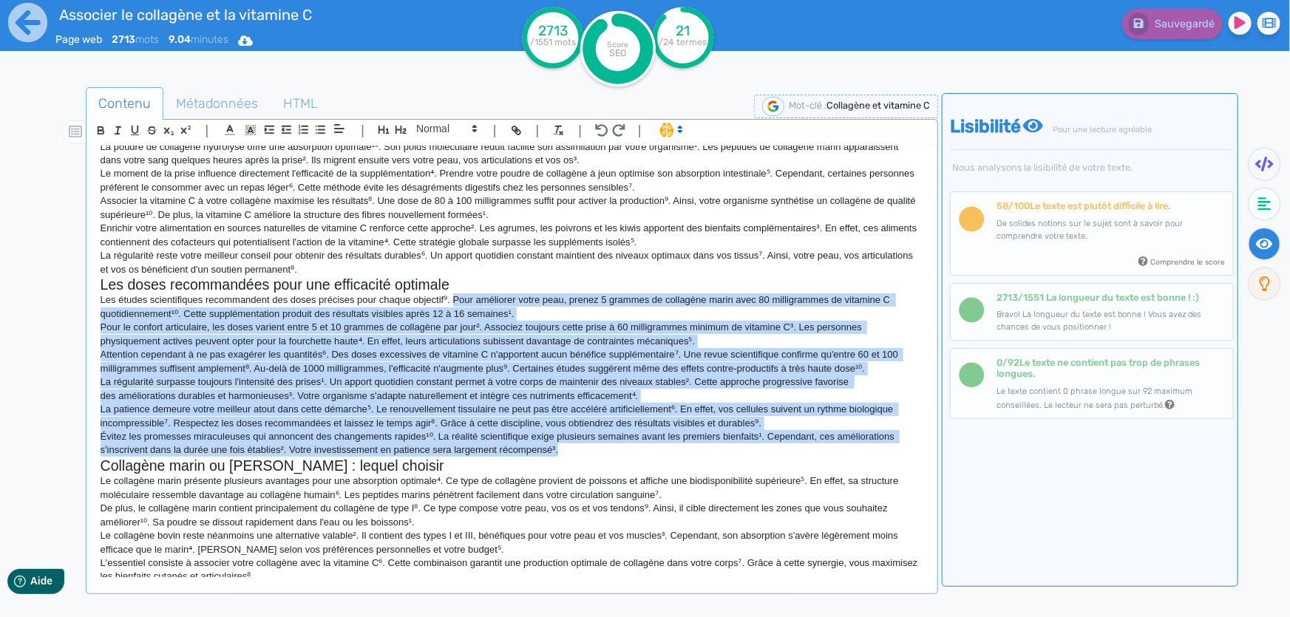
drag, startPoint x: 562, startPoint y: 478, endPoint x: 452, endPoint y: 327, distance: 186.9
click at [452, 327] on div "Associer le collagène et la vitamine C pour une meilleure santé Votre peau perd…" at bounding box center [511, 362] width 845 height 432
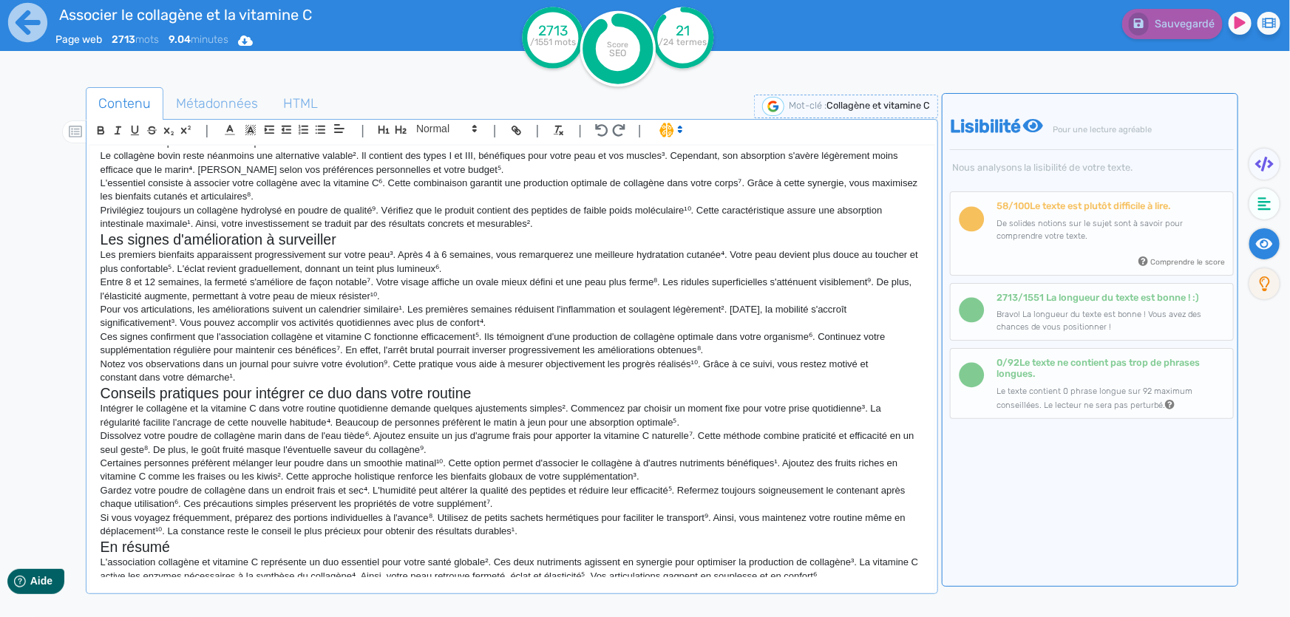
scroll to position [1209, 0]
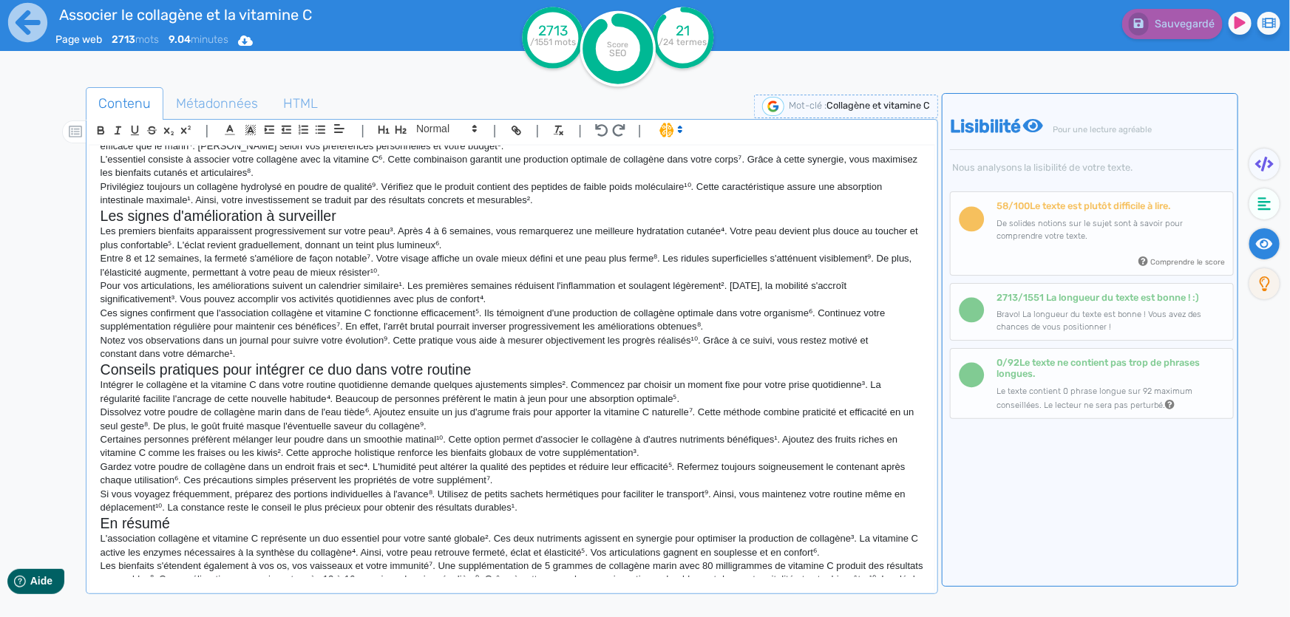
click at [338, 307] on p "Pour vos articulations, les améliorations suivent un calendrier similaire¹. Les…" at bounding box center [512, 292] width 823 height 27
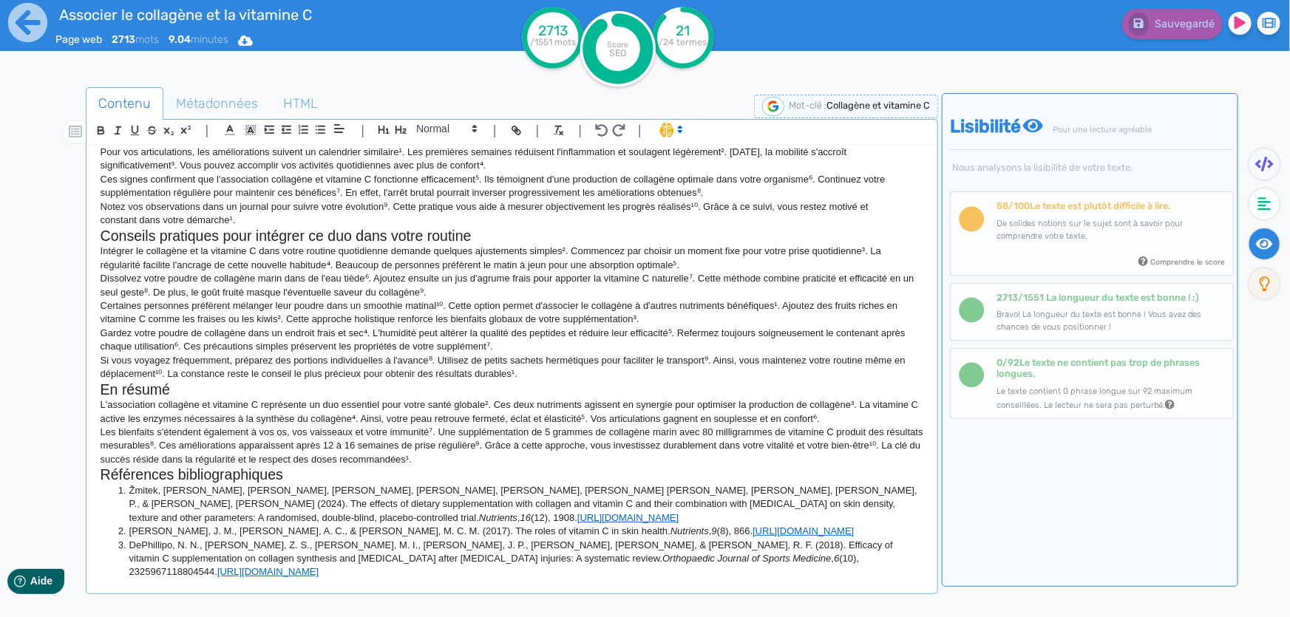
scroll to position [1344, 0]
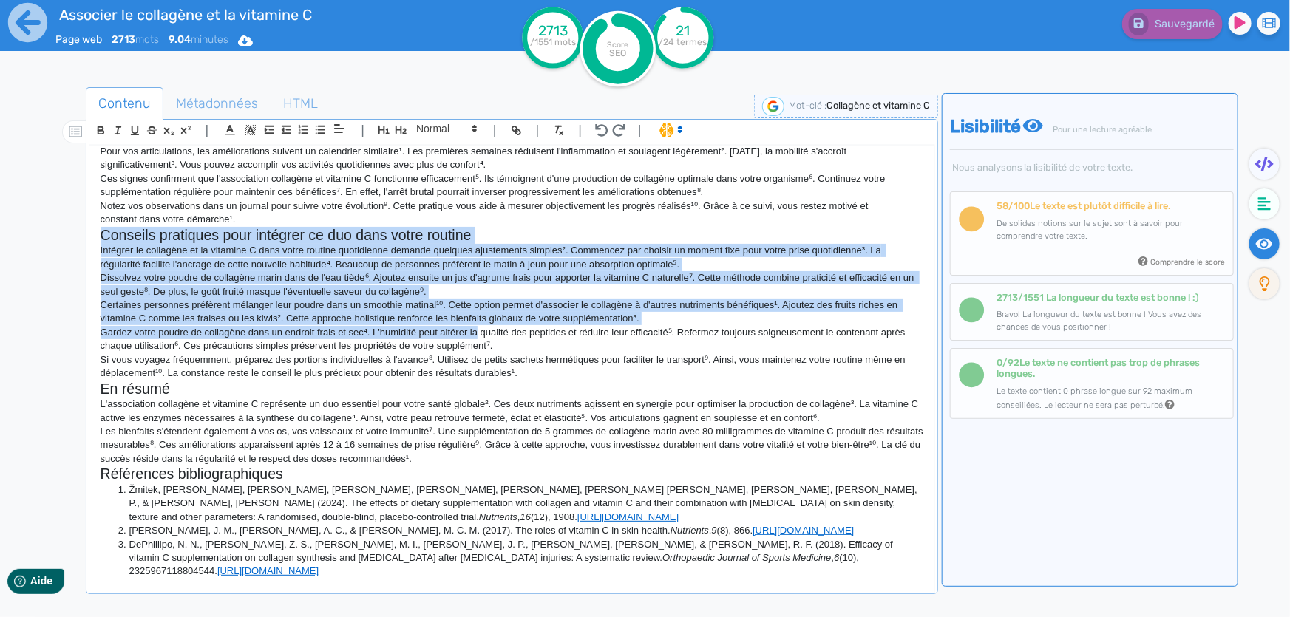
drag, startPoint x: 100, startPoint y: 259, endPoint x: 311, endPoint y: 384, distance: 246.0
click at [470, 364] on div "Associer le collagène et la vitamine C pour une meilleure santé Votre peau perd…" at bounding box center [511, 362] width 845 height 432
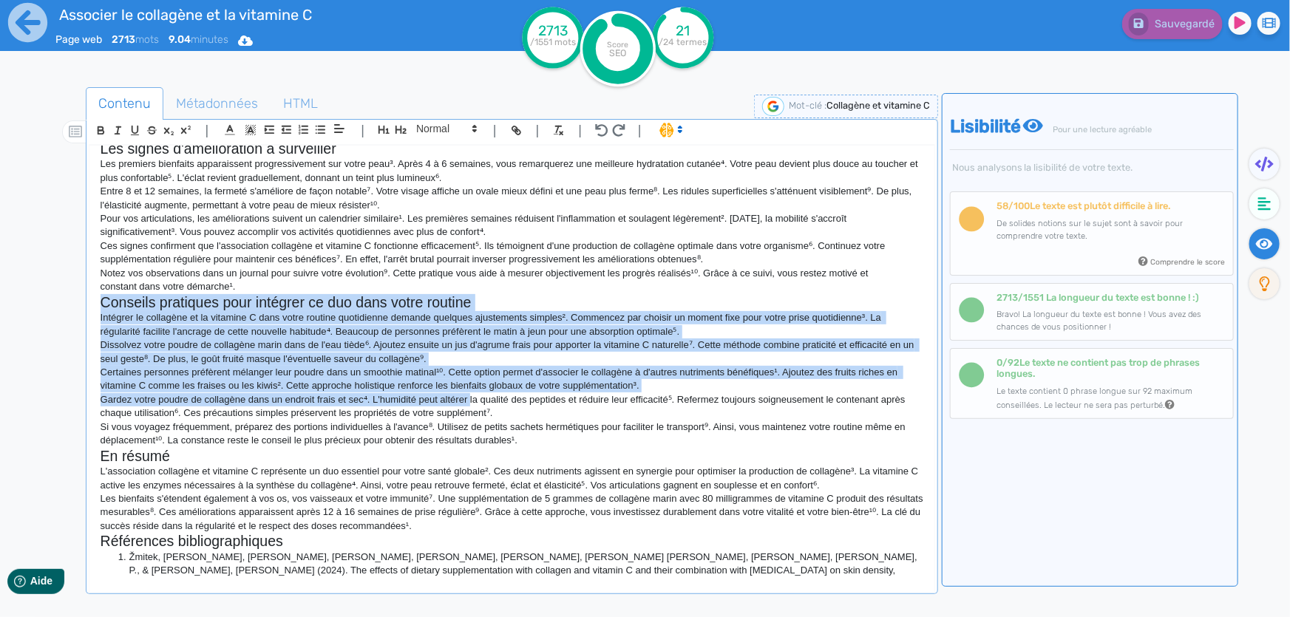
scroll to position [1209, 0]
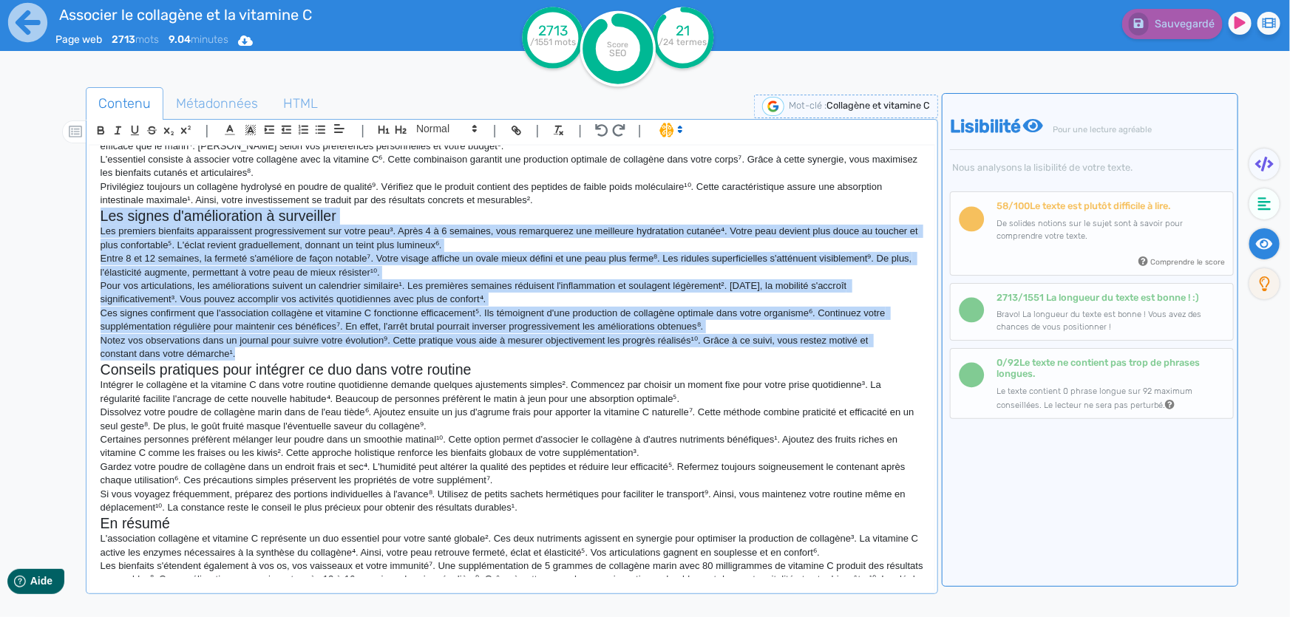
drag, startPoint x: 247, startPoint y: 379, endPoint x: 98, endPoint y: 249, distance: 197.6
click at [98, 249] on div "Associer le collagène et la vitamine C pour une meilleure santé Votre peau perd…" at bounding box center [511, 362] width 845 height 432
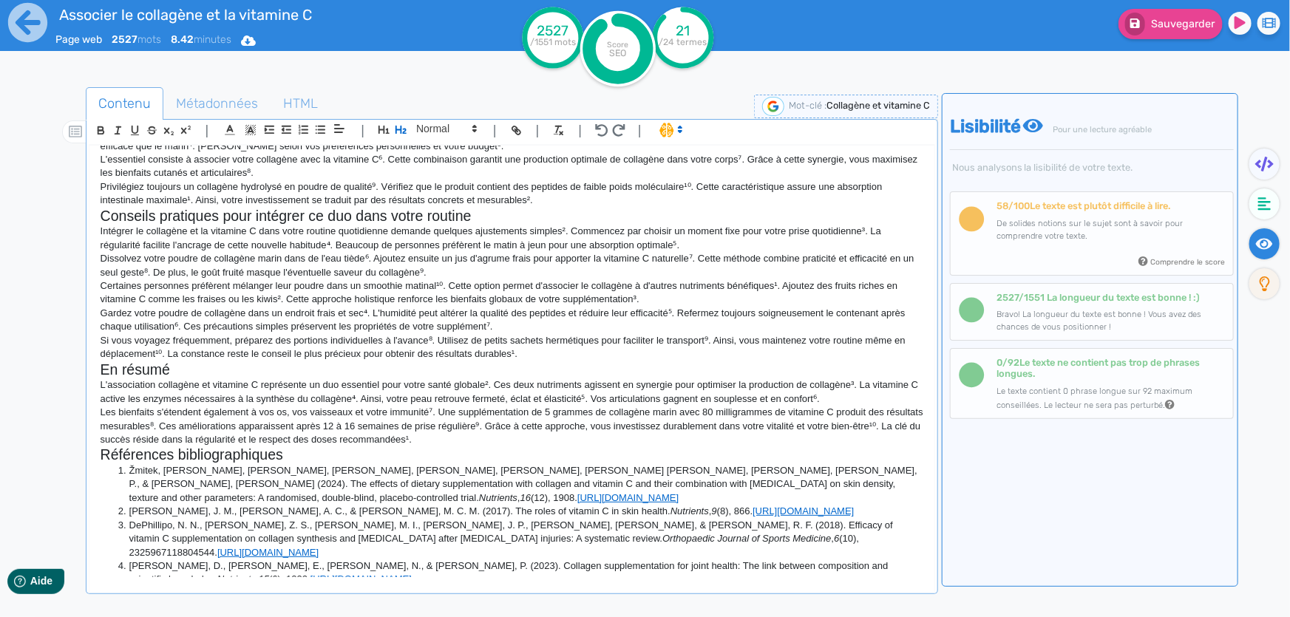
click at [361, 208] on p "Privilégiez toujours un collagène hydrolysé en poudre de qualité⁹. Vérifiez que…" at bounding box center [512, 193] width 823 height 27
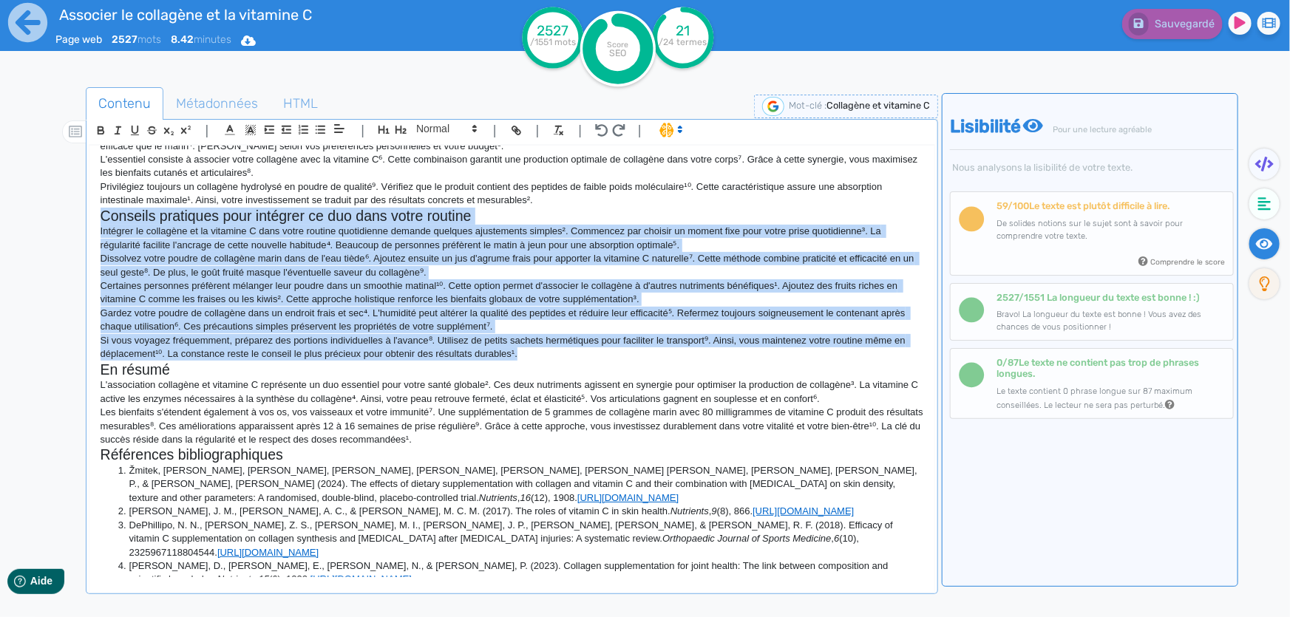
drag, startPoint x: 517, startPoint y: 381, endPoint x: 97, endPoint y: 242, distance: 442.1
click at [97, 242] on div "Associer le collagène et la vitamine C pour une meilleure santé Votre peau perd…" at bounding box center [511, 362] width 845 height 432
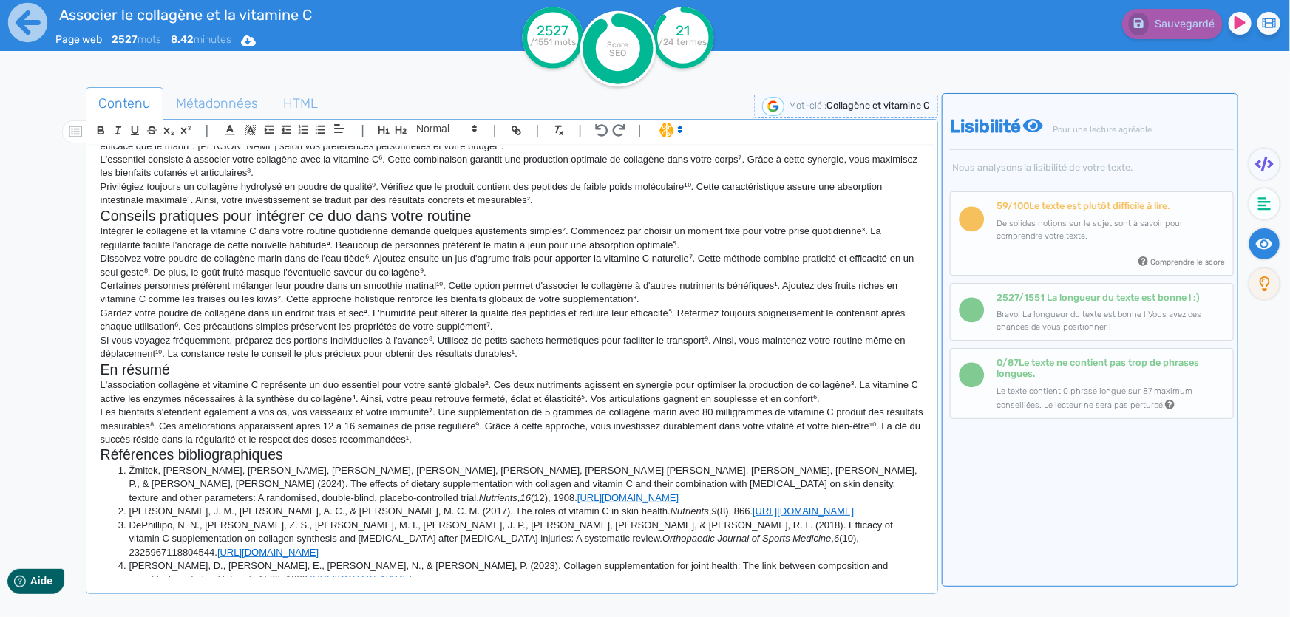
click at [242, 406] on p "L'association collagène et vitamine C représente un duo essentiel pour votre sa…" at bounding box center [512, 392] width 823 height 27
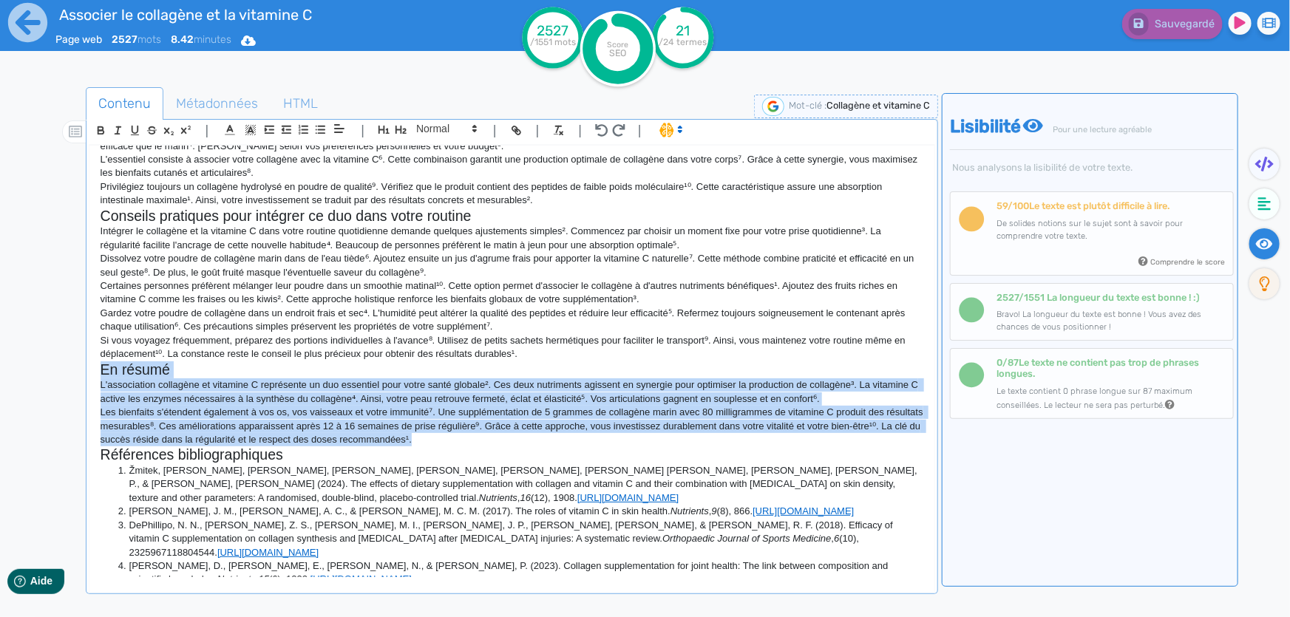
drag, startPoint x: 488, startPoint y: 465, endPoint x: 95, endPoint y: 399, distance: 398.0
click at [95, 399] on div "Associer le collagène et la vitamine C pour une meilleure santé Votre peau perd…" at bounding box center [511, 362] width 845 height 432
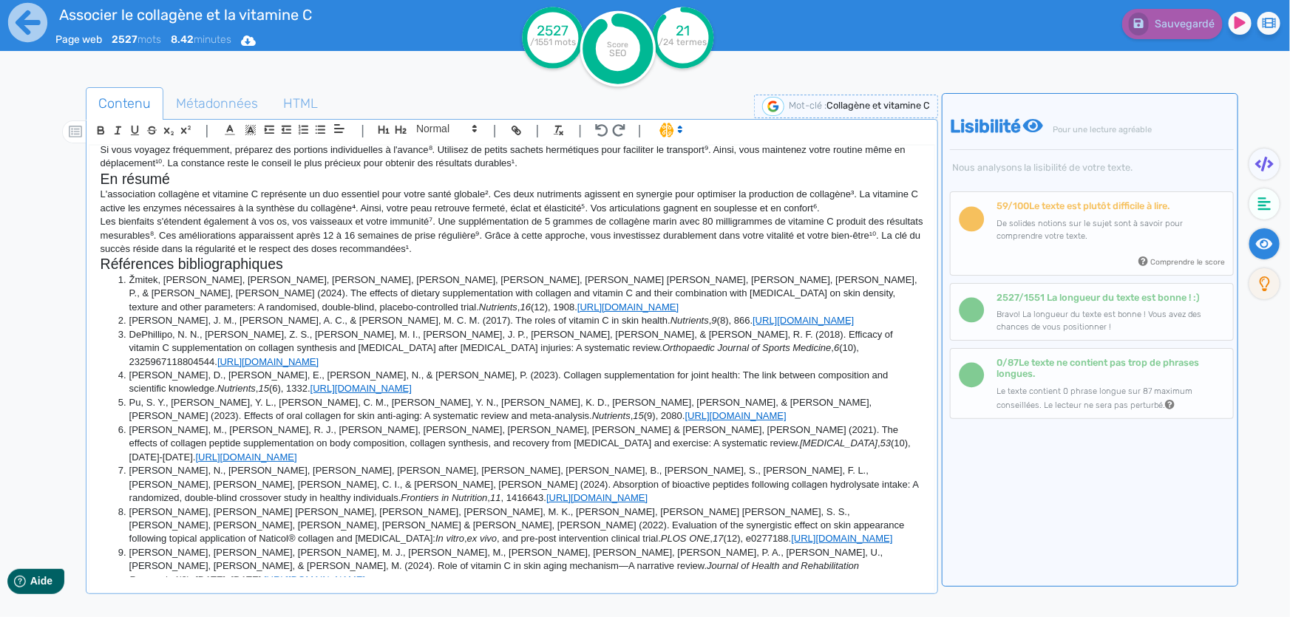
click at [289, 273] on h2 "Références bibliographiques" at bounding box center [512, 264] width 823 height 17
drag, startPoint x: 289, startPoint y: 289, endPoint x: 177, endPoint y: 284, distance: 112.5
click at [177, 273] on h2 "Références bibliographiques" at bounding box center [512, 264] width 823 height 17
drag, startPoint x: 102, startPoint y: 298, endPoint x: 714, endPoint y: 538, distance: 657.6
click at [714, 538] on div "Associer le collagène et la vitamine C pour une meilleure santé Votre peau perd…" at bounding box center [511, 362] width 845 height 432
